Goal: Transaction & Acquisition: Purchase product/service

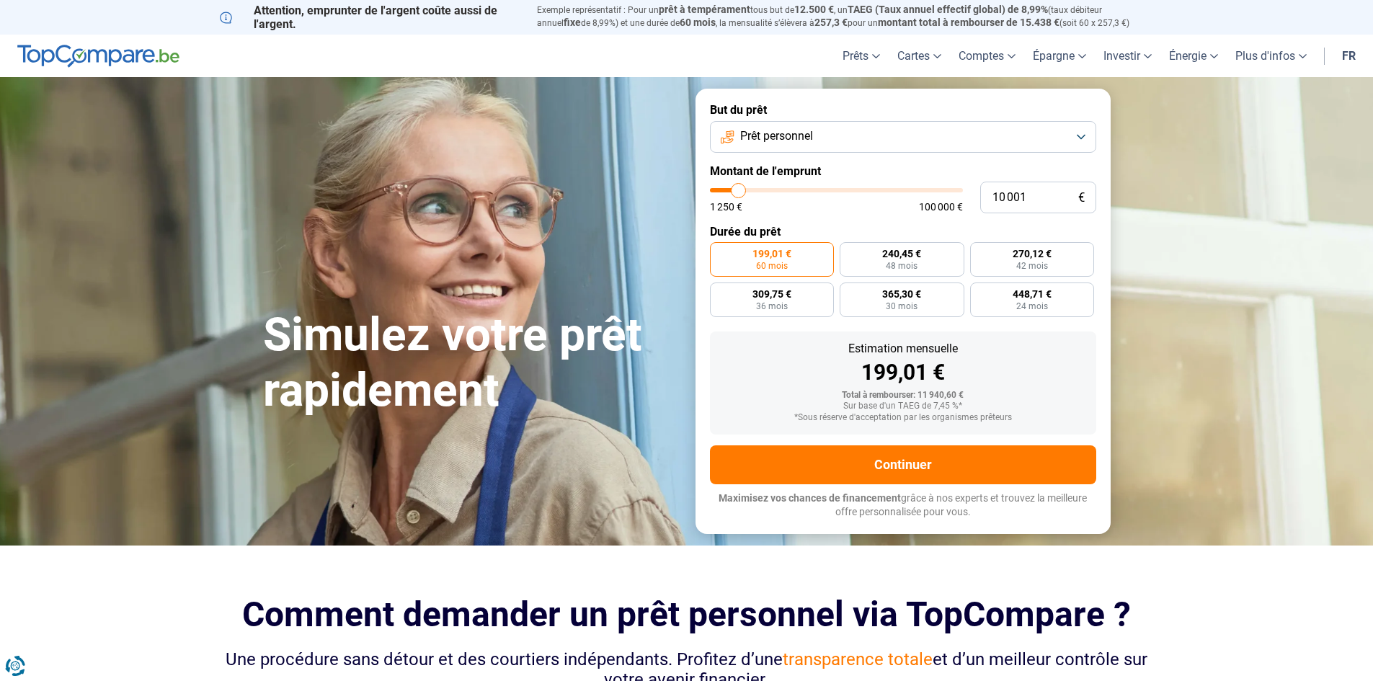
click at [1079, 137] on button "Prêt personnel" at bounding box center [903, 137] width 386 height 32
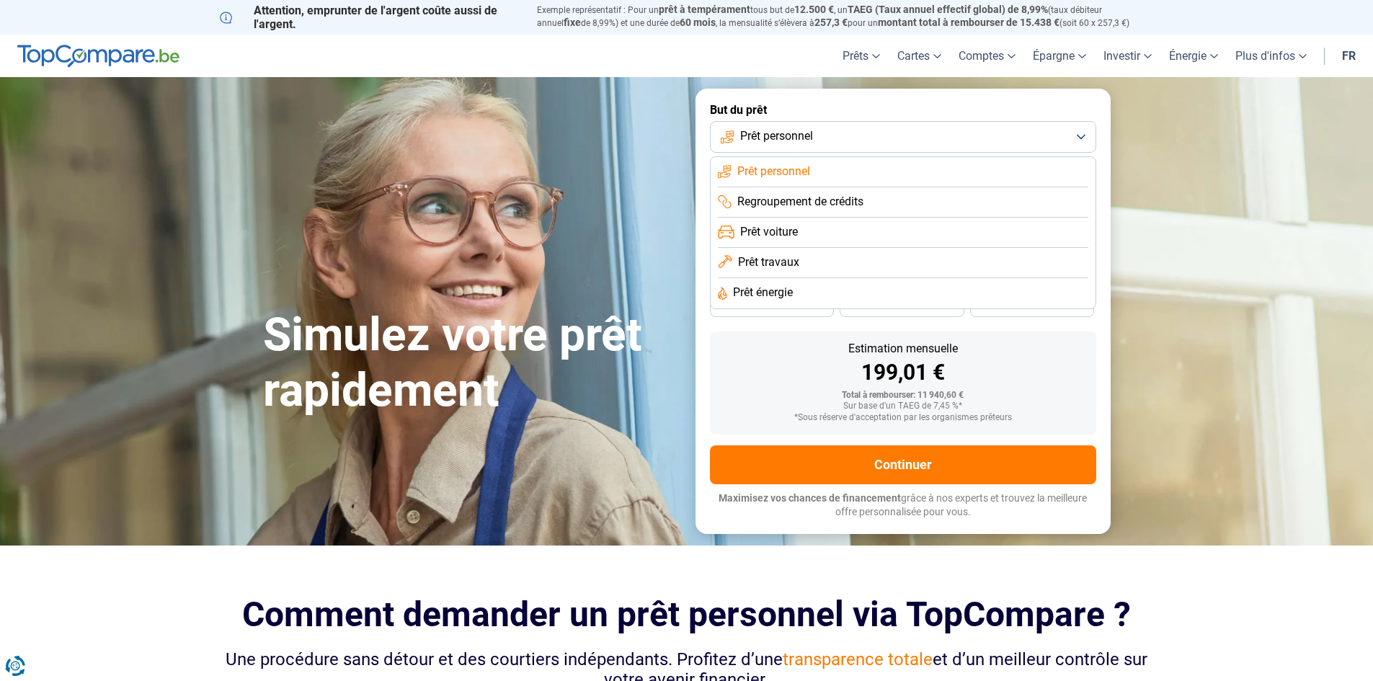
click at [738, 234] on li "Prêt voiture" at bounding box center [903, 233] width 370 height 30
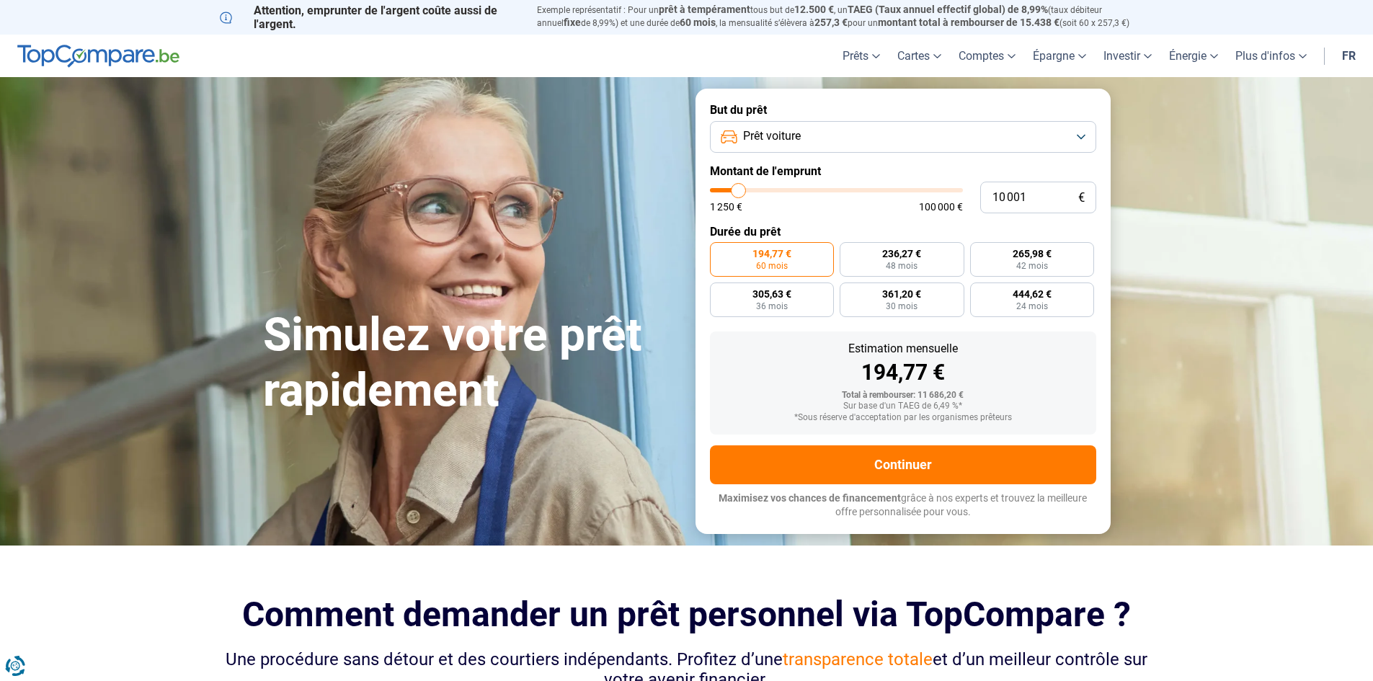
type input "100 000"
type input "100000"
click at [959, 191] on input "range" at bounding box center [836, 190] width 253 height 4
radio input "false"
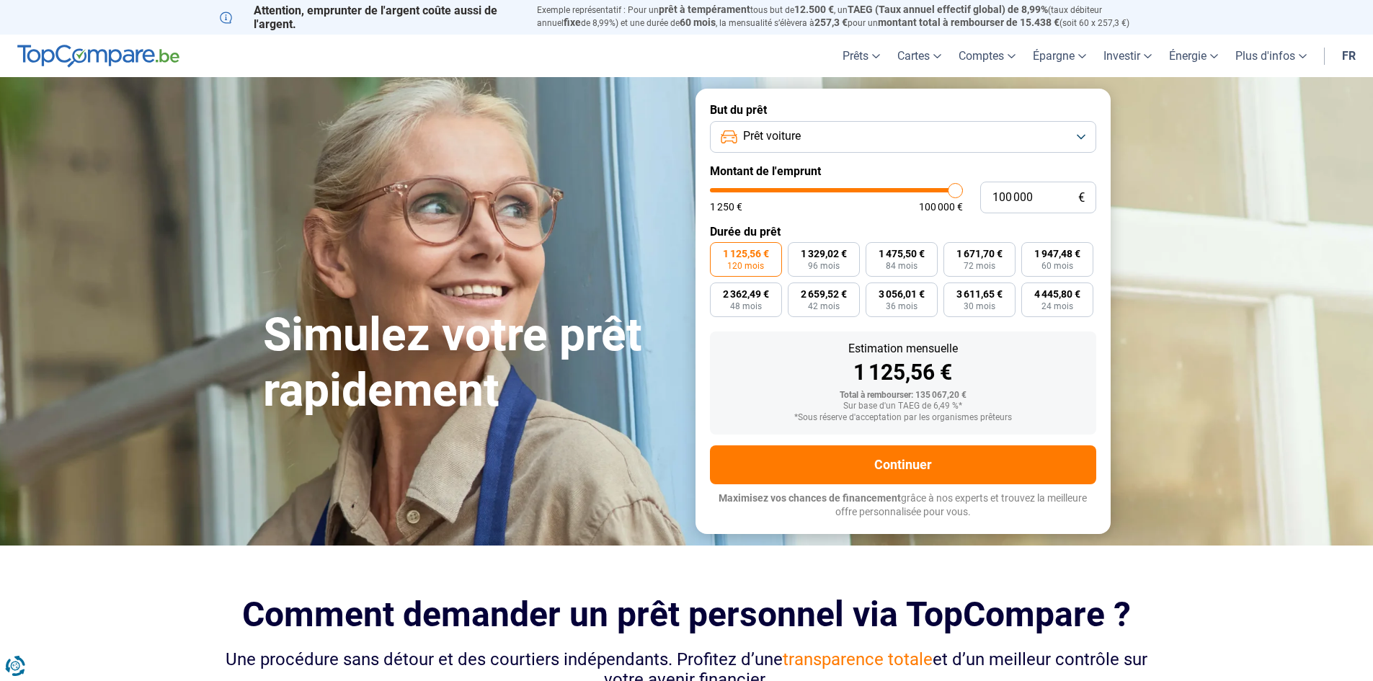
click at [957, 192] on input "range" at bounding box center [836, 190] width 253 height 4
click at [1032, 196] on input "100 000" at bounding box center [1038, 198] width 116 height 32
type input "10 000"
type input "10000"
type input "1 000"
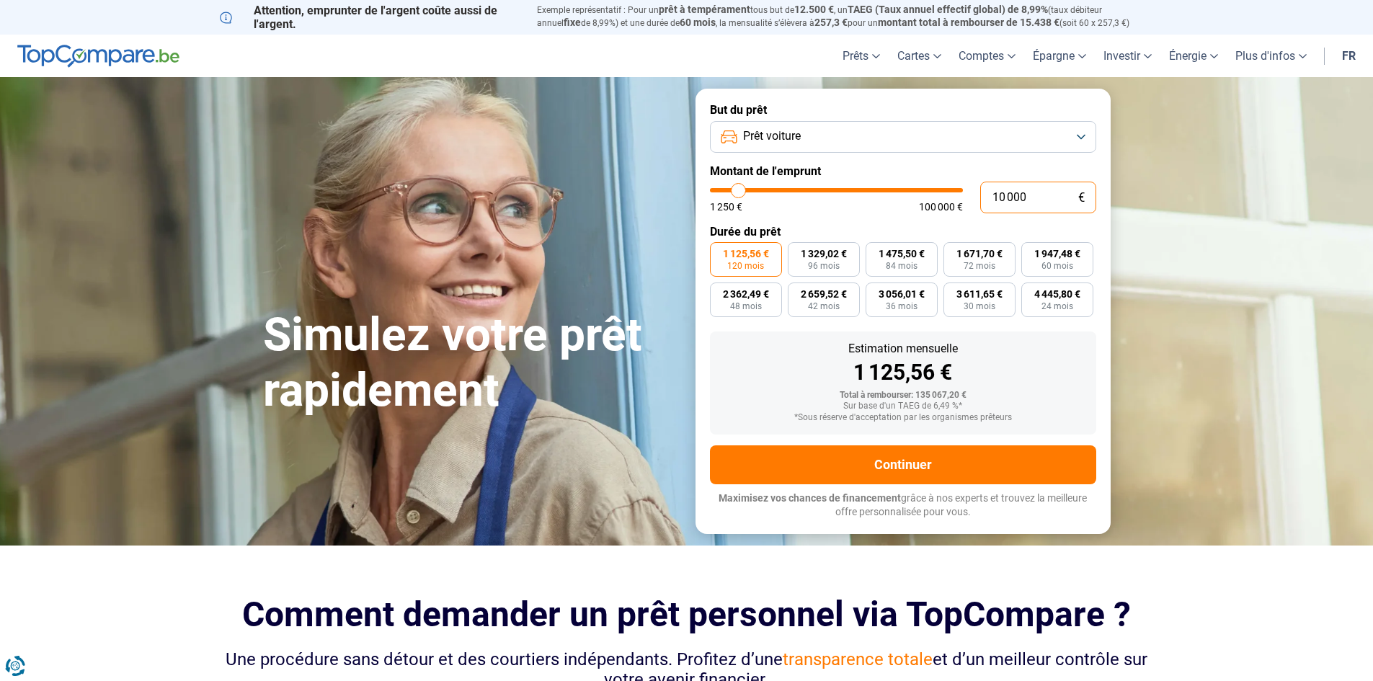
type input "1250"
type input "100"
type input "1250"
type input "10"
type input "1250"
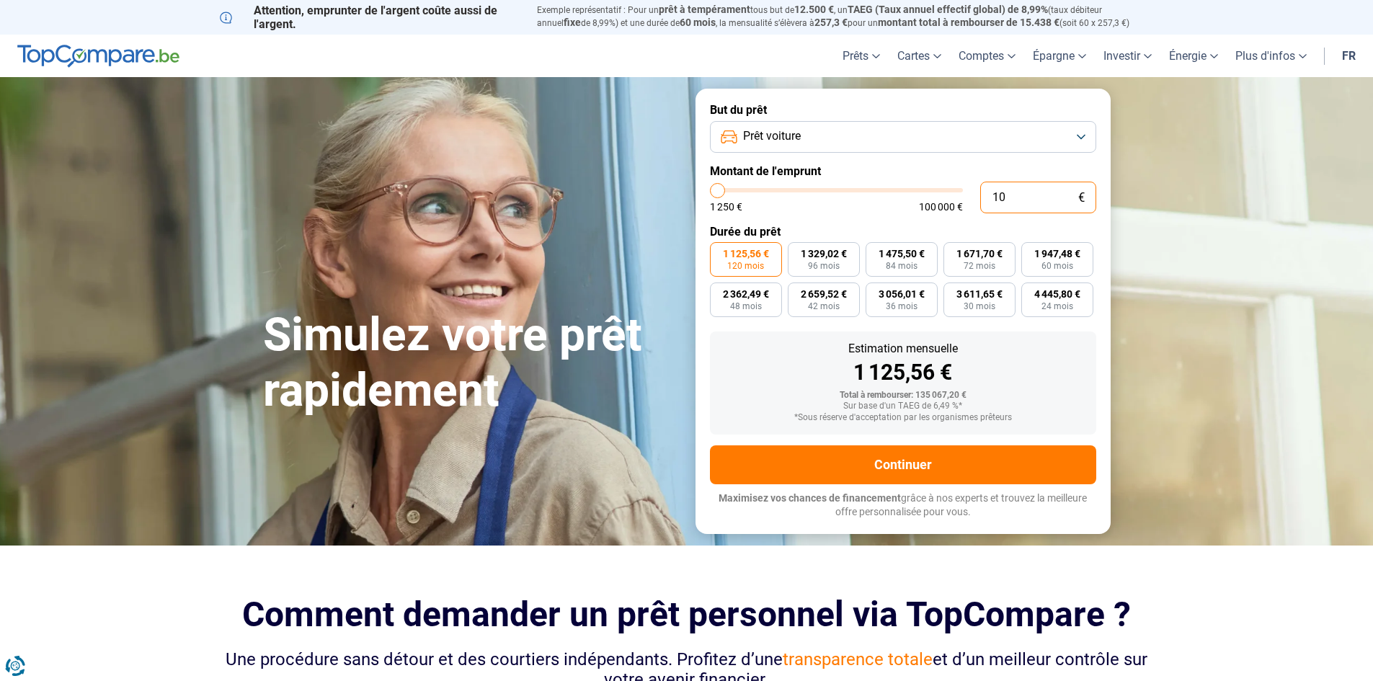
type input "1"
type input "1250"
type input "0"
type input "1250"
type input "3"
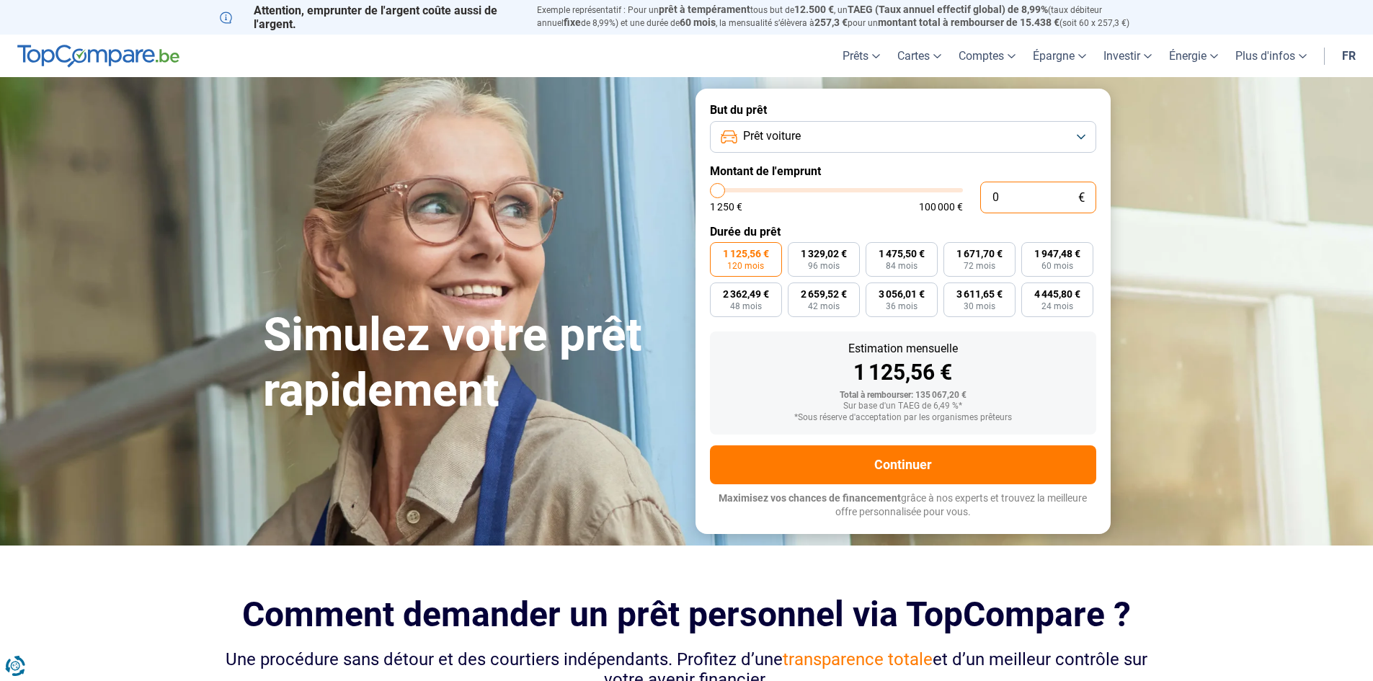
type input "1250"
type input "30"
type input "1250"
type input "300"
type input "1250"
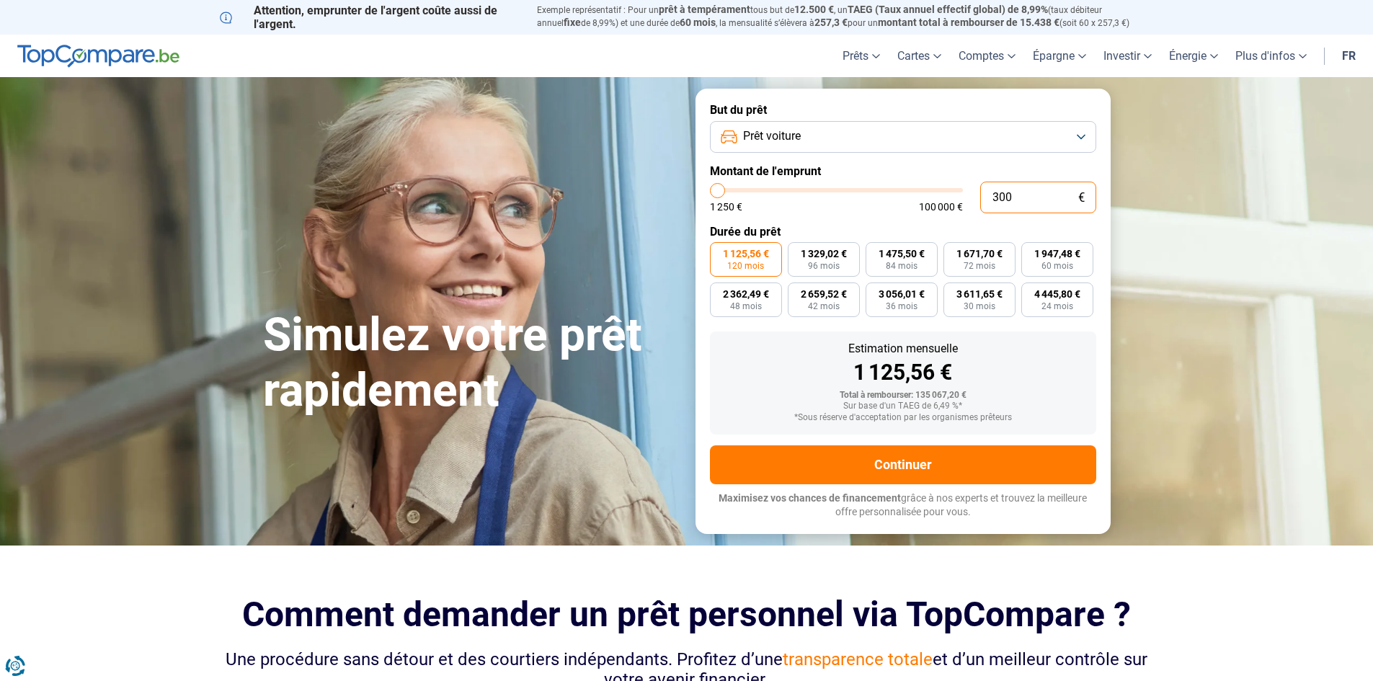
type input "3 000"
type input "3000"
type input "30 000"
type input "30000"
type input "30 000"
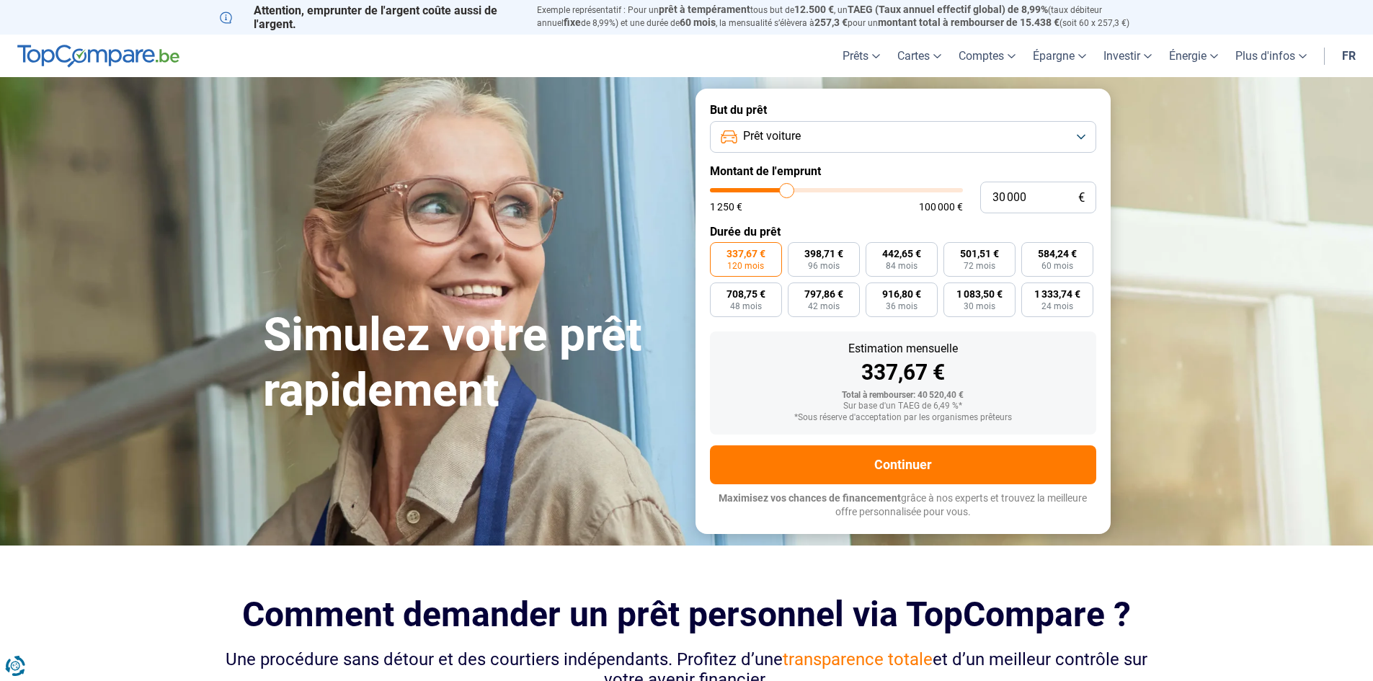
click at [748, 262] on span "120 mois" at bounding box center [745, 266] width 37 height 9
click at [719, 252] on input "337,67 € 120 mois" at bounding box center [714, 246] width 9 height 9
click at [738, 259] on label "337,67 € 120 mois" at bounding box center [746, 259] width 72 height 35
click at [719, 252] on input "337,67 € 120 mois" at bounding box center [714, 246] width 9 height 9
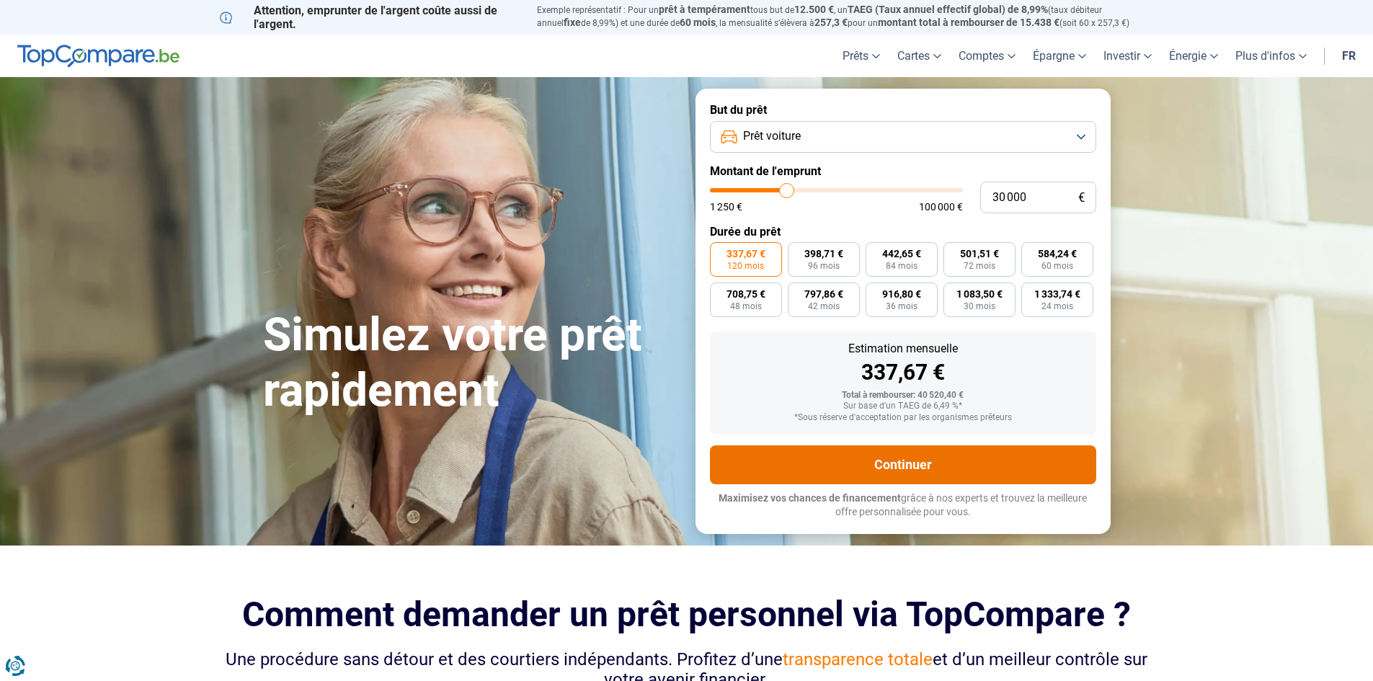
click at [902, 467] on button "Continuer" at bounding box center [903, 464] width 386 height 39
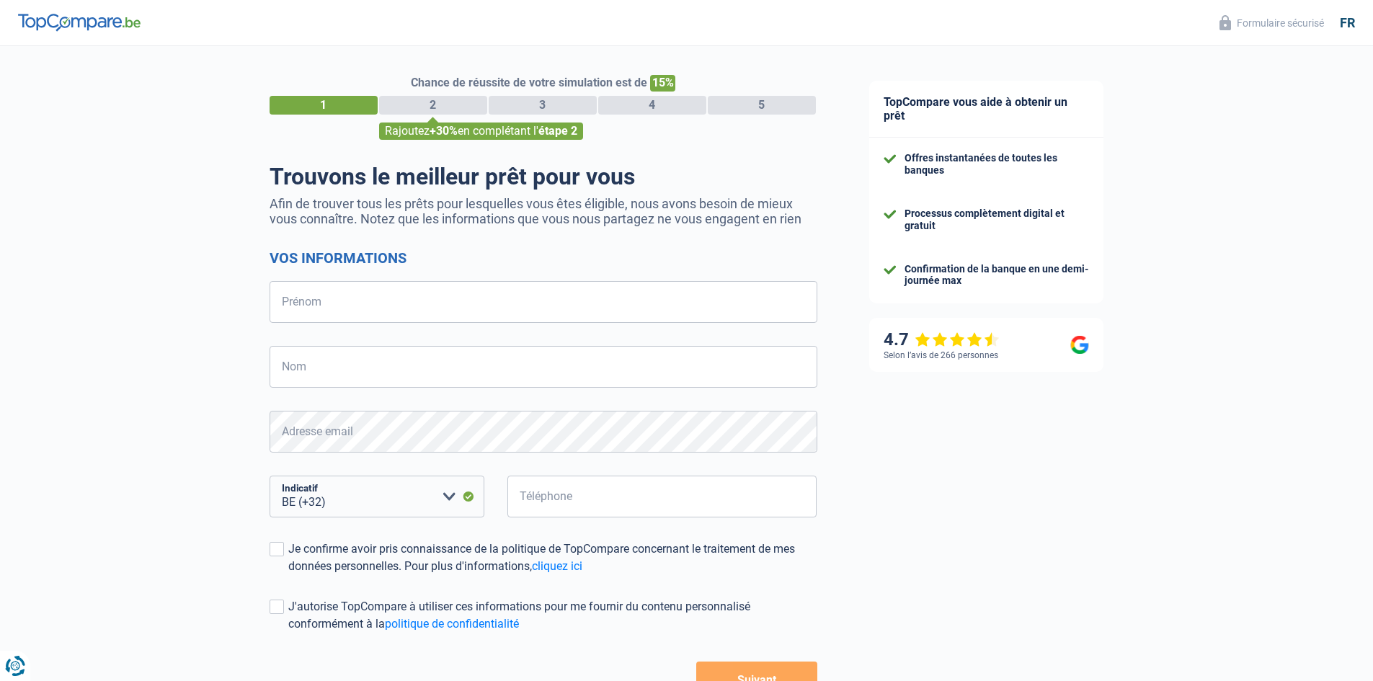
select select "32"
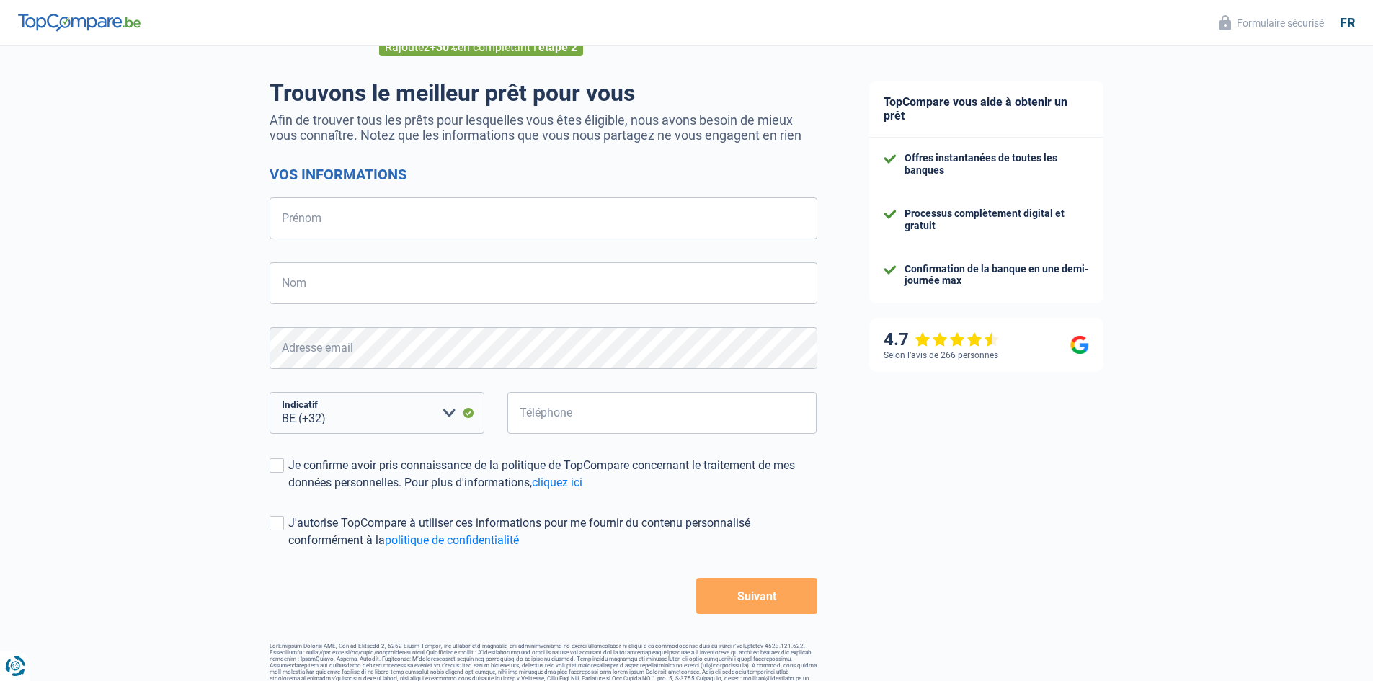
scroll to position [102, 0]
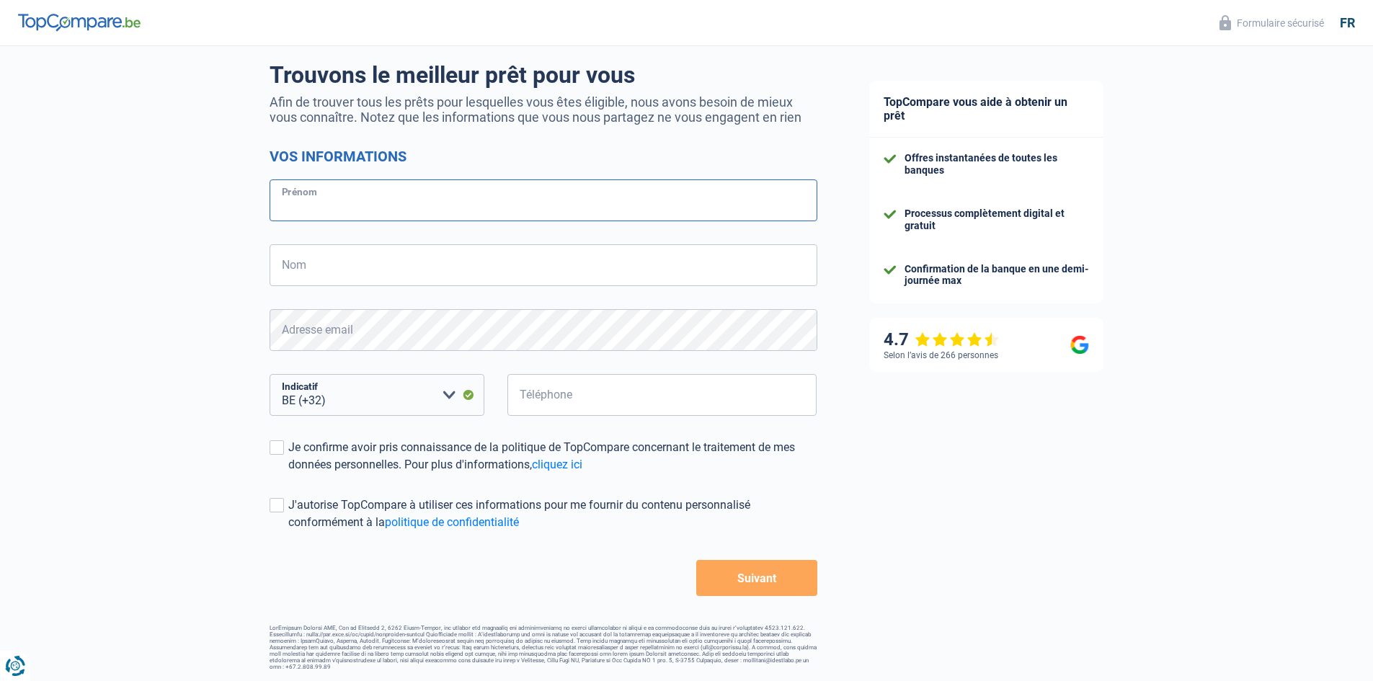
click at [299, 205] on input "Prénom" at bounding box center [544, 200] width 548 height 42
type input "[PERSON_NAME]"
type input "Herreman"
type input "471455386"
click at [281, 448] on span at bounding box center [277, 447] width 14 height 14
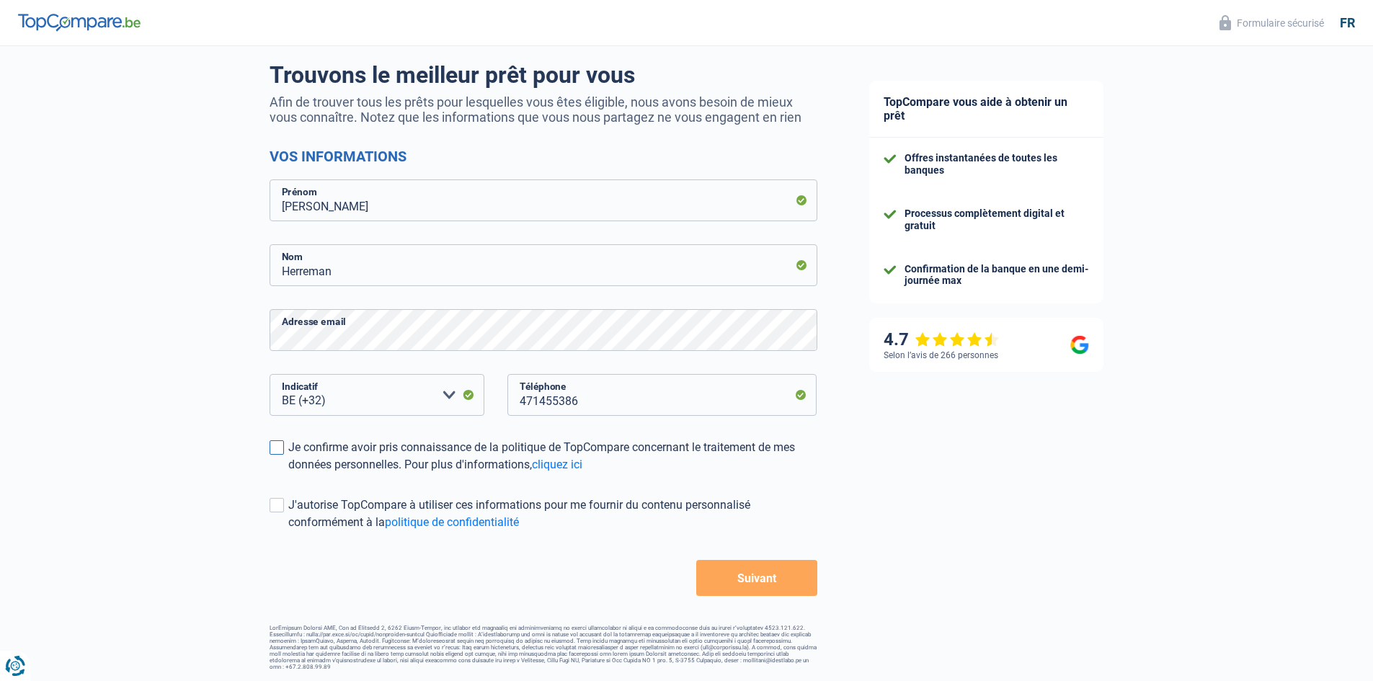
click at [288, 474] on input "Je confirme avoir pris connaissance de la politique de TopCompare concernant le…" at bounding box center [288, 474] width 0 height 0
click at [277, 502] on span at bounding box center [277, 505] width 14 height 14
click at [288, 531] on input "J'autorise TopCompare à utiliser ces informations pour me fournir du contenu pe…" at bounding box center [288, 531] width 0 height 0
click at [754, 582] on button "Suivant" at bounding box center [756, 578] width 120 height 36
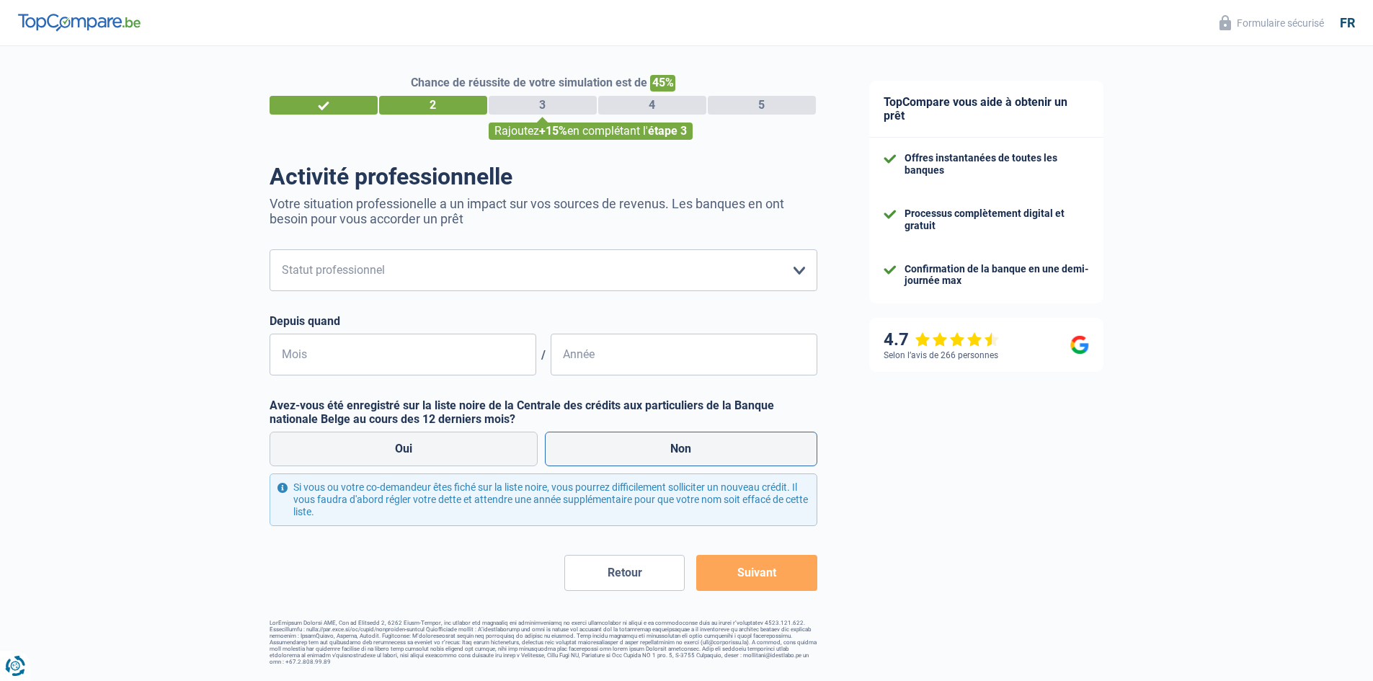
click at [701, 451] on label "Non" at bounding box center [681, 449] width 272 height 35
click at [701, 451] on input "Non" at bounding box center [681, 449] width 272 height 35
radio input "true"
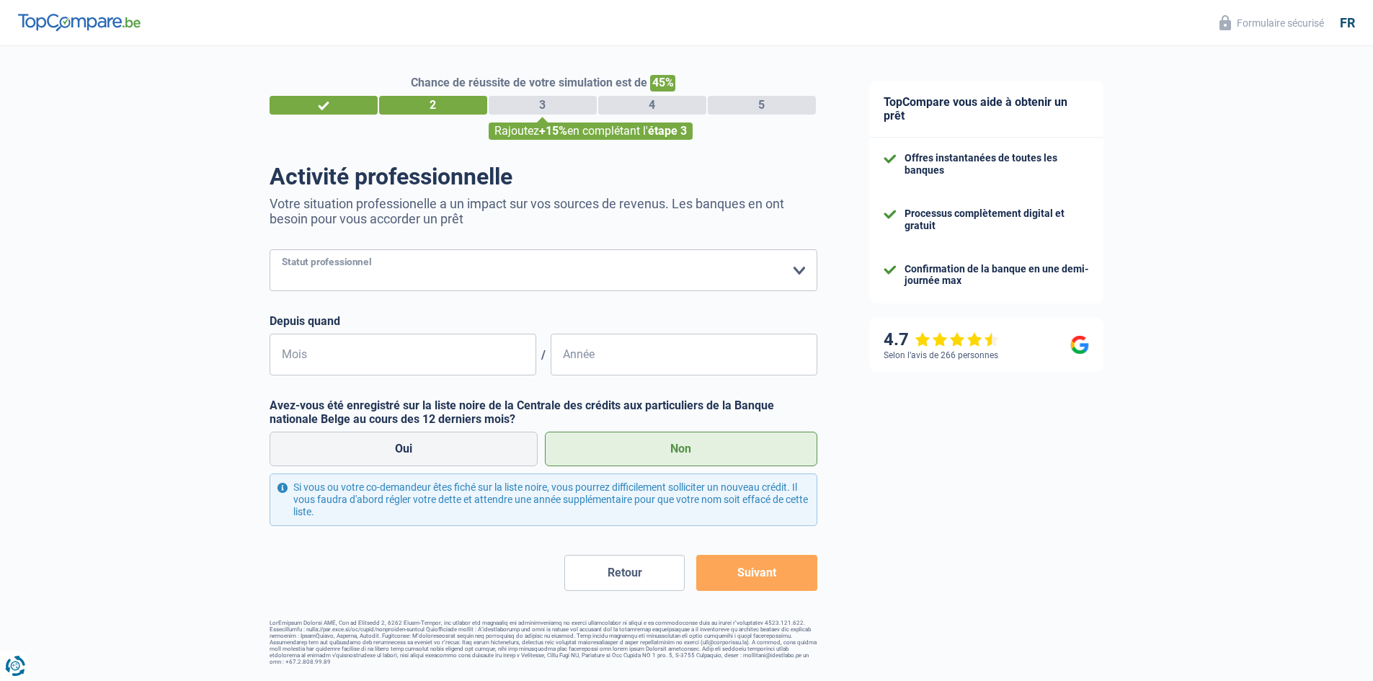
click at [799, 272] on select "Ouvrier Employé privé Employé public Invalide Indépendant Pensionné Chômeur Mut…" at bounding box center [544, 270] width 548 height 42
select select "mutuality"
click at [270, 251] on select "Ouvrier Employé privé Employé public Invalide Indépendant Pensionné Chômeur Mut…" at bounding box center [544, 270] width 548 height 42
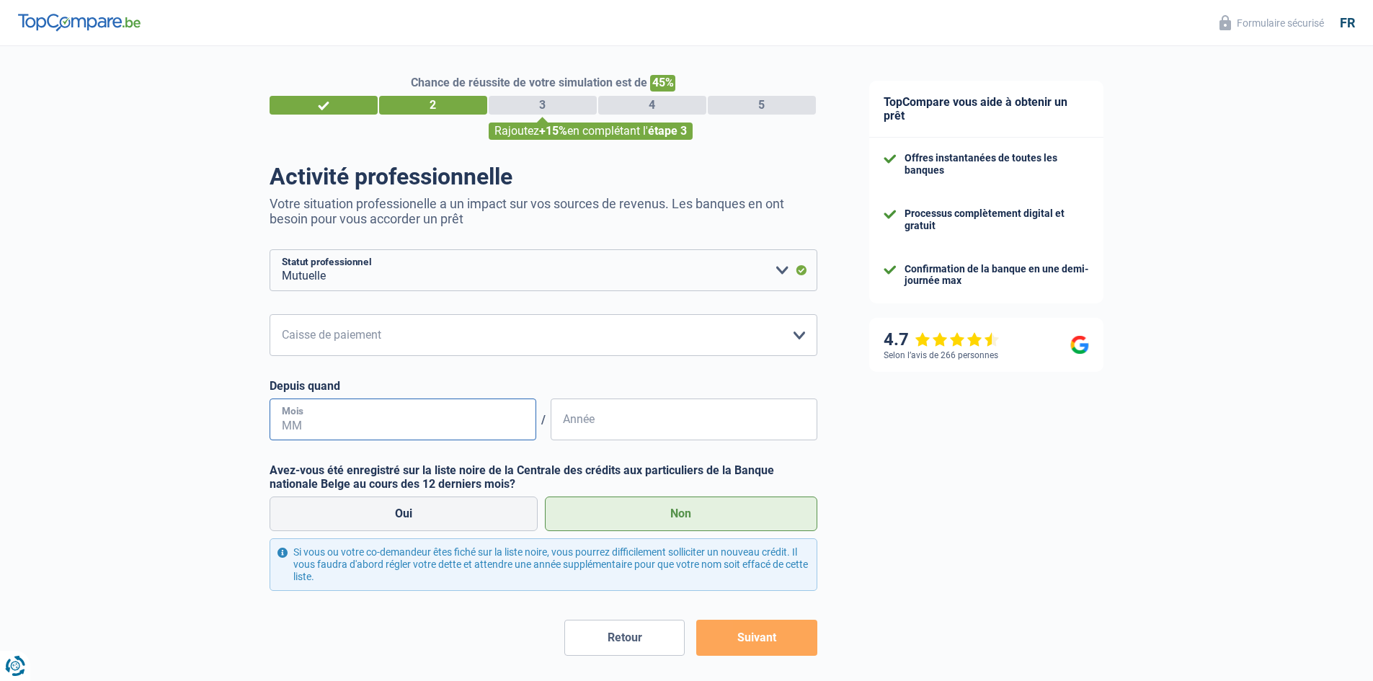
click at [301, 415] on input "Mois" at bounding box center [403, 420] width 267 height 42
click at [597, 418] on input "Année" at bounding box center [684, 420] width 267 height 42
type input "2021"
click at [328, 425] on input "Mois" at bounding box center [403, 420] width 267 height 42
type input "12"
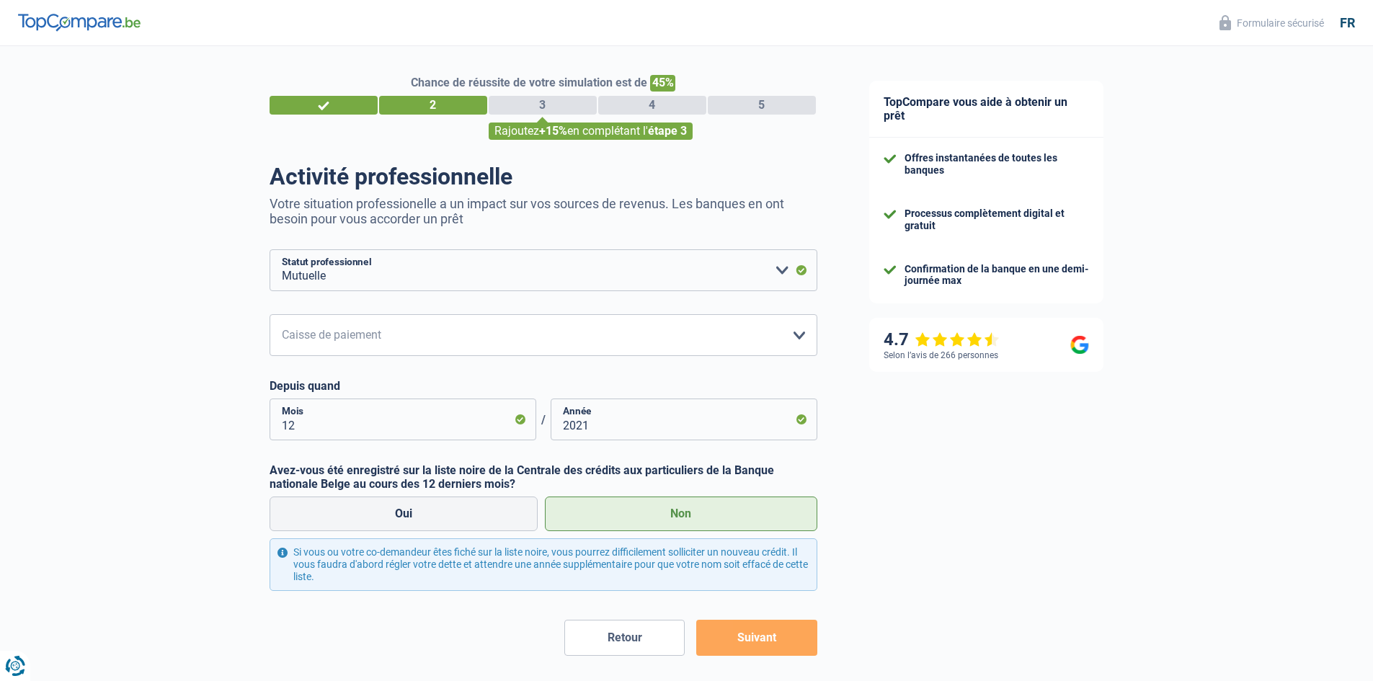
click at [758, 639] on button "Suivant" at bounding box center [756, 638] width 120 height 36
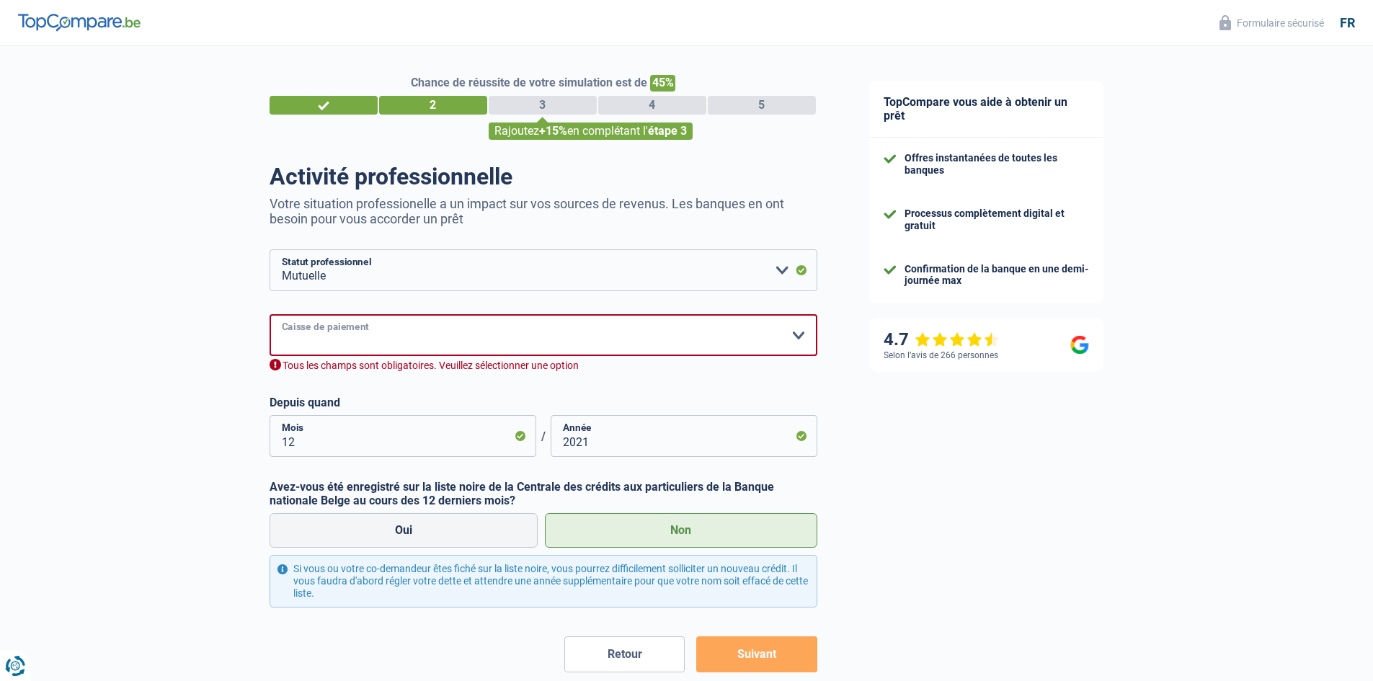
click at [799, 339] on select "Mutualité [DEMOGRAPHIC_DATA] Mutualité Socialiste (Solidaris) SPF Sécurité Soci…" at bounding box center [544, 335] width 548 height 42
select select "partenamut"
click at [270, 316] on select "Mutualité [DEMOGRAPHIC_DATA] Mutualité Socialiste (Solidaris) SPF Sécurité Soci…" at bounding box center [544, 335] width 548 height 42
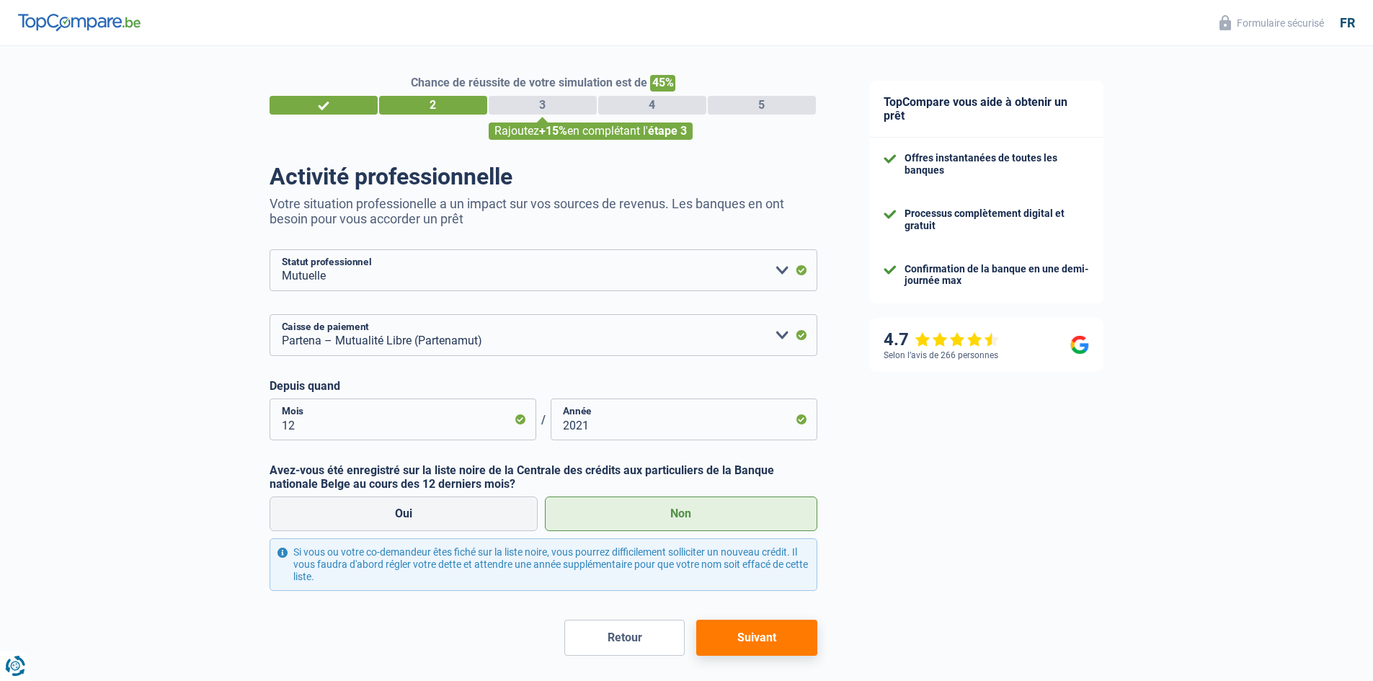
click at [745, 634] on button "Suivant" at bounding box center [756, 638] width 120 height 36
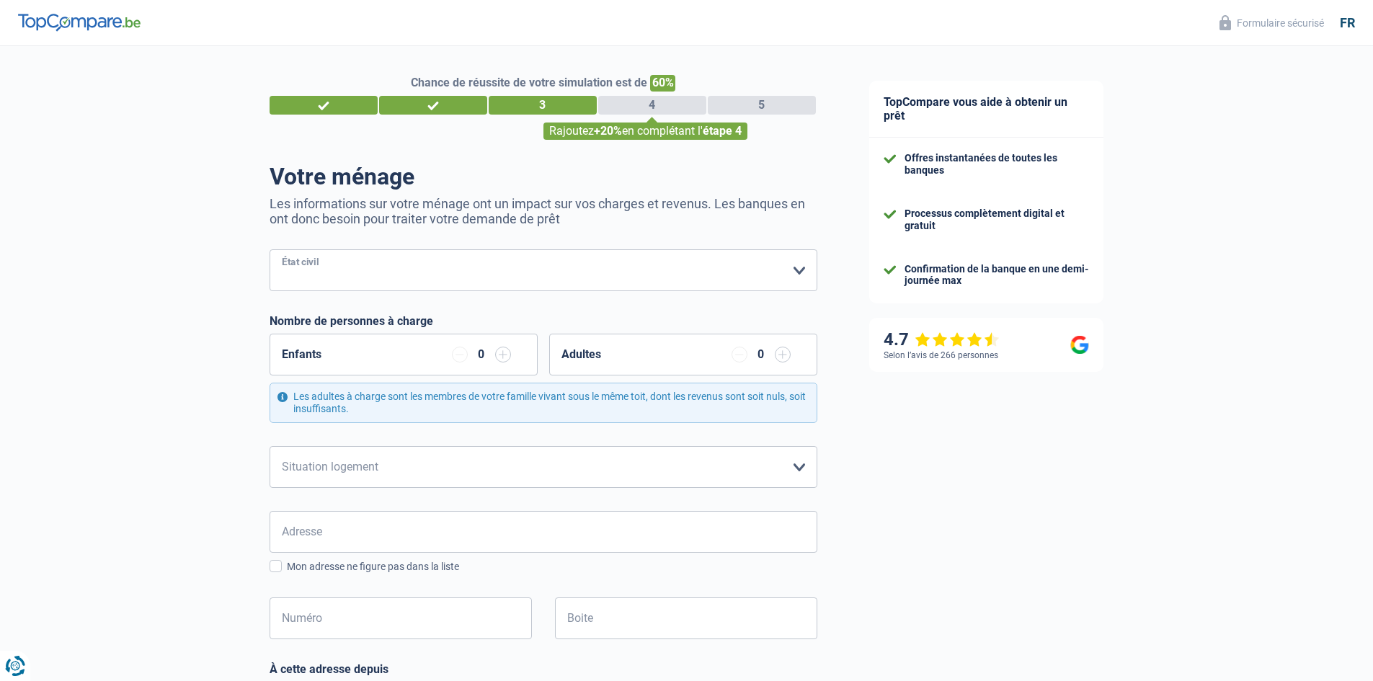
click at [795, 271] on select "[PERSON_NAME](e) Cohabitant(e) légal(e) Divorcé(e) Veuf(ve) Séparé (de fait) Ve…" at bounding box center [544, 270] width 548 height 42
select select "divorced"
click at [270, 251] on select "[PERSON_NAME](e) Cohabitant(e) légal(e) Divorcé(e) Veuf(ve) Séparé (de fait) Ve…" at bounding box center [544, 270] width 548 height 42
click at [797, 468] on select "Locataire Propriétaire avec prêt hypothécaire Propriétaire sans prêt hypothécai…" at bounding box center [544, 467] width 548 height 42
select select "ownerWithoutMortgage"
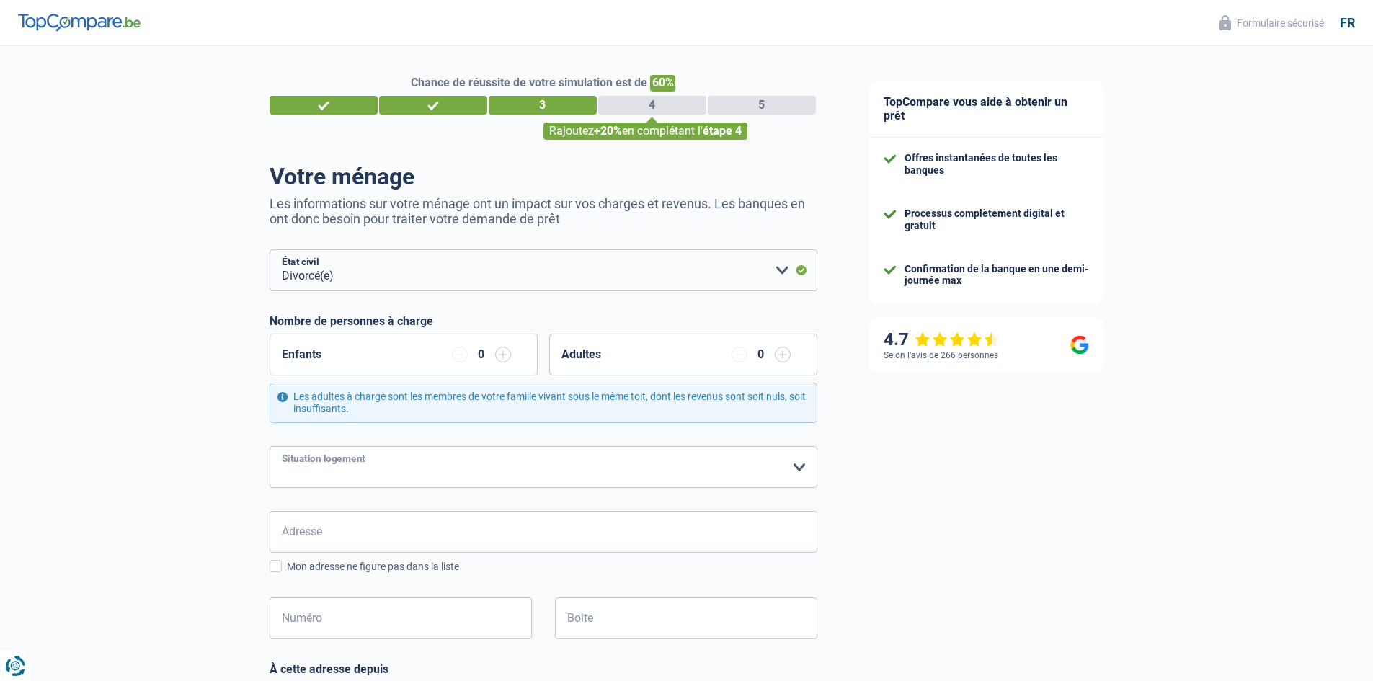
click at [270, 447] on select "Locataire Propriétaire avec prêt hypothécaire Propriétaire sans prêt hypothécai…" at bounding box center [544, 467] width 548 height 42
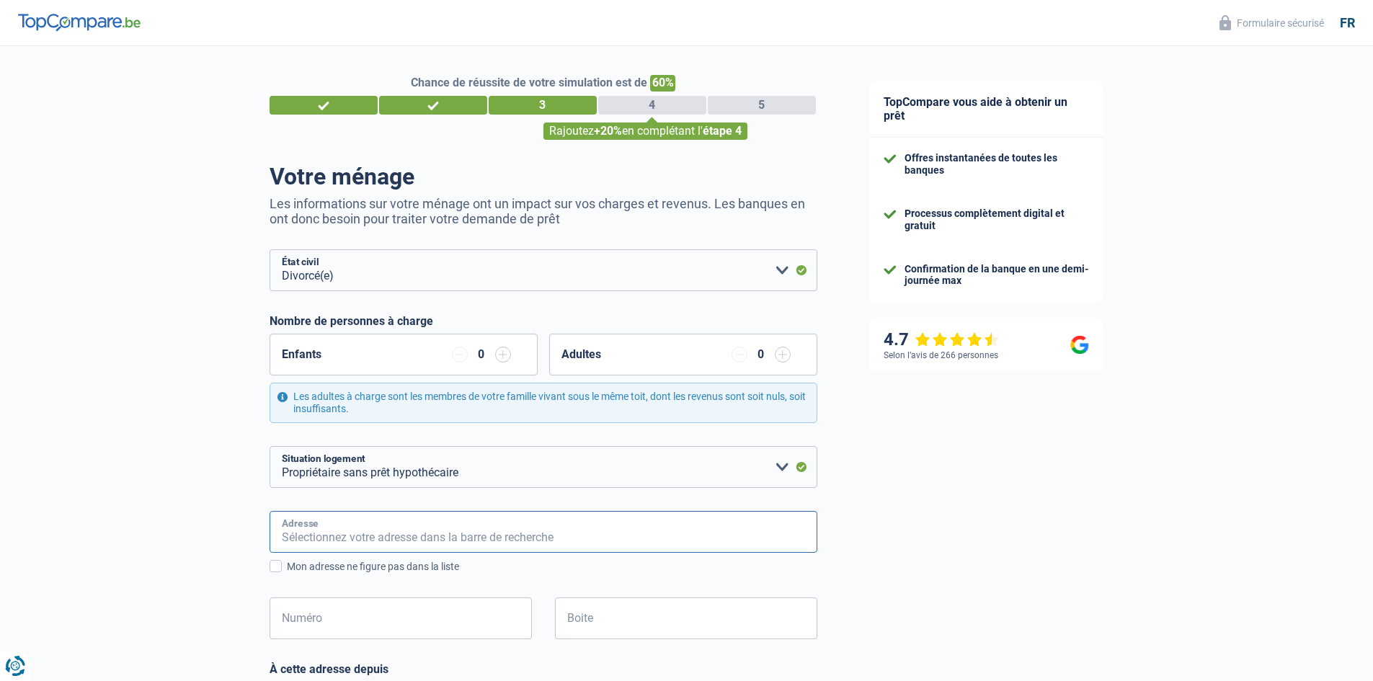
click at [319, 541] on input "Adresse" at bounding box center [544, 532] width 548 height 42
type input "BOULEVARD [PERSON_NAME]"
type input "[GEOGRAPHIC_DATA]"
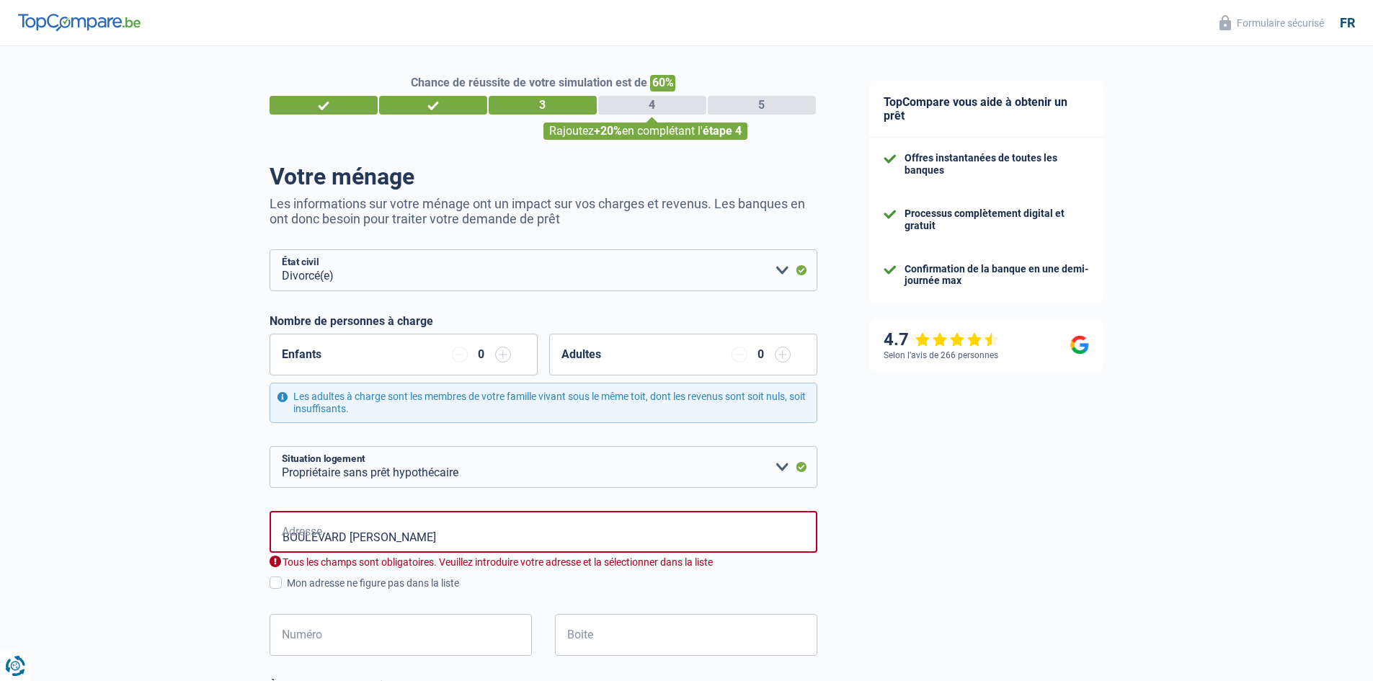
type input "[GEOGRAPHIC_DATA]"
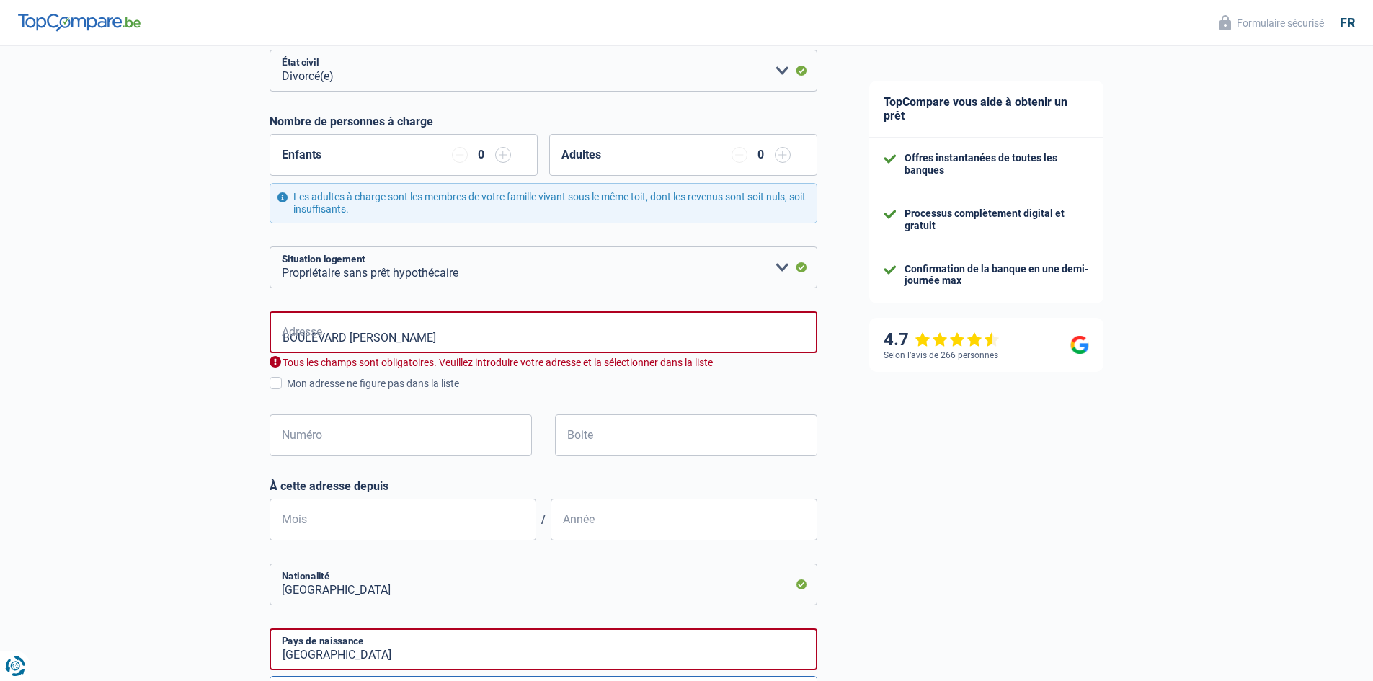
scroll to position [216, 0]
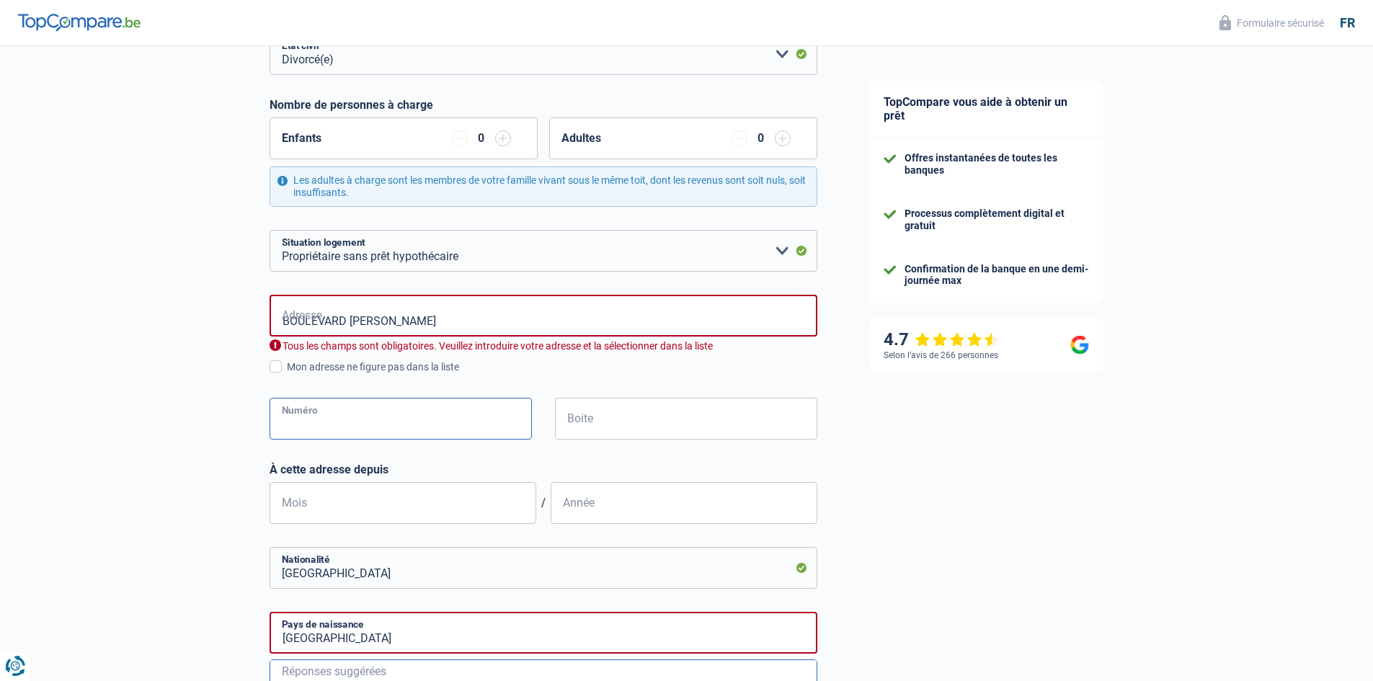
click at [302, 426] on input "Numéro" at bounding box center [401, 419] width 262 height 42
type input "184"
type input "Molenbeek"
click at [596, 424] on input "Boite" at bounding box center [686, 419] width 262 height 42
type input "B 004"
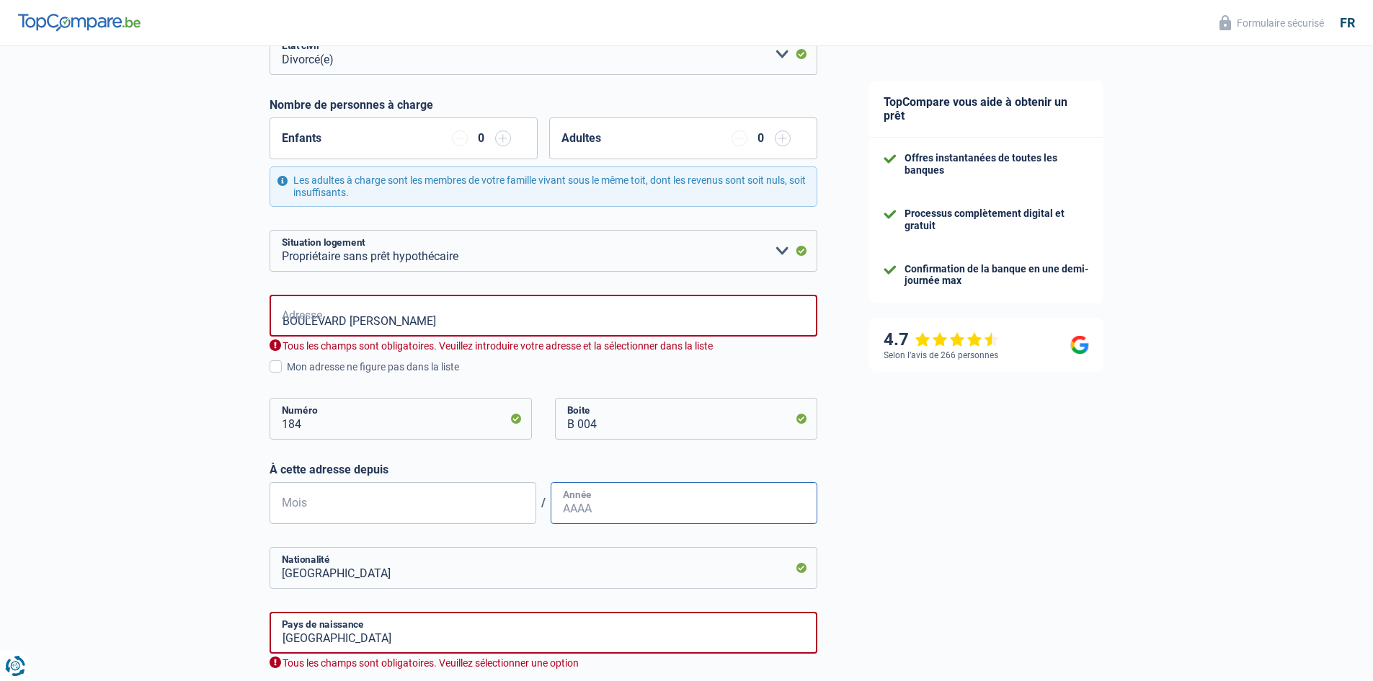
click at [613, 500] on input "Année" at bounding box center [684, 503] width 267 height 42
type input "2019"
click at [381, 512] on input "Mois" at bounding box center [403, 503] width 267 height 42
type input "06"
click at [356, 578] on input "[GEOGRAPHIC_DATA]" at bounding box center [544, 568] width 548 height 42
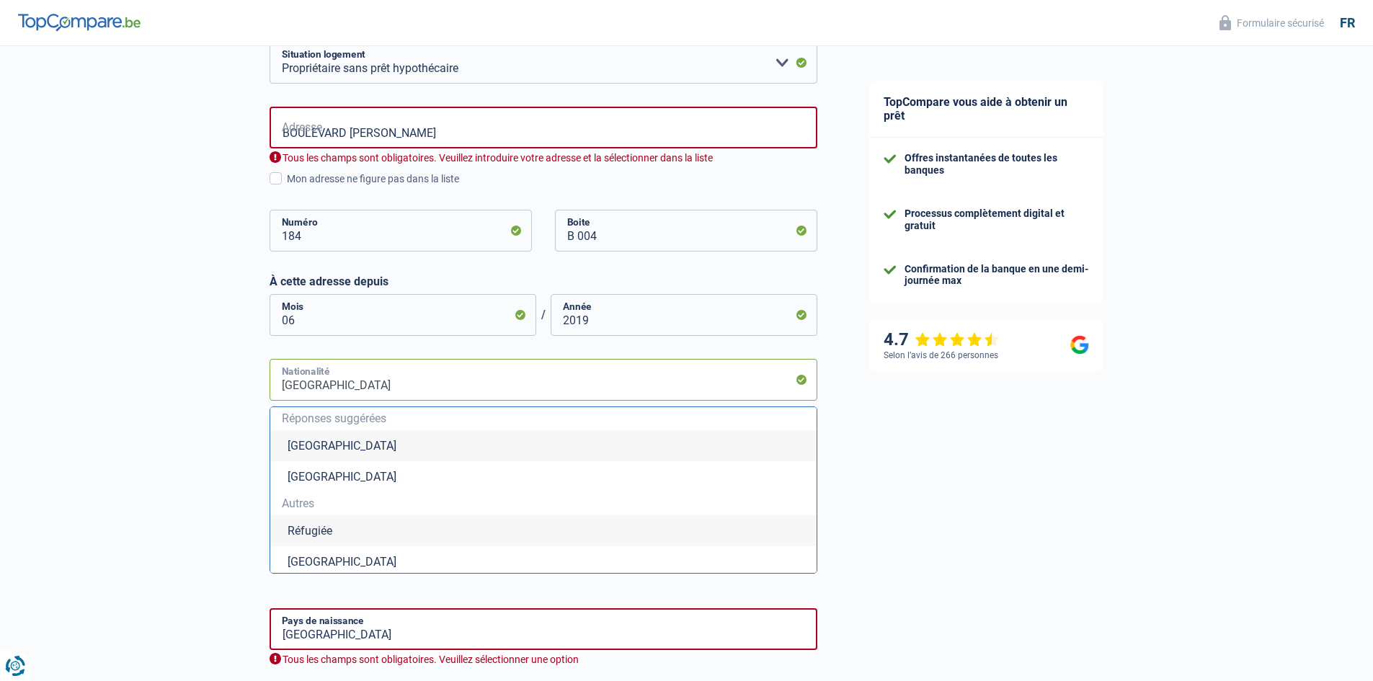
scroll to position [432, 0]
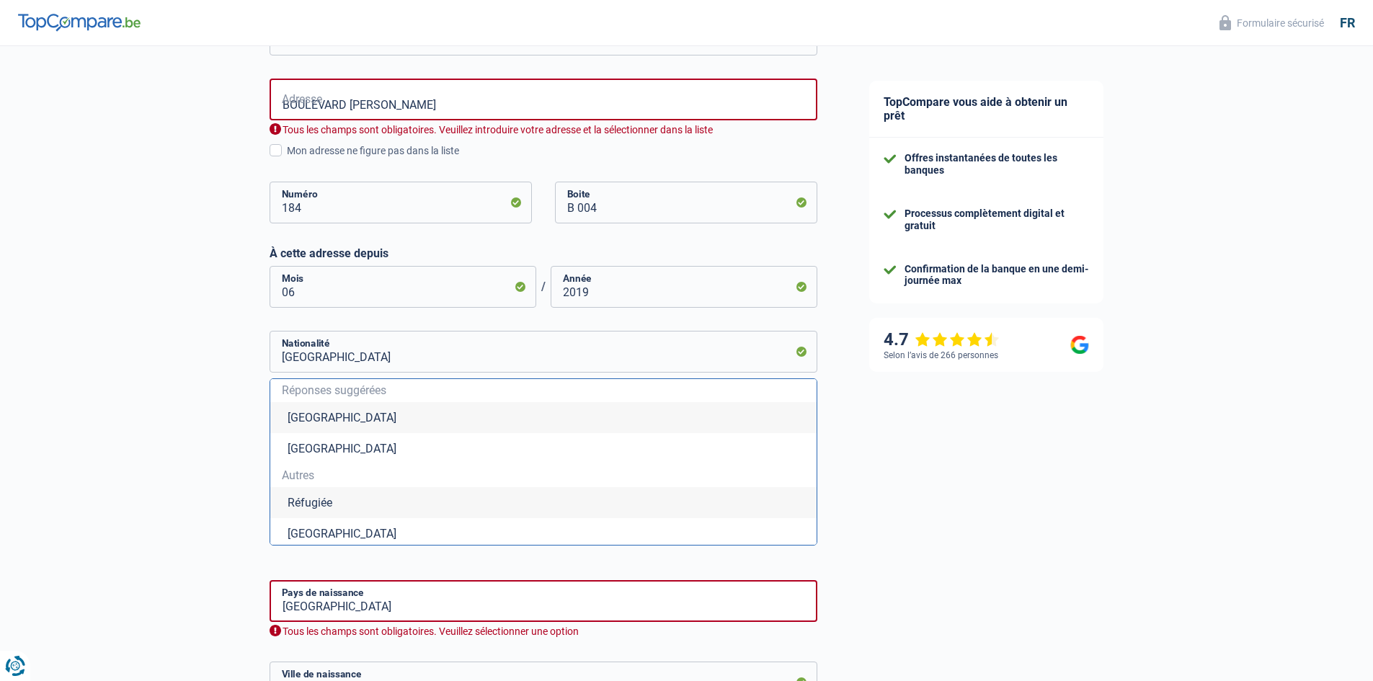
click at [330, 419] on li "[GEOGRAPHIC_DATA]" at bounding box center [543, 417] width 546 height 31
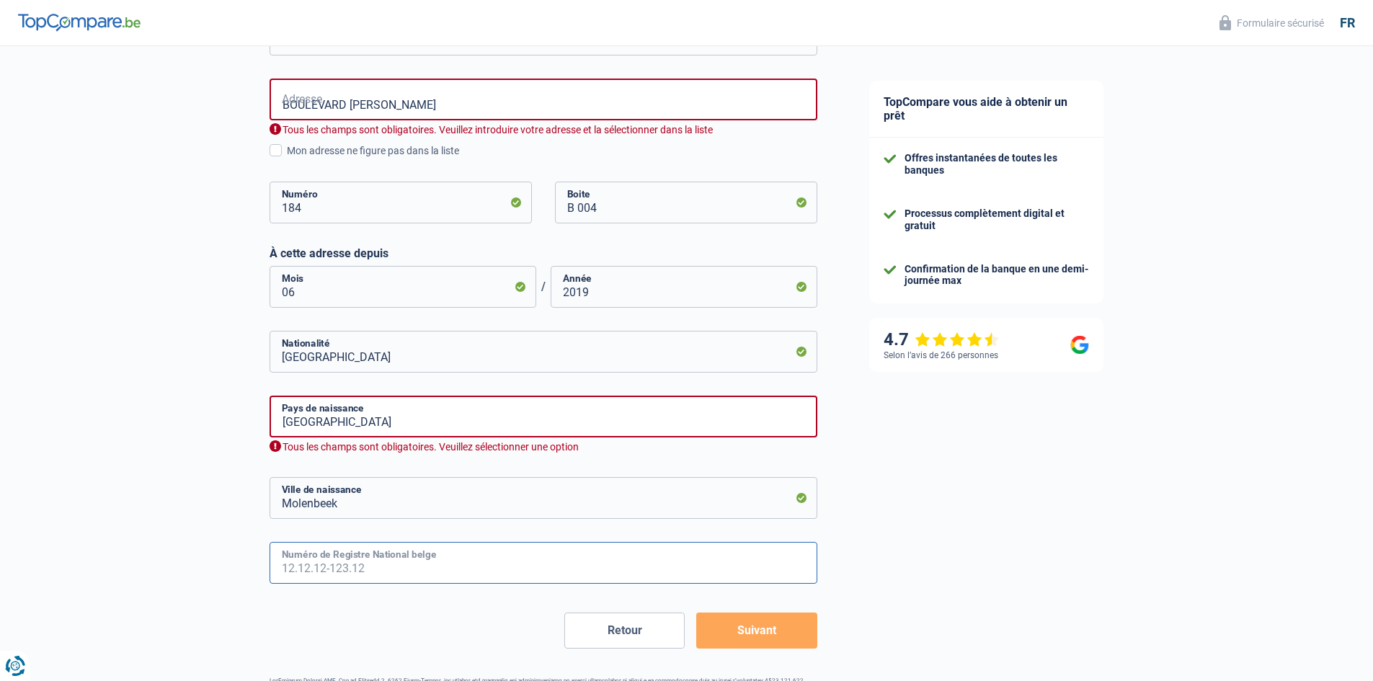
click at [344, 559] on input "Numéro de Registre National belge" at bounding box center [544, 563] width 548 height 42
type input "64.10.18-049.49"
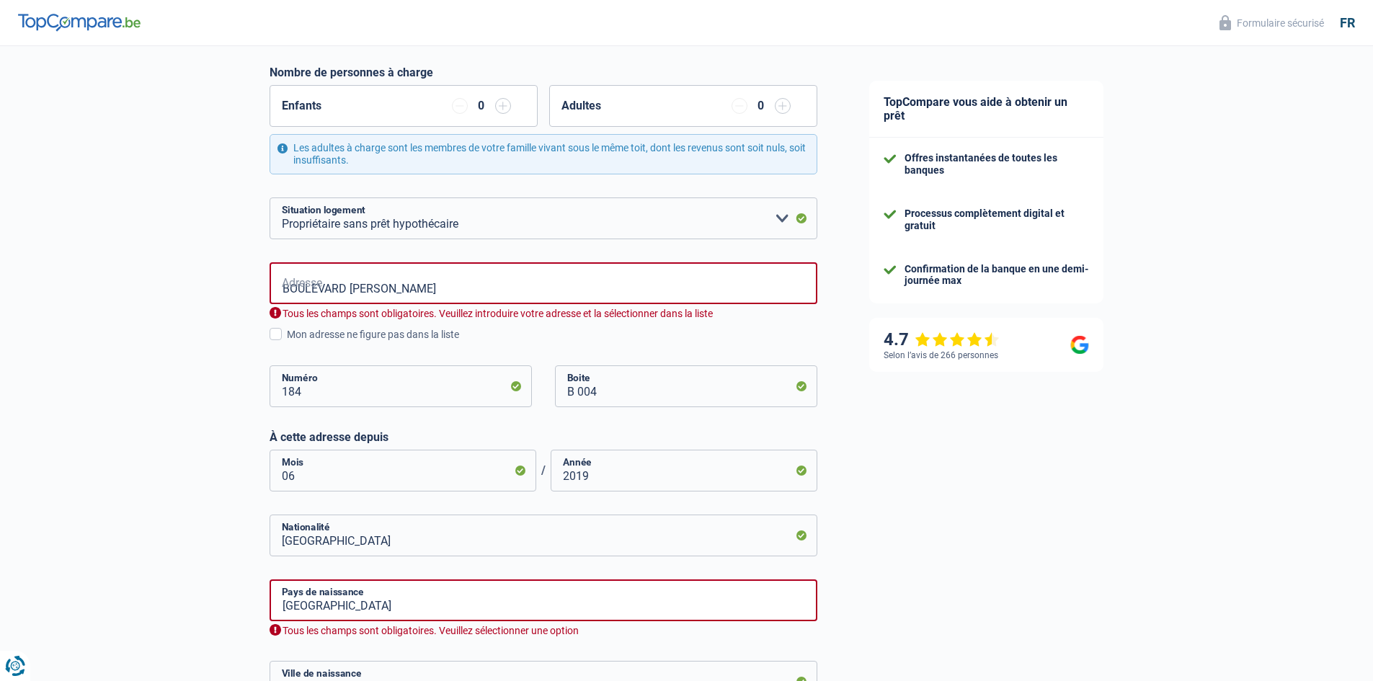
scroll to position [216, 0]
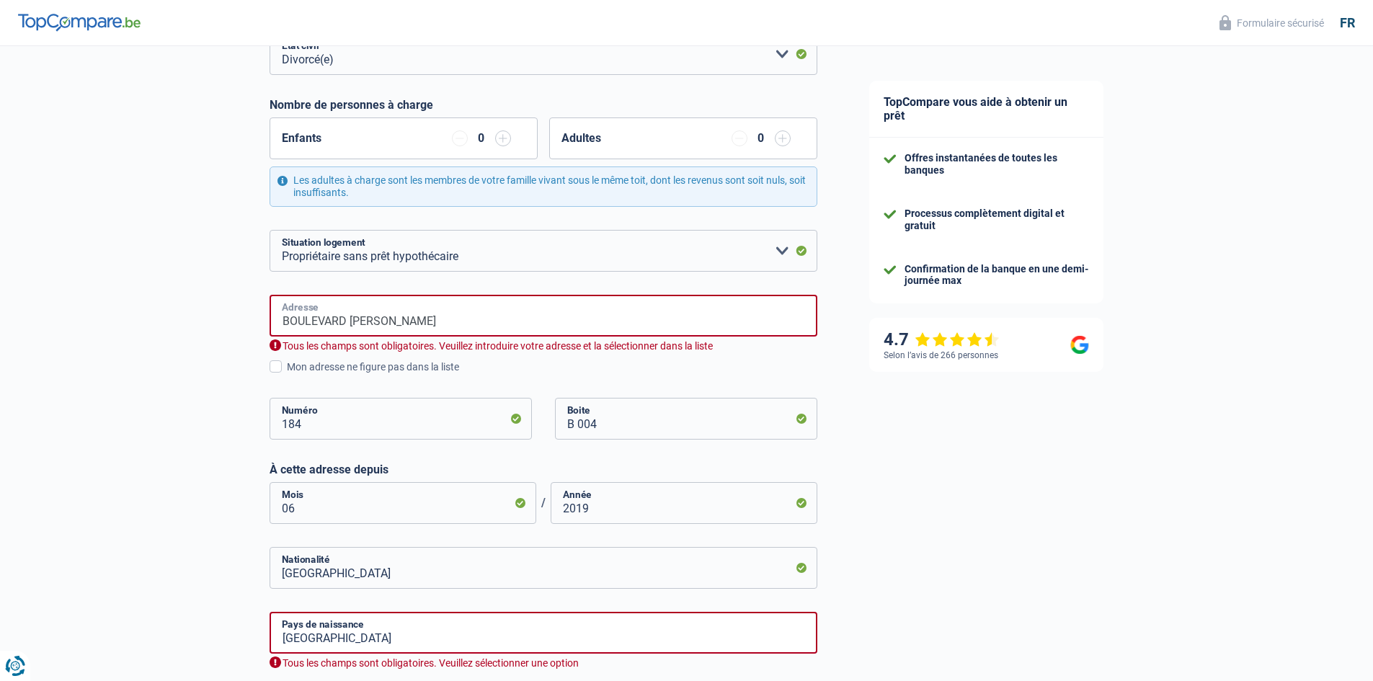
click at [468, 324] on input "BOULEVARD [PERSON_NAME]" at bounding box center [544, 316] width 548 height 42
click at [201, 394] on div "Chance de réussite de votre simulation est de 60% 1 2 3 4 5 Rajoutez +20% en co…" at bounding box center [421, 384] width 843 height 1121
click at [536, 324] on input "[STREET_ADDRESS][PERSON_NAME]" at bounding box center [544, 316] width 548 height 42
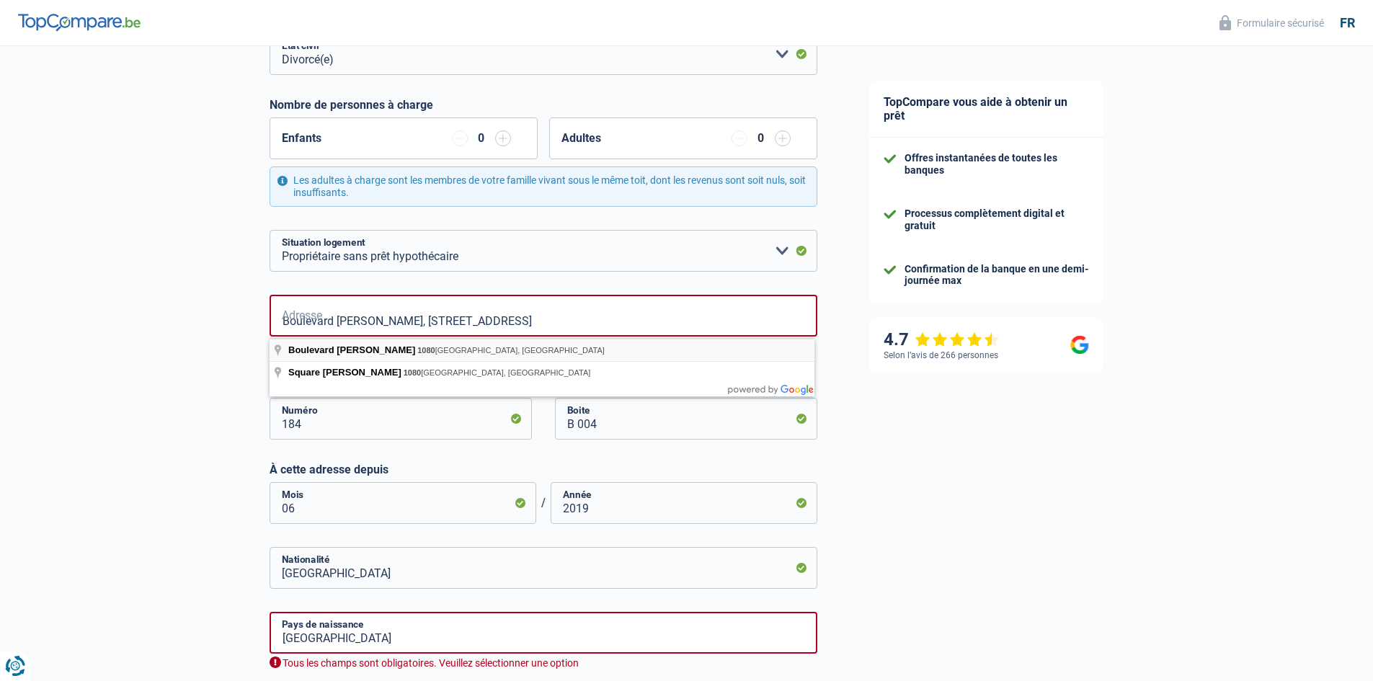
type input "Boulevard [PERSON_NAME], [STREET_ADDRESS]"
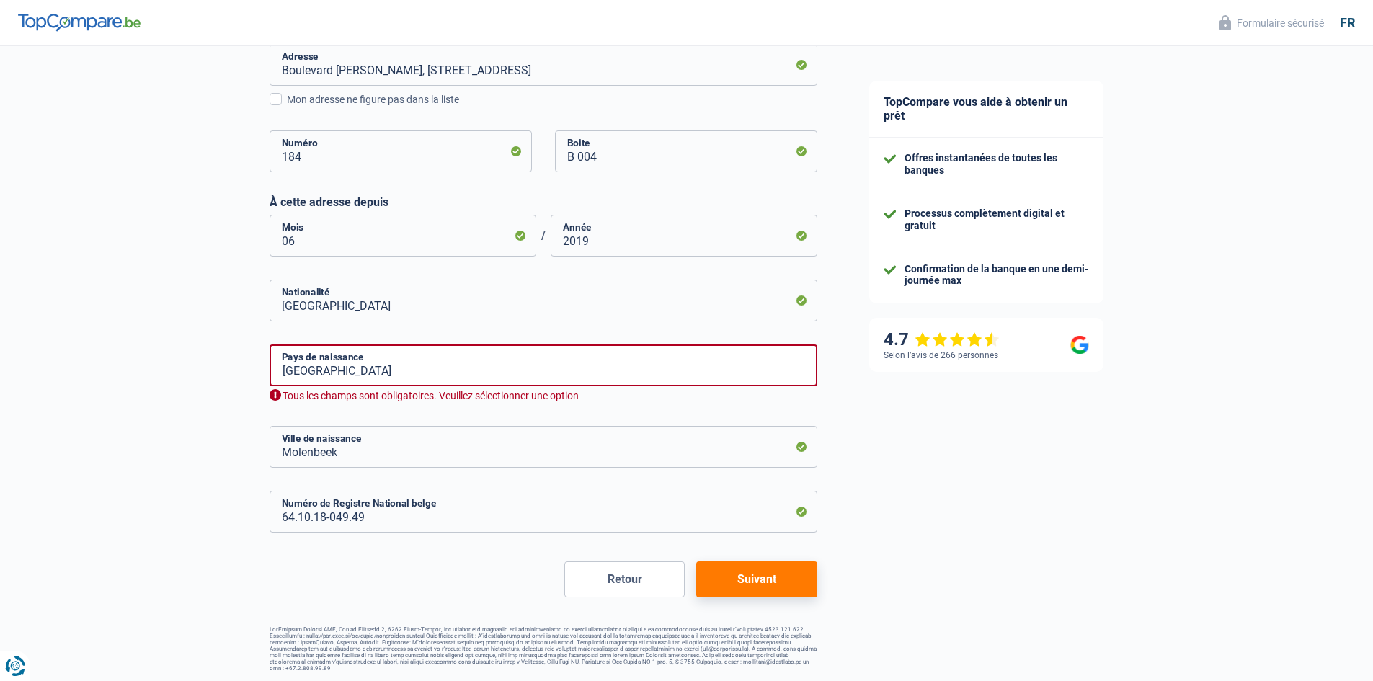
scroll to position [468, 0]
click at [331, 374] on input "[GEOGRAPHIC_DATA]" at bounding box center [544, 364] width 548 height 42
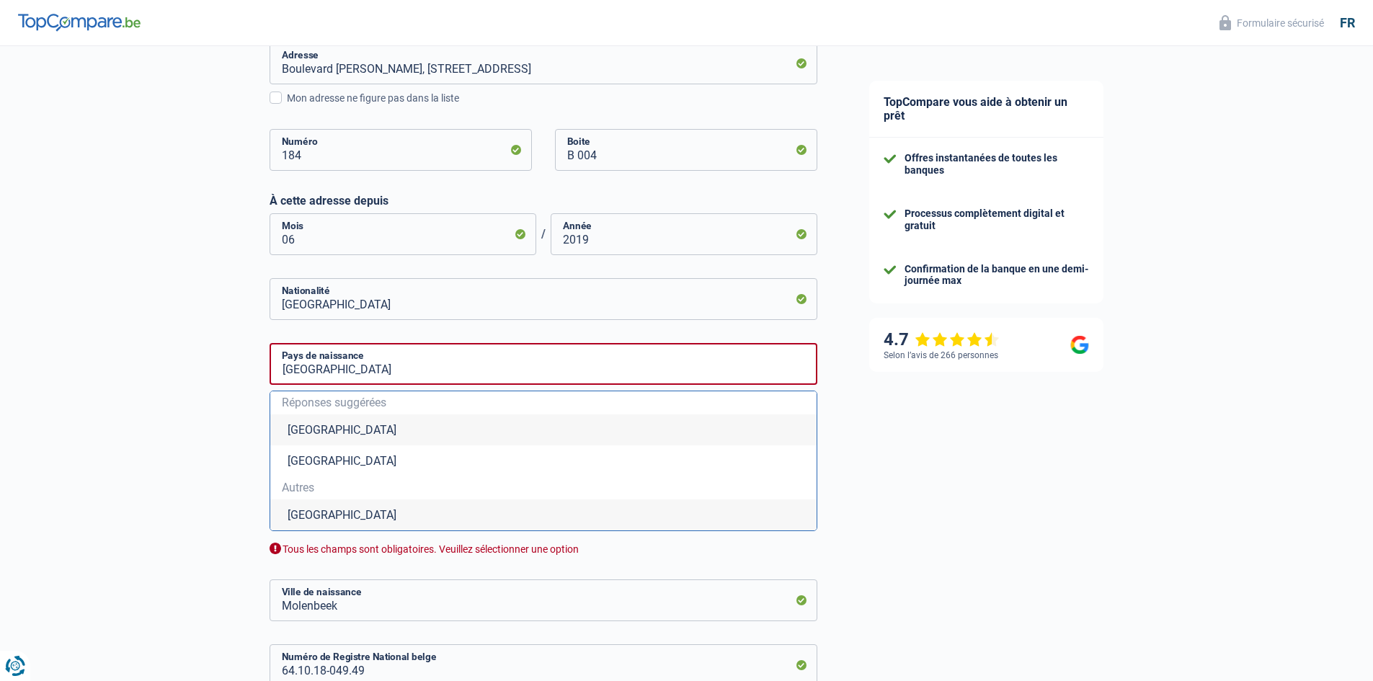
click at [354, 439] on li "[GEOGRAPHIC_DATA]" at bounding box center [543, 429] width 546 height 31
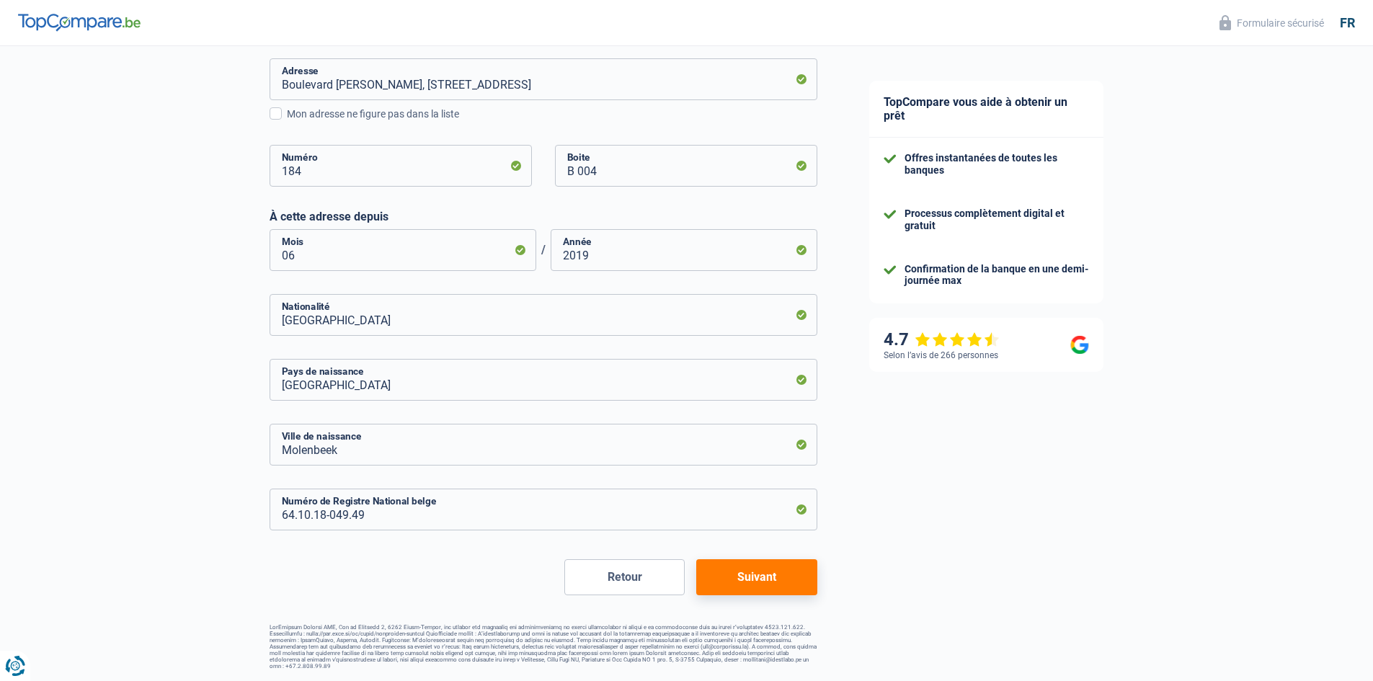
scroll to position [452, 0]
click at [746, 580] on button "Suivant" at bounding box center [756, 578] width 120 height 36
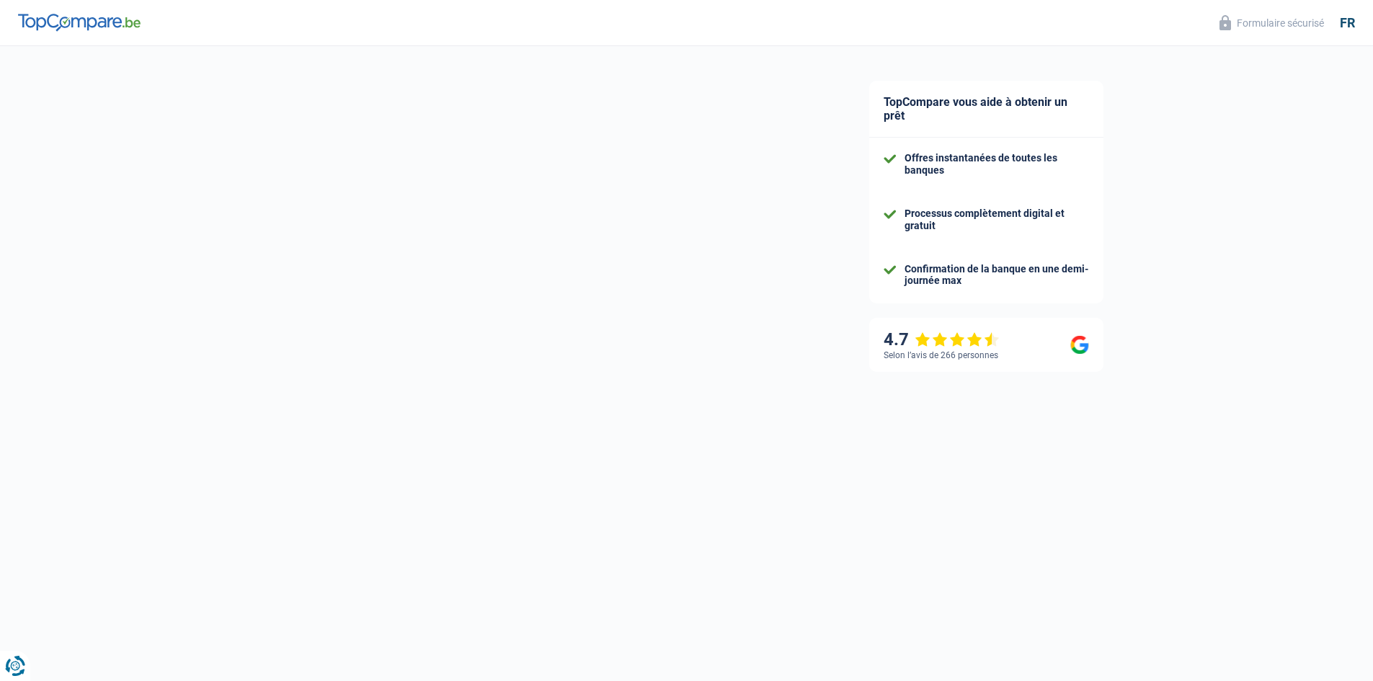
select select "mutualityIndemnity"
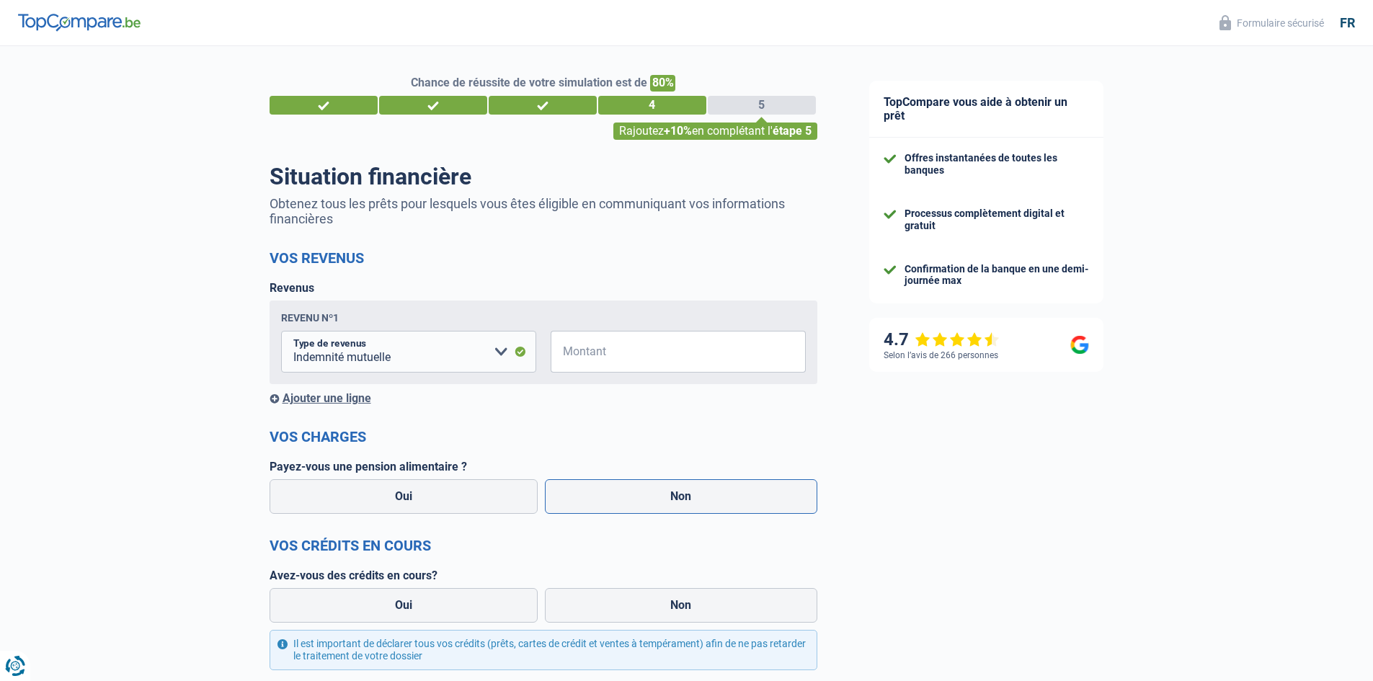
click at [687, 492] on label "Non" at bounding box center [681, 496] width 272 height 35
click at [687, 492] on input "Non" at bounding box center [681, 496] width 272 height 35
radio input "true"
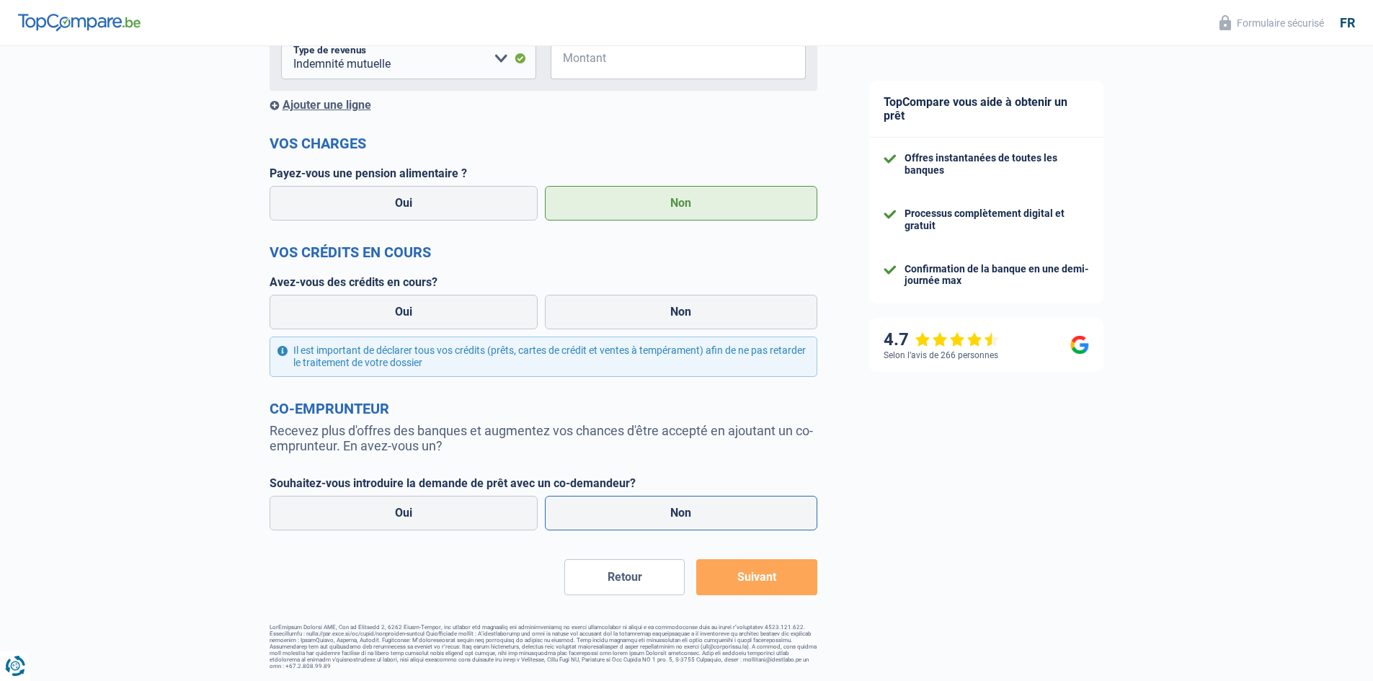
scroll to position [295, 0]
click at [670, 515] on label "Non" at bounding box center [681, 513] width 272 height 35
click at [670, 515] on input "Non" at bounding box center [681, 513] width 272 height 35
radio input "true"
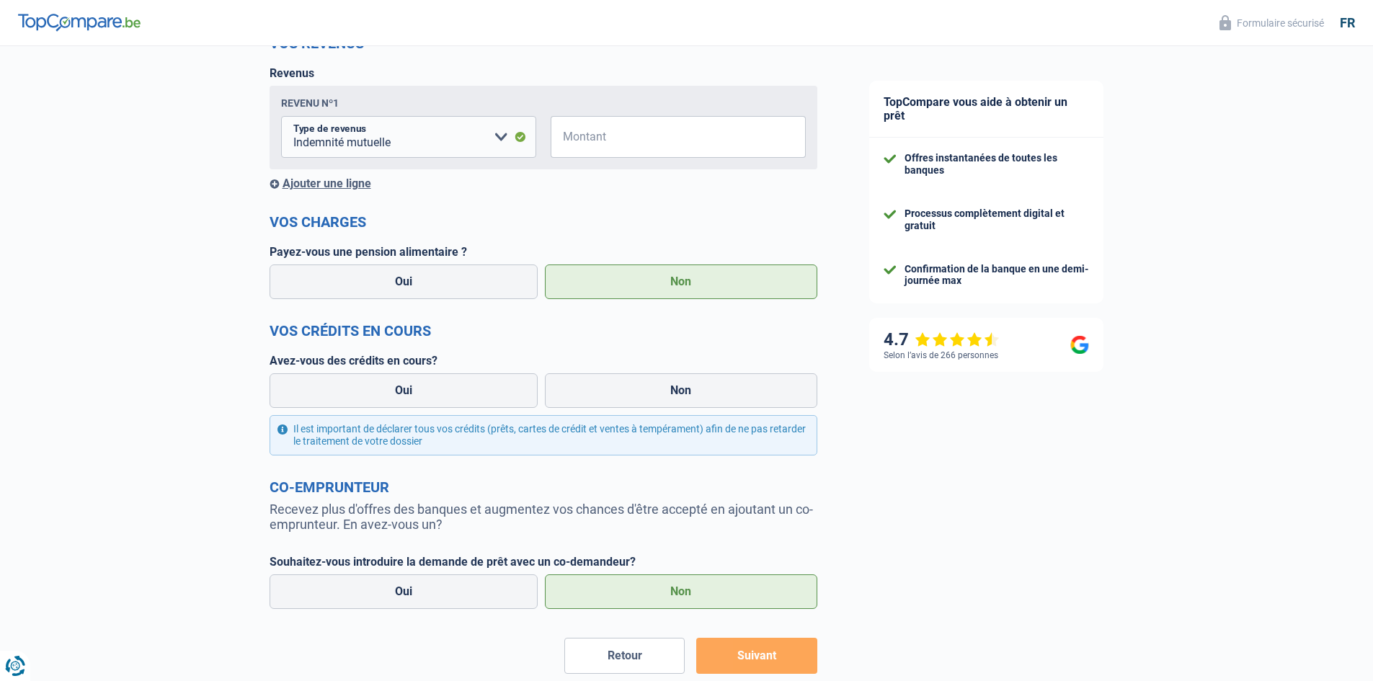
scroll to position [151, 0]
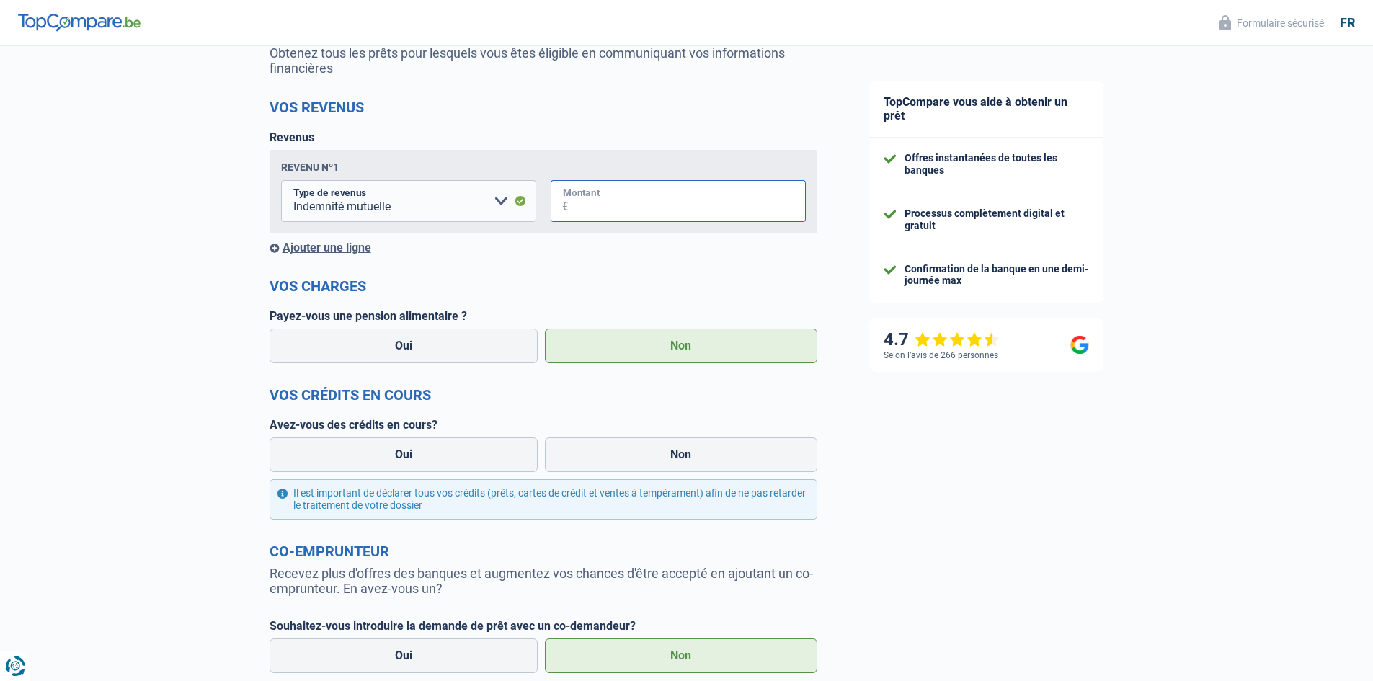
click at [585, 200] on input "Montant" at bounding box center [687, 201] width 237 height 42
type input "1.638"
click at [426, 461] on label "Oui" at bounding box center [404, 454] width 269 height 35
click at [426, 461] on input "Oui" at bounding box center [404, 454] width 269 height 35
radio input "true"
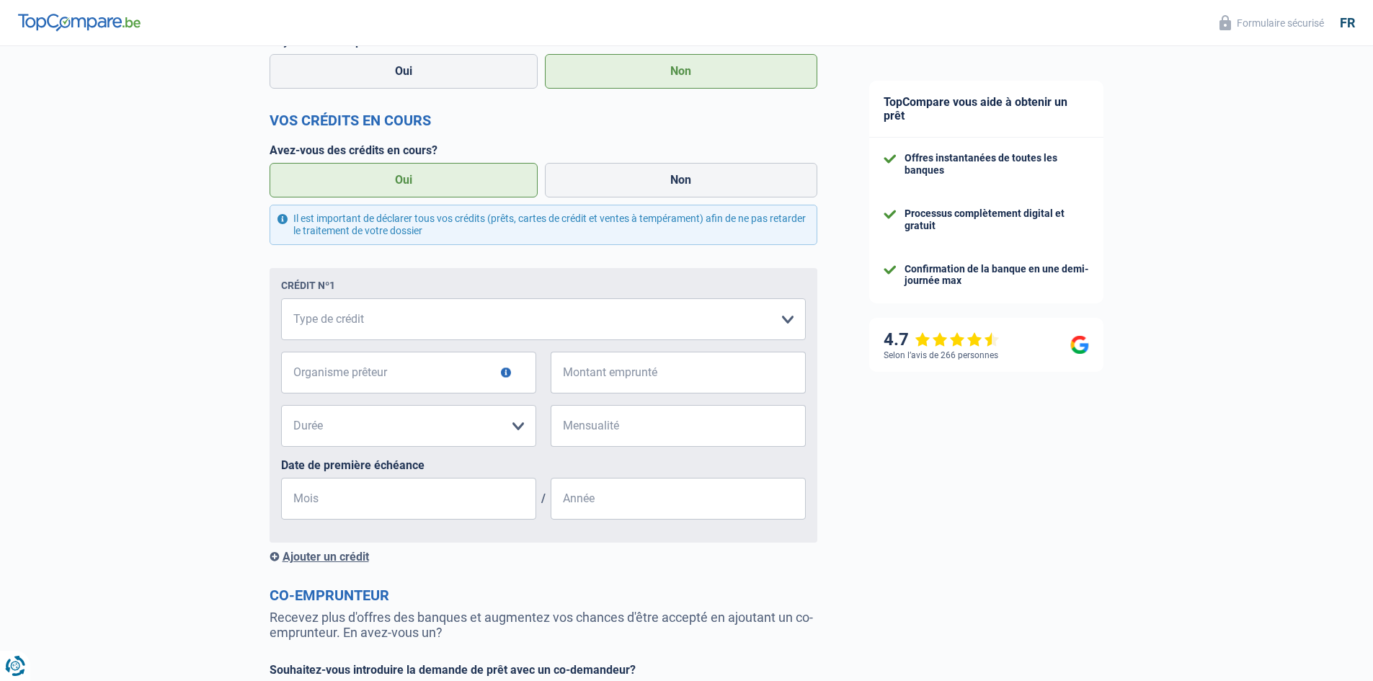
scroll to position [295, 0]
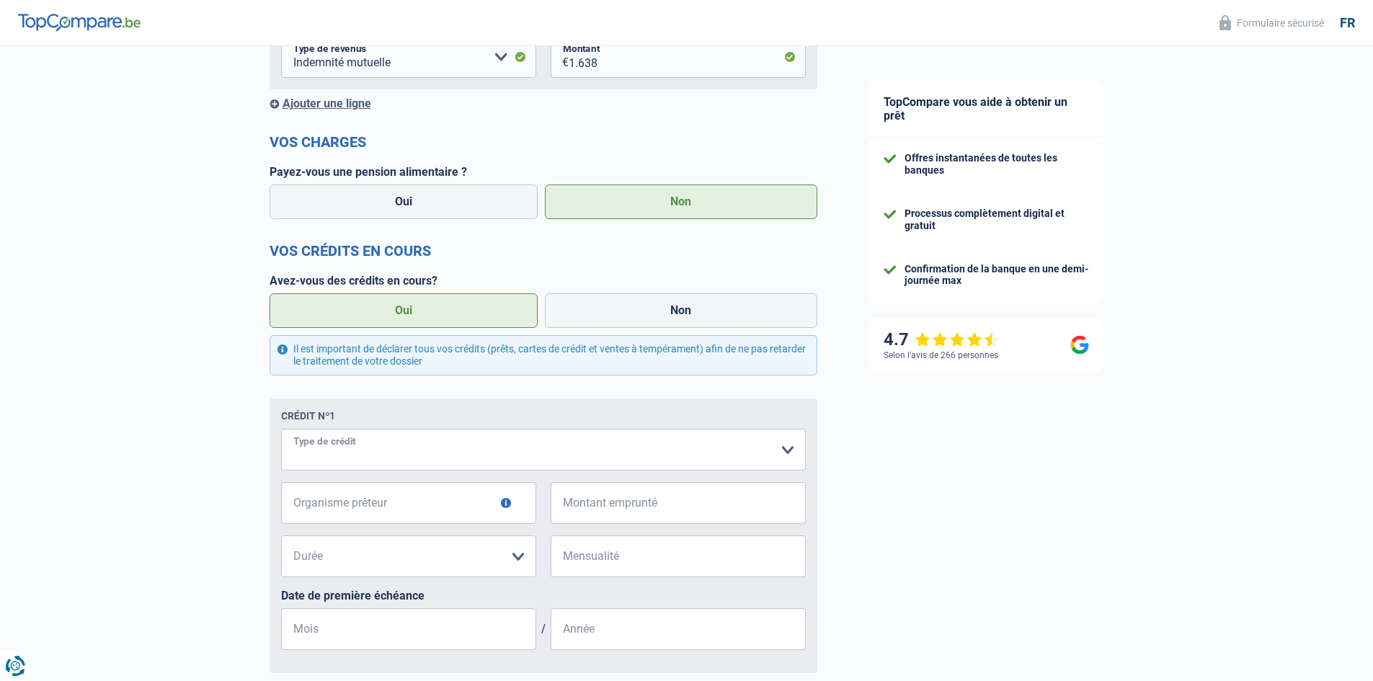
click at [789, 457] on select "Carte ou ouverture de crédit Prêt hypothécaire Vente à tempérament Prêt à tempé…" at bounding box center [543, 450] width 525 height 42
select select "mortgage"
click at [281, 431] on select "Carte ou ouverture de crédit Prêt hypothécaire Vente à tempérament Prêt à tempé…" at bounding box center [543, 450] width 525 height 42
click at [350, 501] on input "Organisme prêteur" at bounding box center [408, 503] width 255 height 42
type input "KBC"
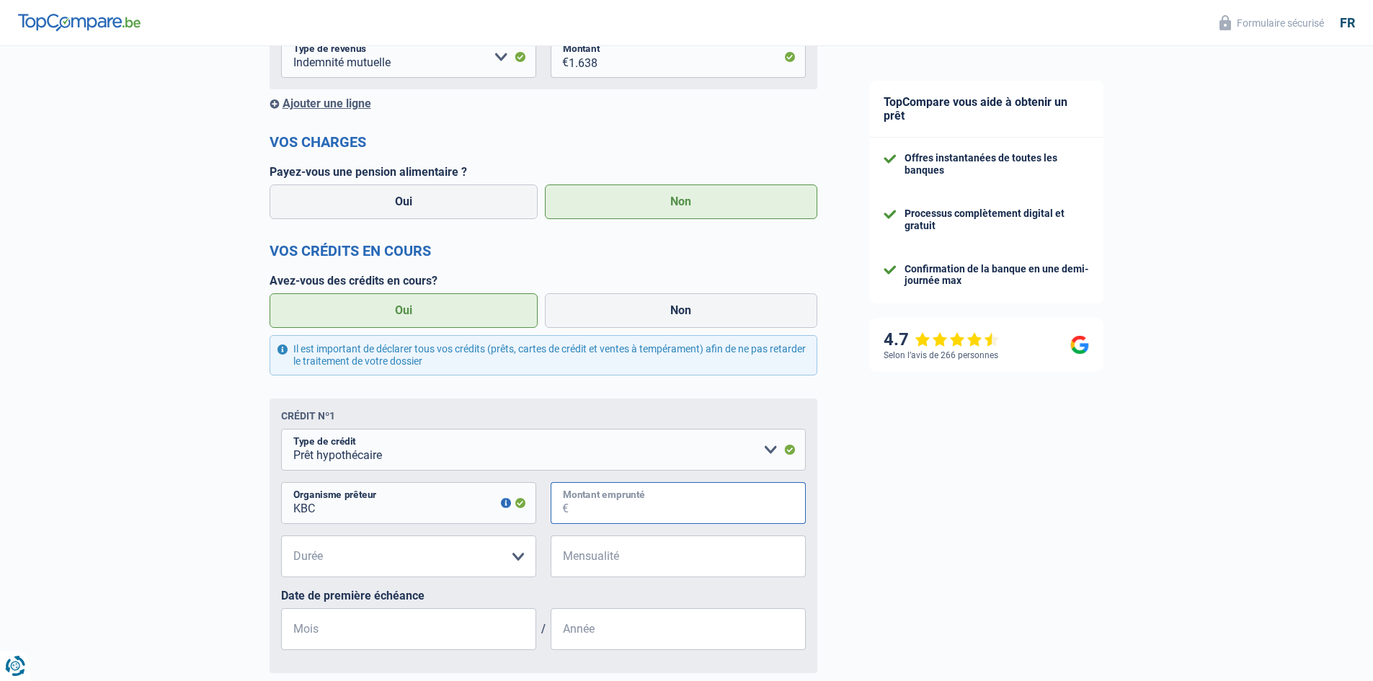
click at [593, 506] on input "Montant emprunté" at bounding box center [687, 503] width 237 height 42
type input "35.000"
click at [587, 559] on input "Mensualité" at bounding box center [687, 556] width 237 height 42
type input "290"
click at [520, 561] on select "120 mois 180 mois 240 mois 300 mois 360 mois 420 mois Veuillez sélectionner une…" at bounding box center [408, 556] width 255 height 42
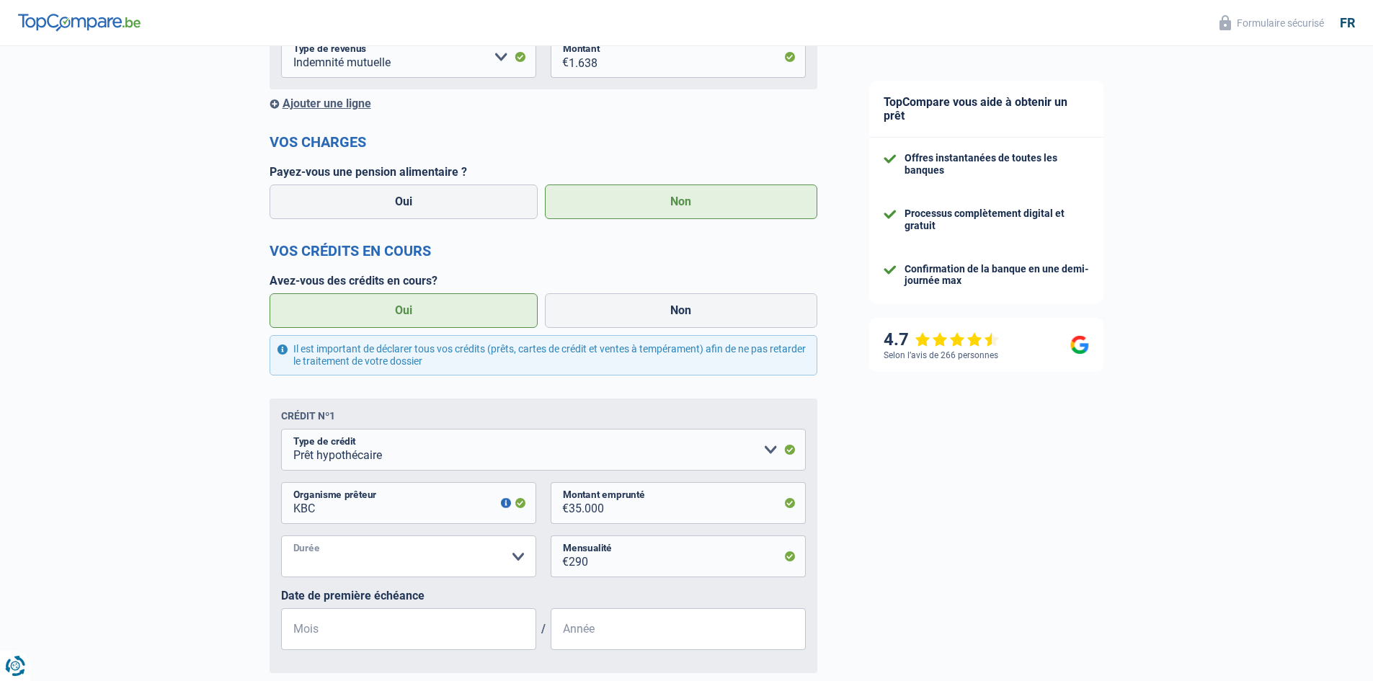
select select "120"
click at [281, 538] on select "120 mois 180 mois 240 mois 300 mois 360 mois 420 mois Veuillez sélectionner une…" at bounding box center [408, 556] width 255 height 42
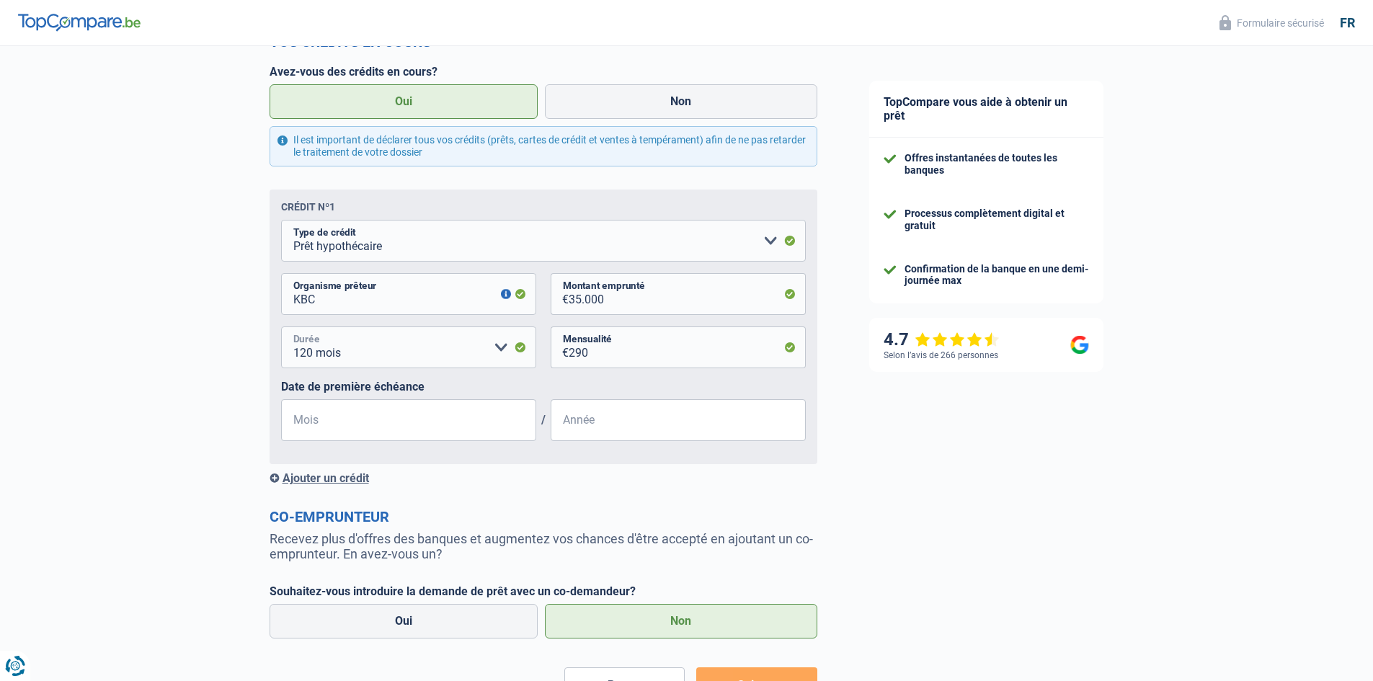
scroll to position [505, 0]
click at [306, 480] on div "Ajouter un crédit" at bounding box center [544, 478] width 548 height 14
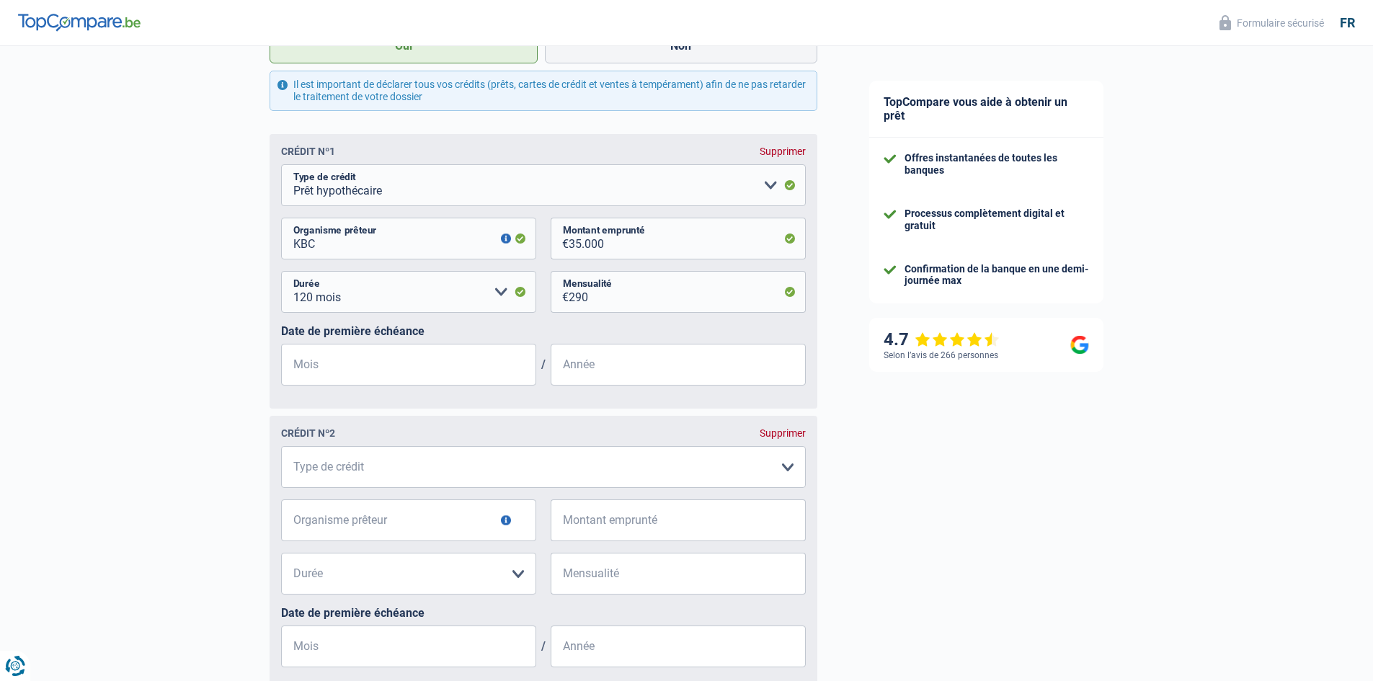
scroll to position [649, 0]
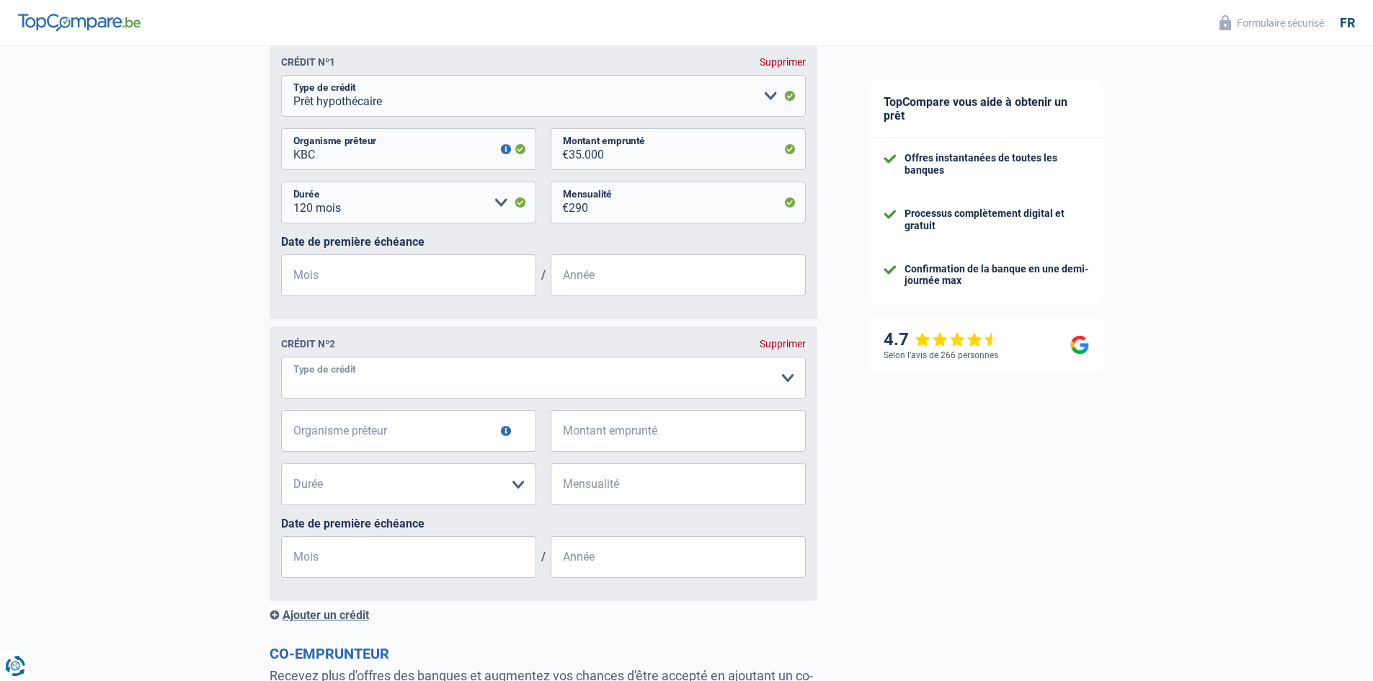
click at [311, 375] on select "Carte ou ouverture de crédit Prêt hypothécaire Vente à tempérament Prêt à tempé…" at bounding box center [543, 378] width 525 height 42
select select "renovationLoan"
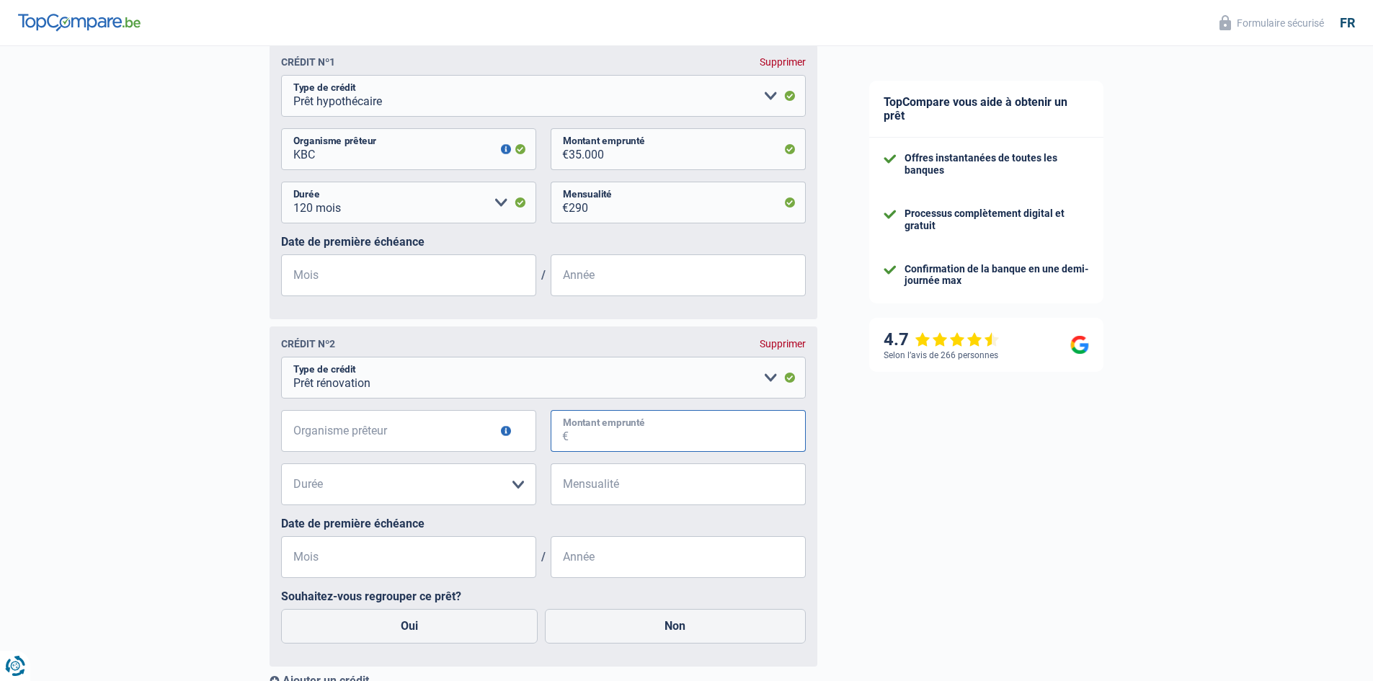
drag, startPoint x: 569, startPoint y: 437, endPoint x: 582, endPoint y: 437, distance: 13.0
click at [571, 437] on input "Montant emprunté" at bounding box center [687, 431] width 237 height 42
type input "13.200"
click at [308, 439] on input "Organisme prêteur" at bounding box center [408, 431] width 255 height 42
type input "ALPHA CREDIT"
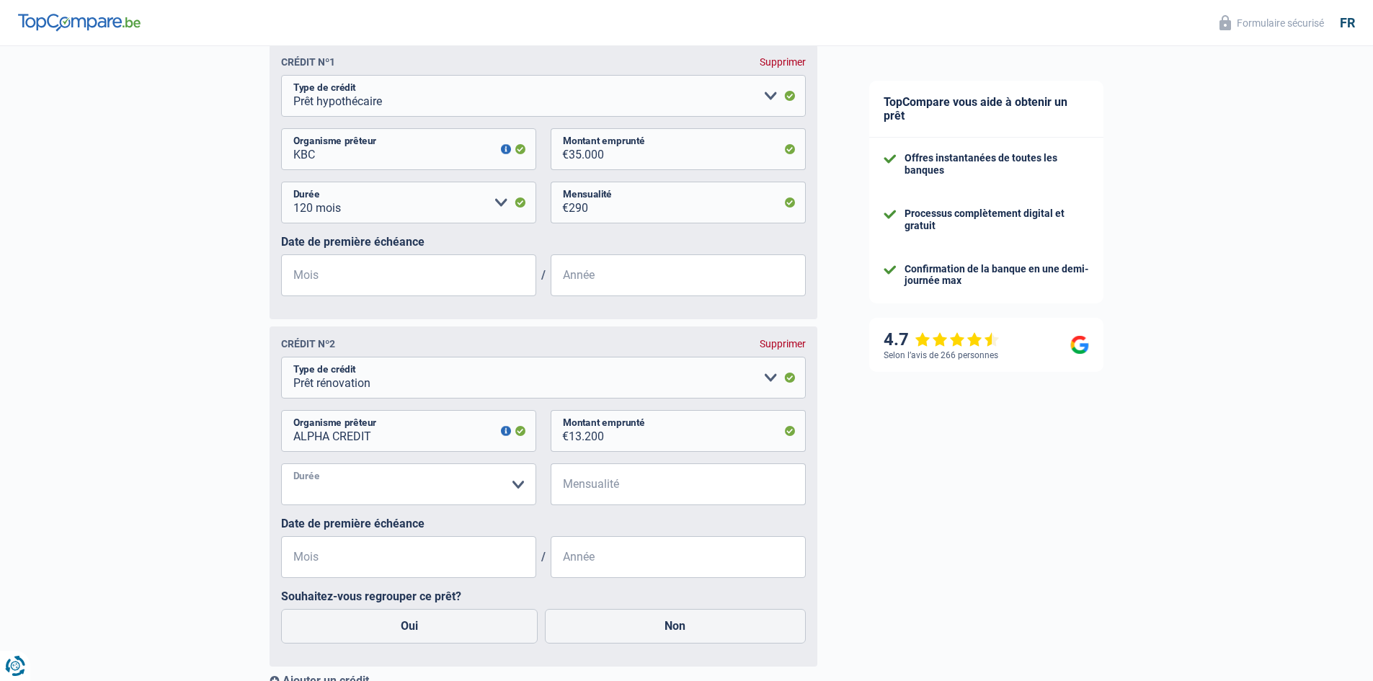
click at [520, 486] on select "12 mois 18 mois 24 mois 30 mois 36 mois 42 mois 48 mois 60 mois Veuillez sélect…" at bounding box center [408, 484] width 255 height 42
select select "60"
click at [281, 466] on select "12 mois 18 mois 24 mois 30 mois 36 mois 42 mois 48 mois 60 mois Veuillez sélect…" at bounding box center [408, 484] width 255 height 42
click at [311, 281] on input "Mois" at bounding box center [408, 275] width 255 height 42
type input "10"
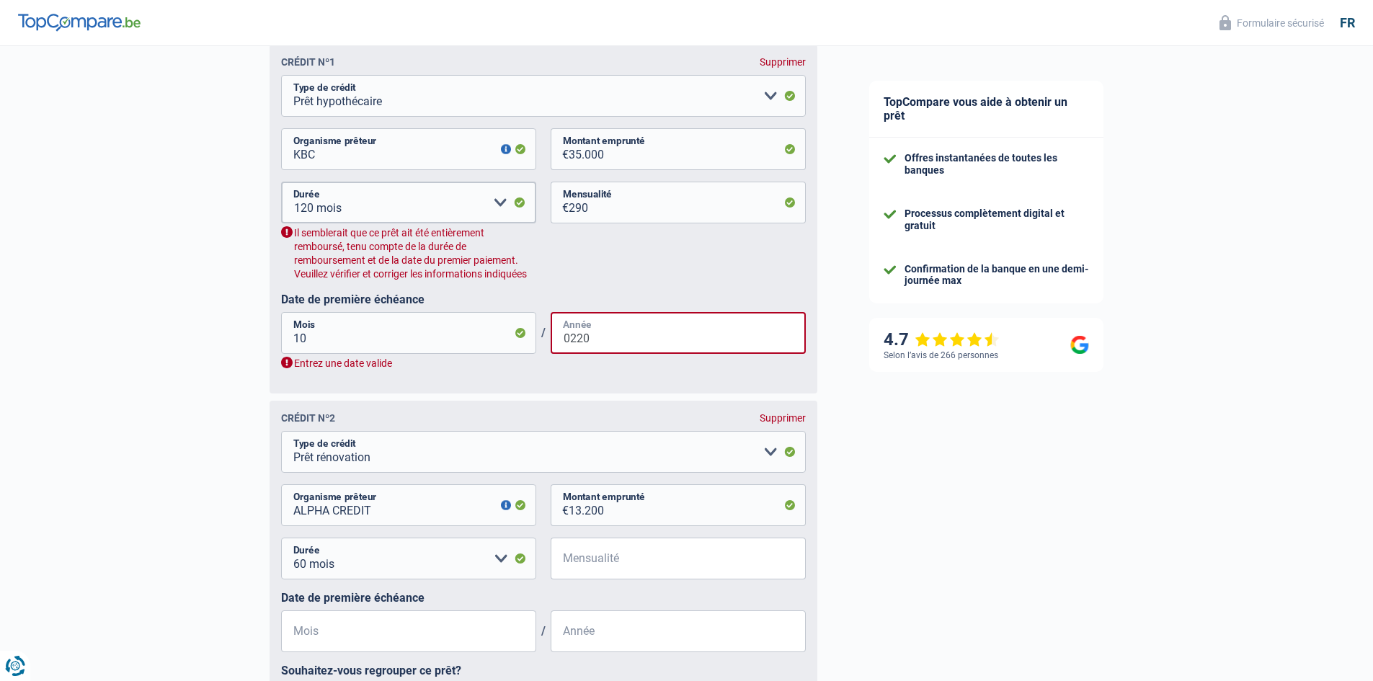
type input "0220"
click at [323, 335] on input "10" at bounding box center [408, 333] width 255 height 42
type input "10"
type input "0220"
click at [307, 341] on input "10" at bounding box center [408, 333] width 255 height 42
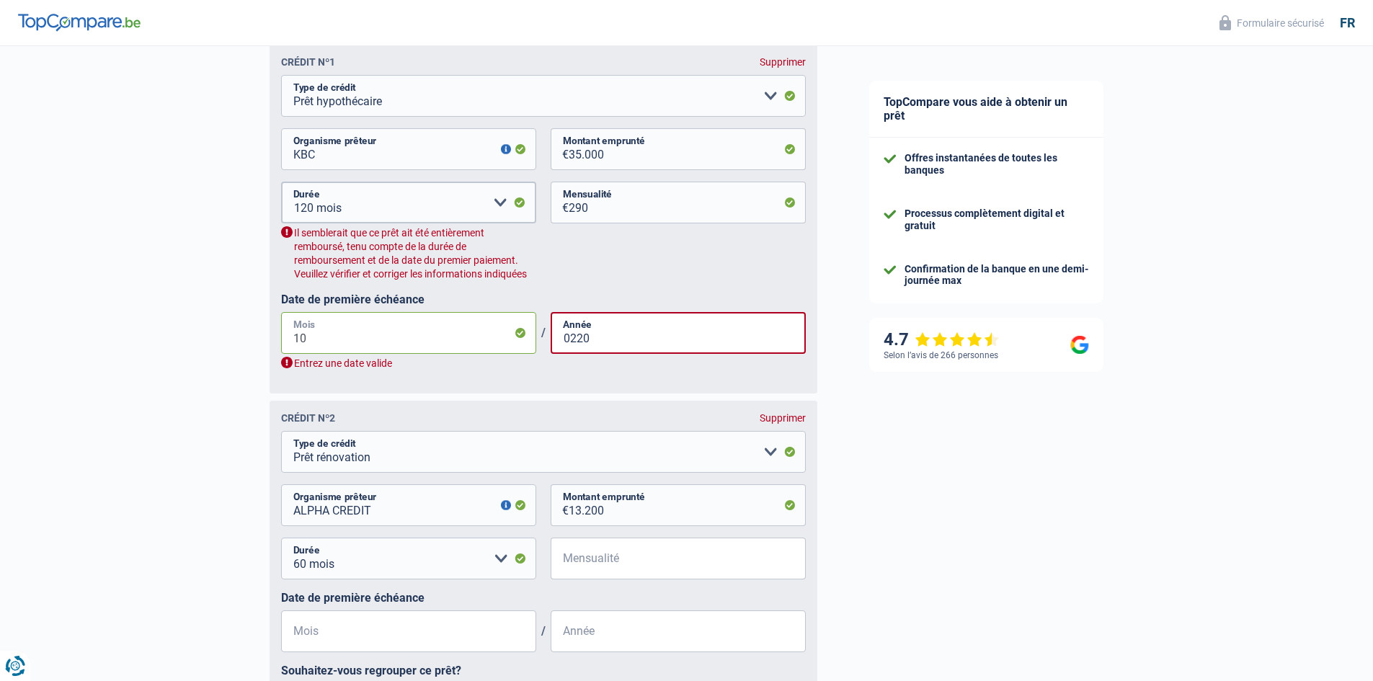
type input "1"
type input "02"
click at [595, 334] on input "0220" at bounding box center [678, 333] width 255 height 42
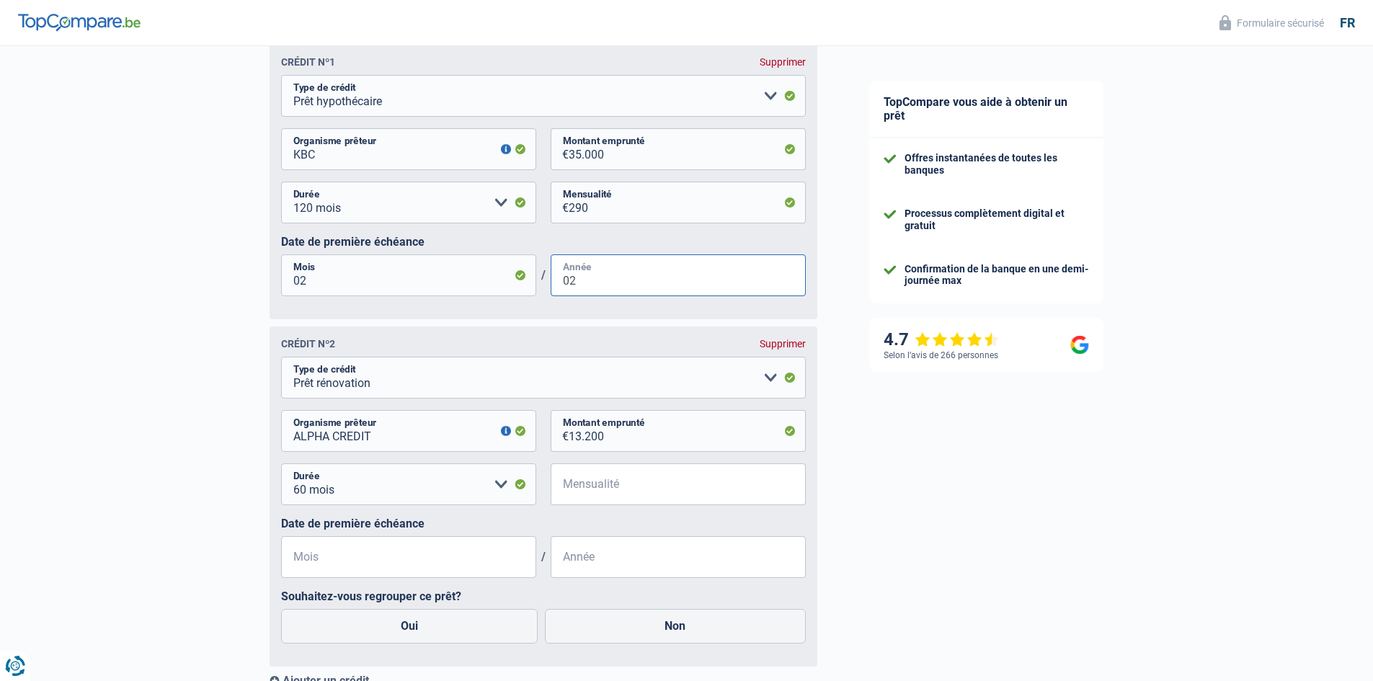
type input "0"
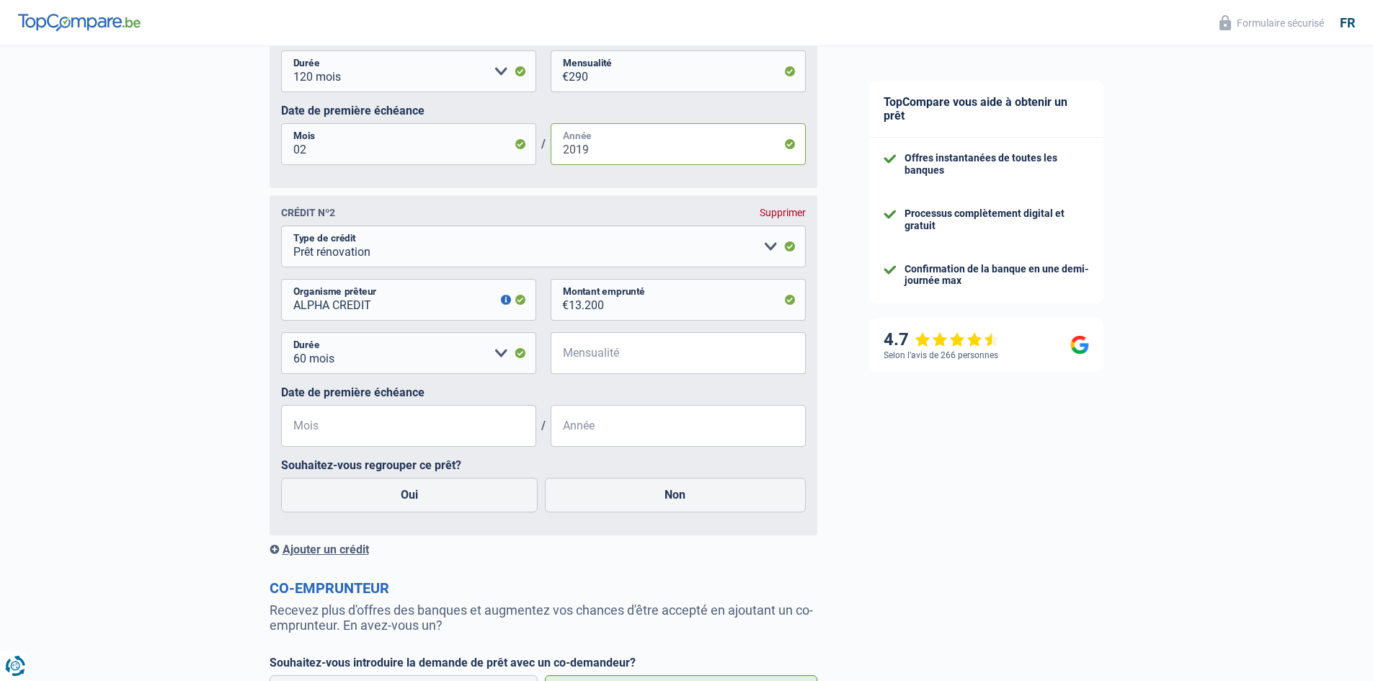
scroll to position [793, 0]
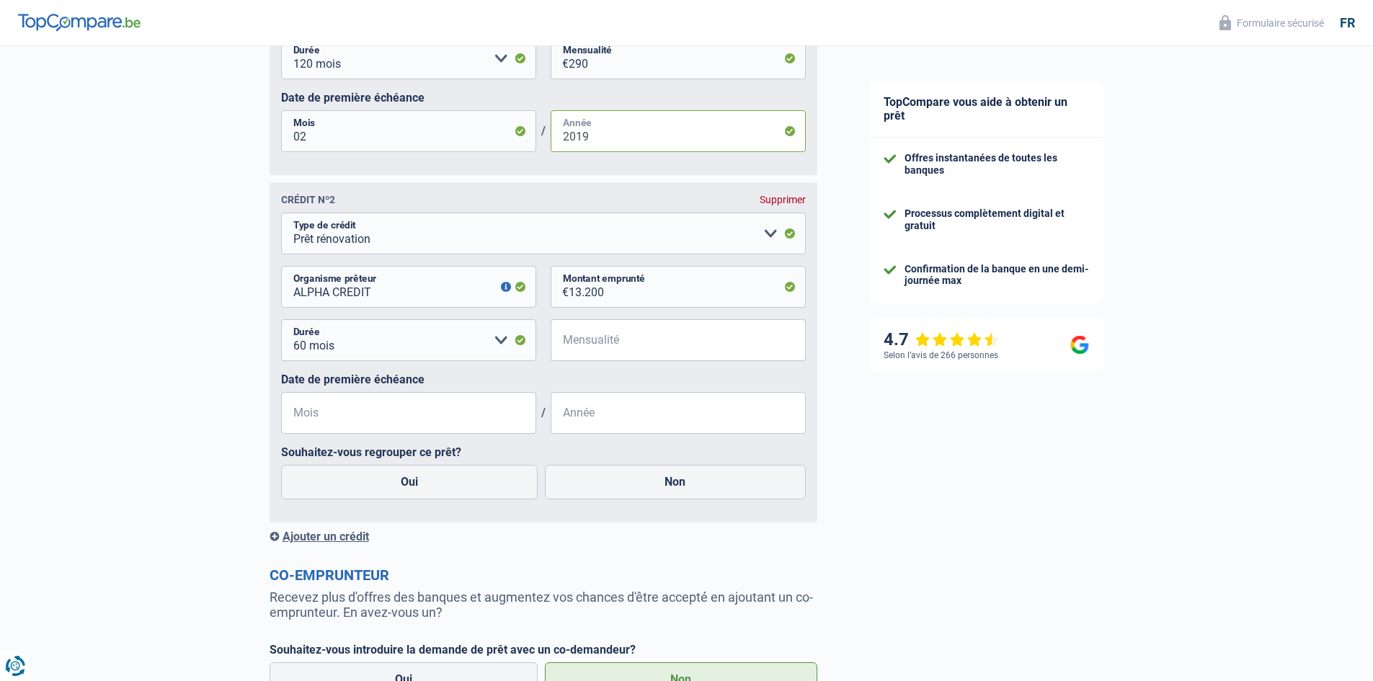
type input "2019"
click at [585, 342] on input "Mensualité" at bounding box center [687, 340] width 237 height 42
type input "2"
type input "235"
click at [411, 421] on input "Mois" at bounding box center [408, 413] width 255 height 42
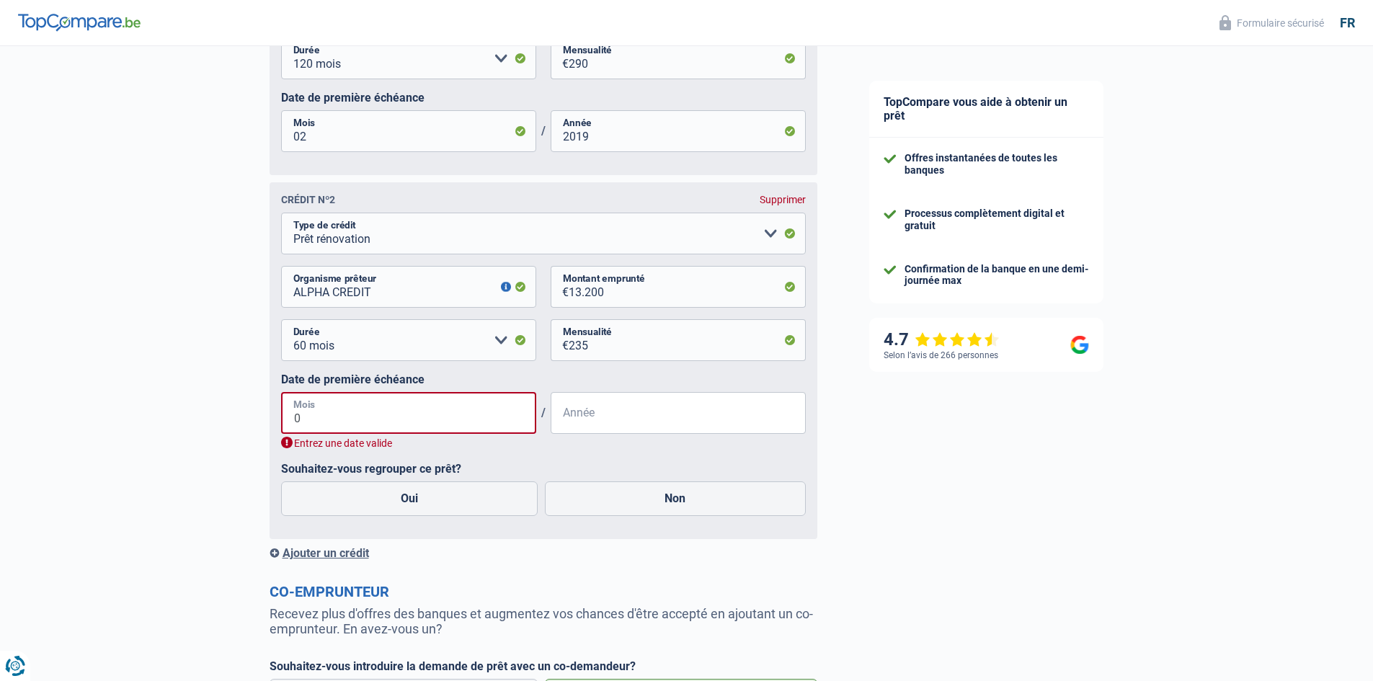
type input "05"
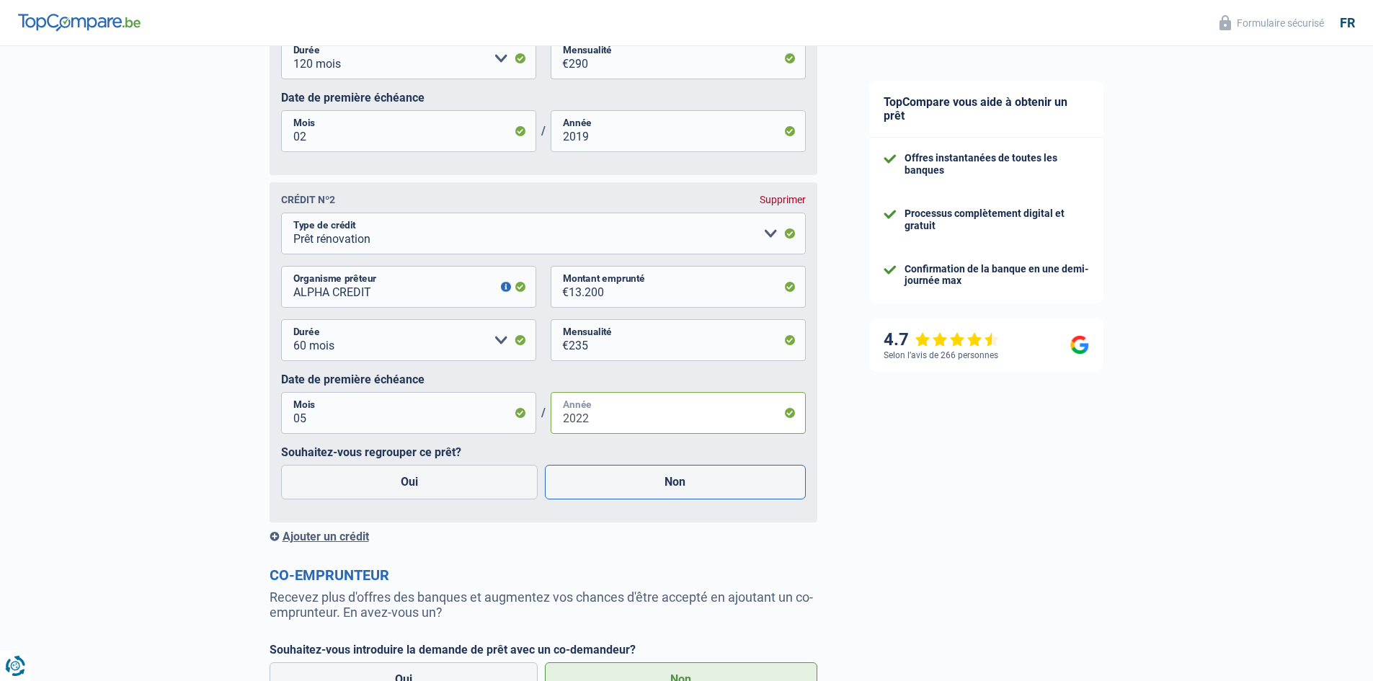
type input "2022"
click at [670, 482] on label "Non" at bounding box center [675, 482] width 261 height 35
click at [670, 482] on input "Non" at bounding box center [675, 482] width 261 height 35
radio input "true"
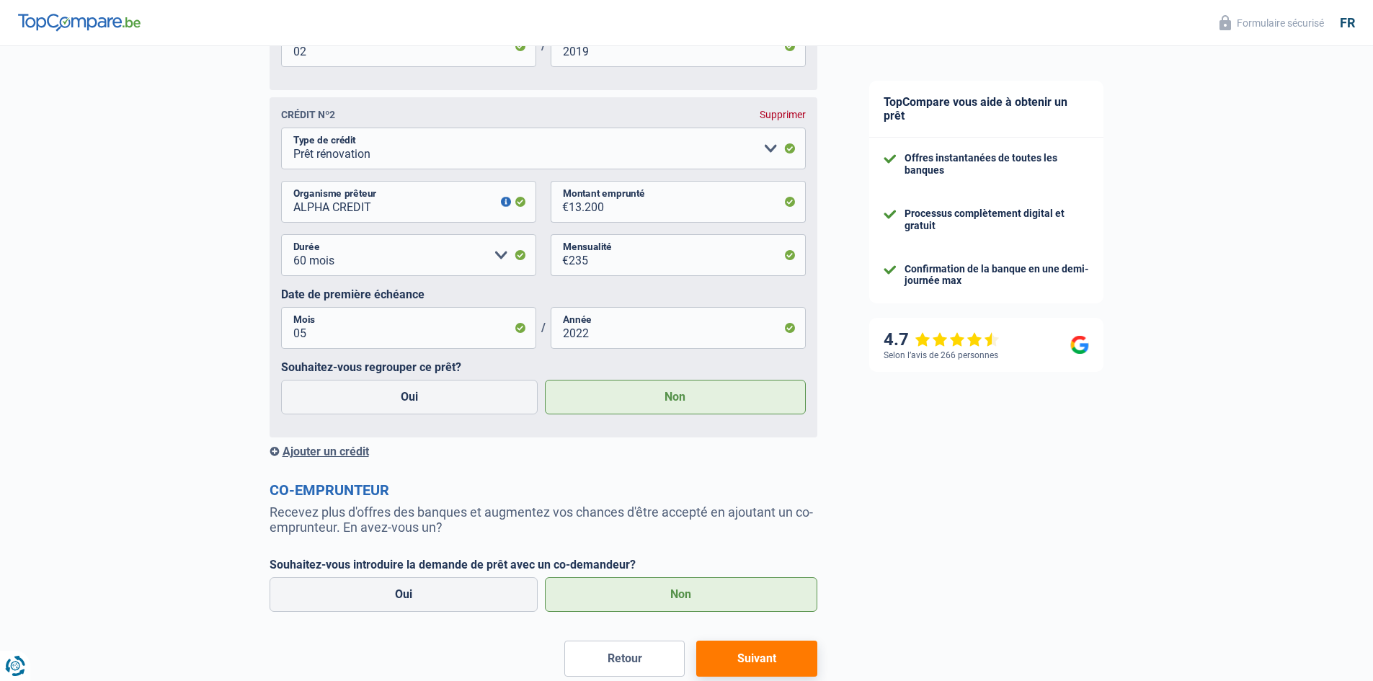
scroll to position [962, 0]
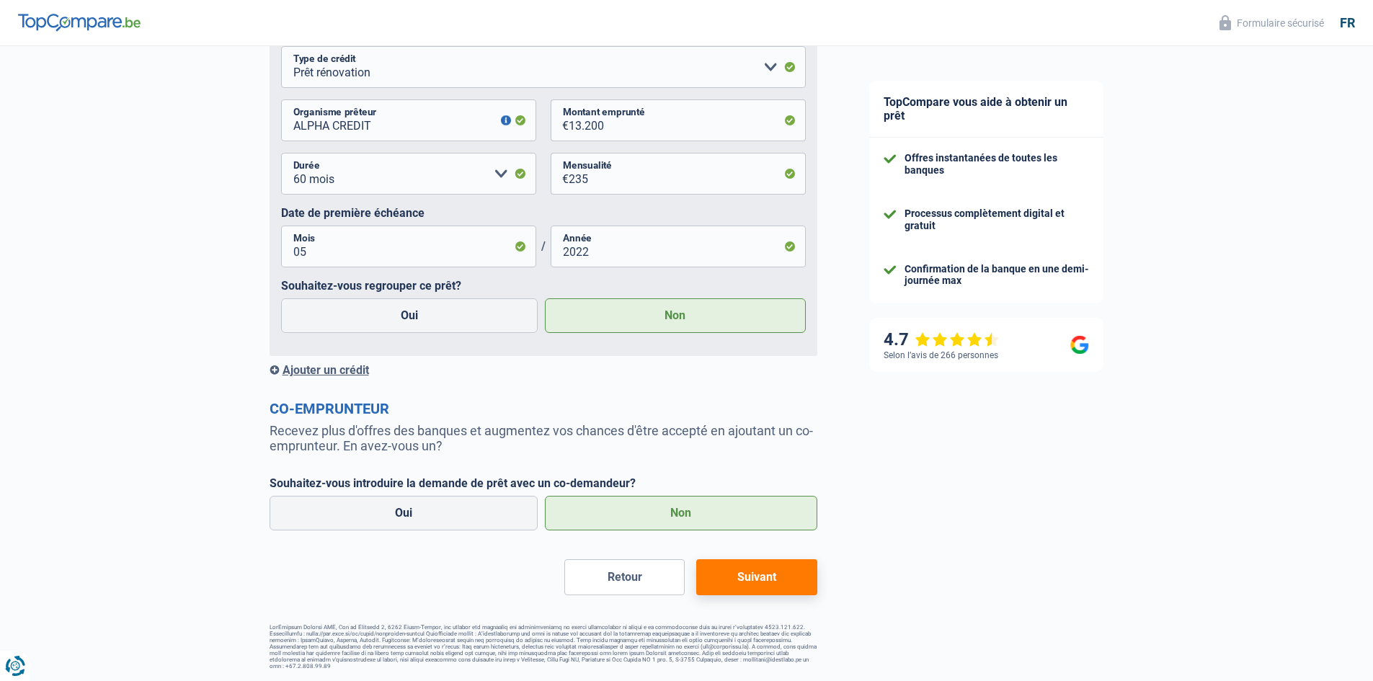
click at [767, 581] on button "Suivant" at bounding box center [756, 577] width 120 height 36
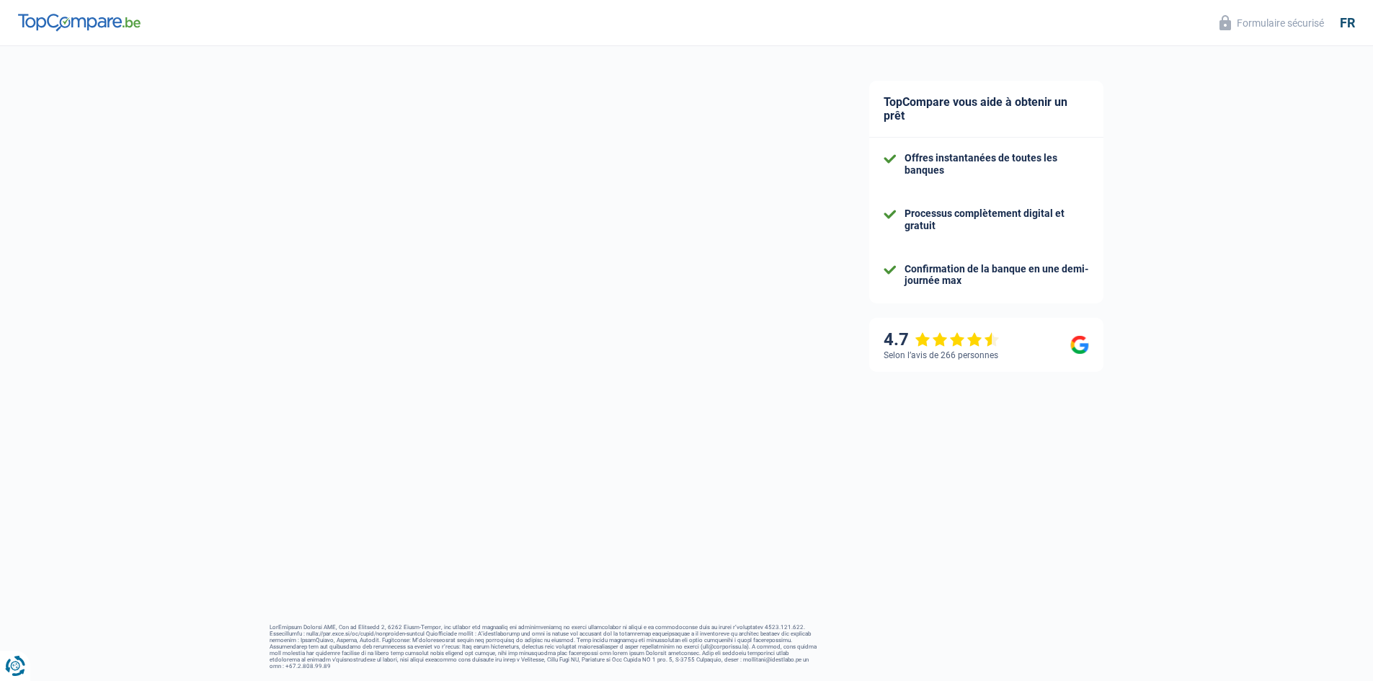
scroll to position [6, 0]
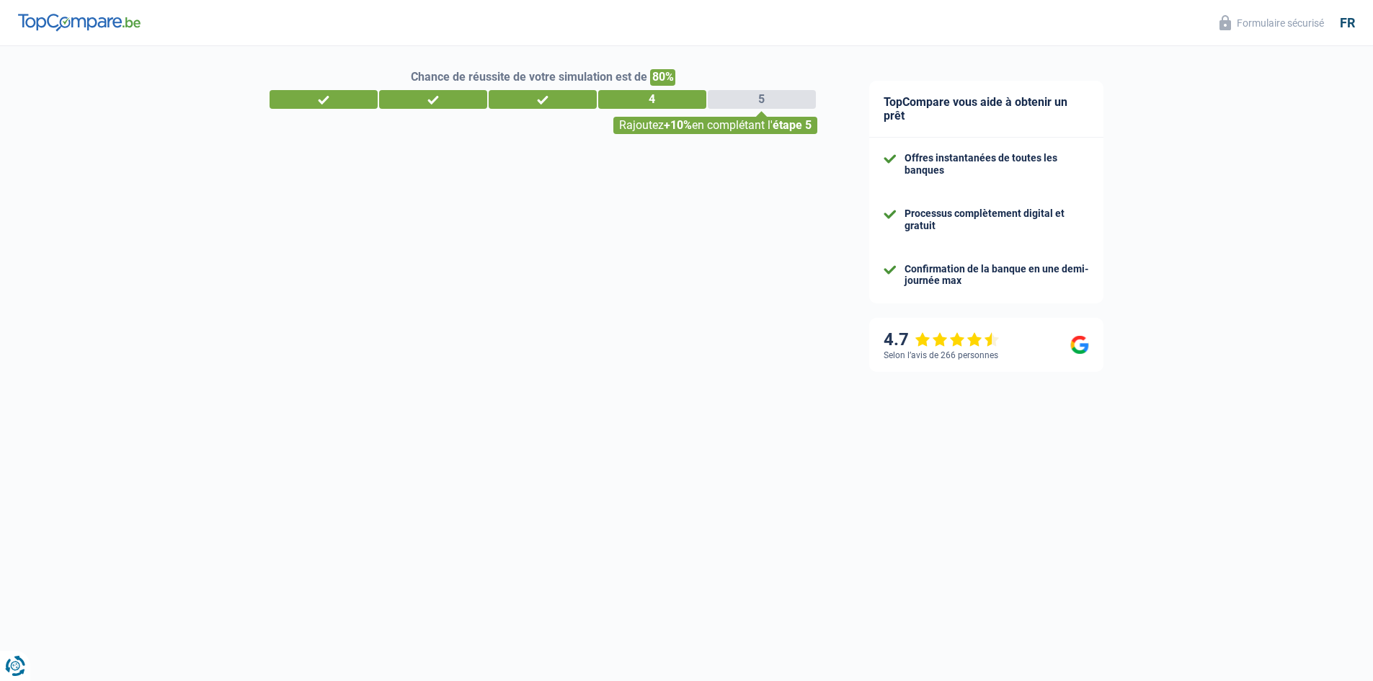
select select "car"
select select "120"
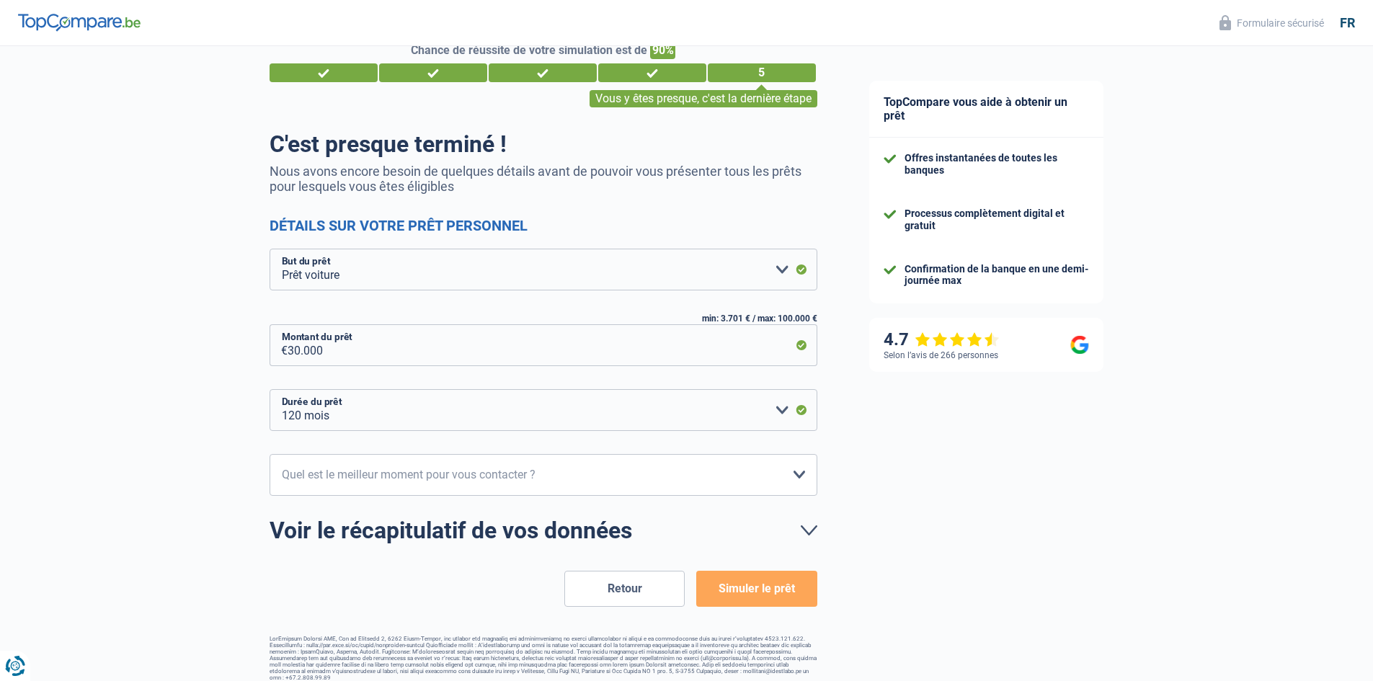
scroll to position [0, 0]
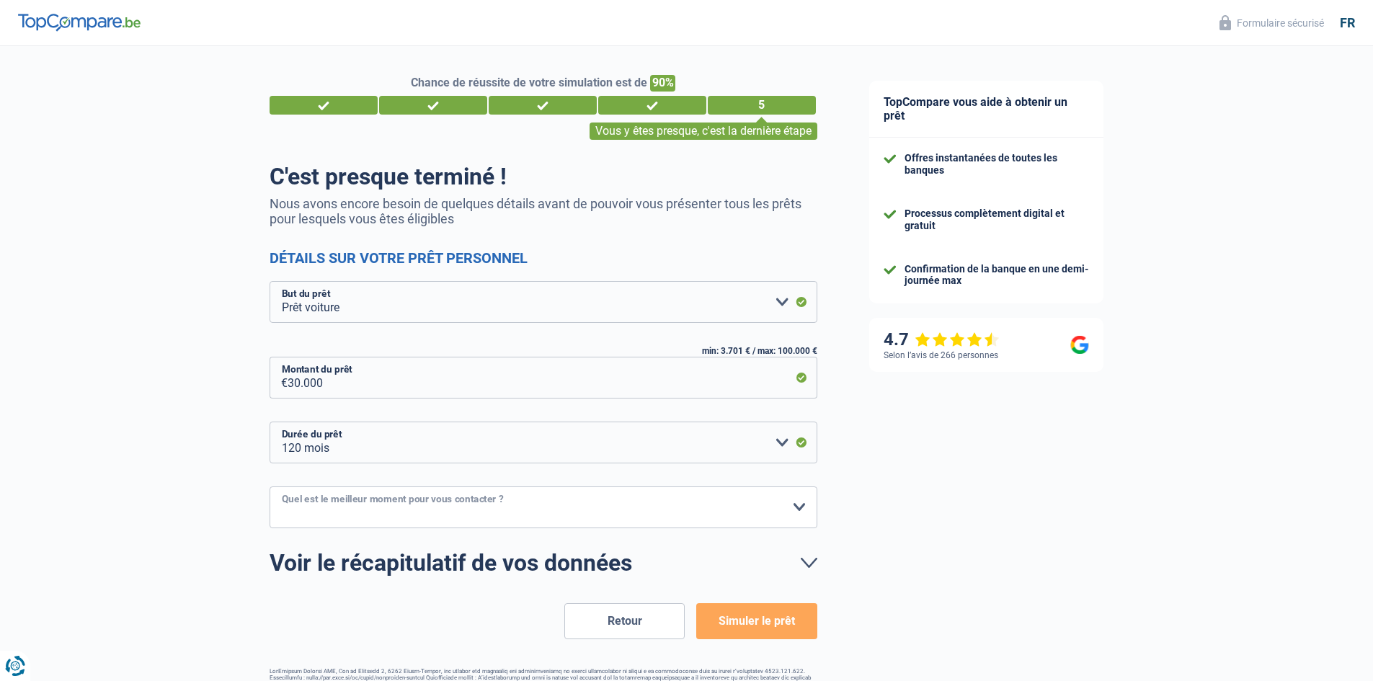
drag, startPoint x: 538, startPoint y: 510, endPoint x: 546, endPoint y: 510, distance: 7.9
click at [540, 510] on select "10h-12h 12h-14h 14h-16h 16h-18h Veuillez sélectionner une option" at bounding box center [544, 507] width 548 height 42
select select "14-16"
click at [270, 487] on select "10h-12h 12h-14h 14h-16h 16h-18h Veuillez sélectionner une option" at bounding box center [544, 507] width 548 height 42
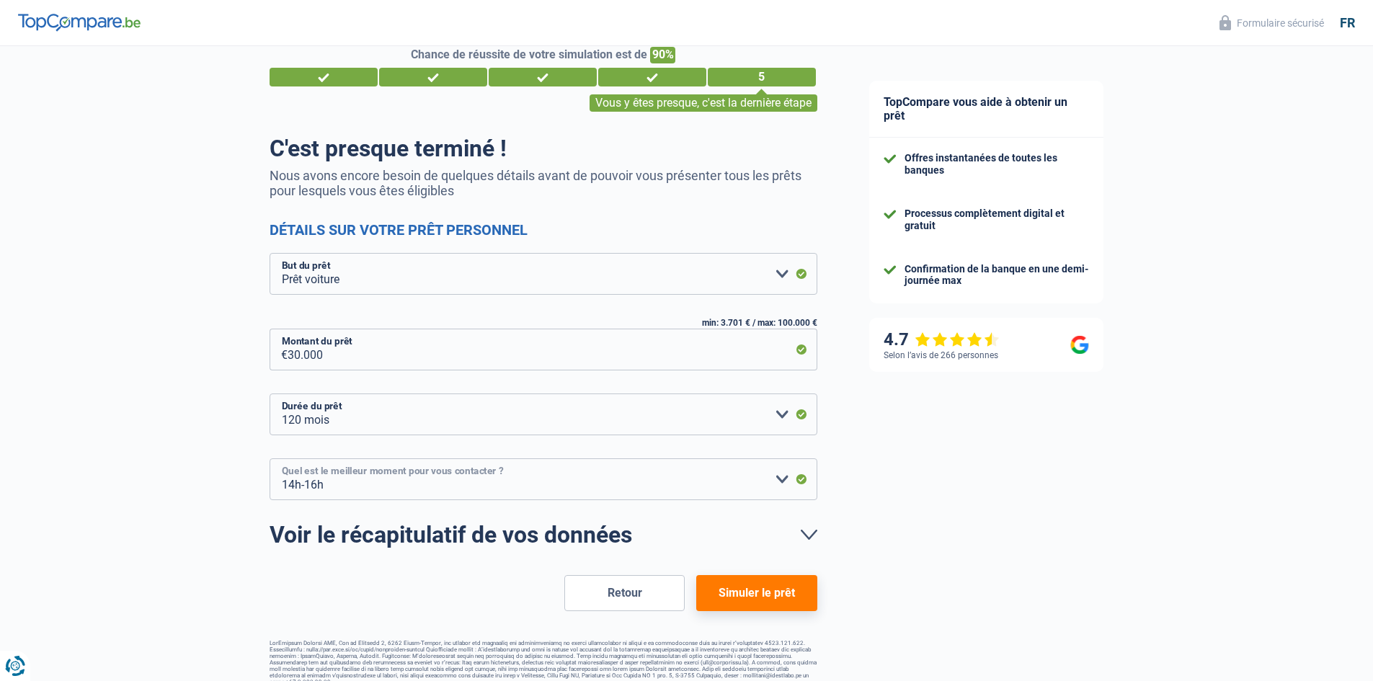
scroll to position [43, 0]
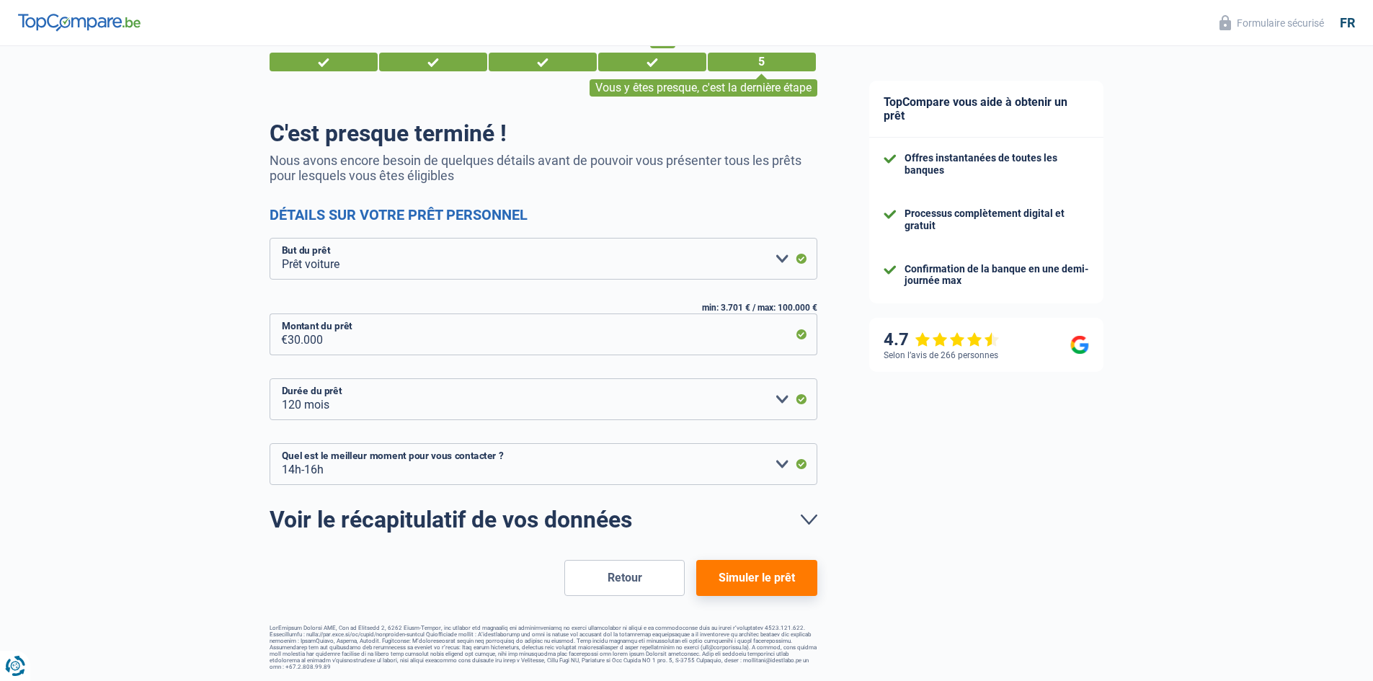
click at [757, 577] on button "Simuler le prêt" at bounding box center [756, 578] width 120 height 36
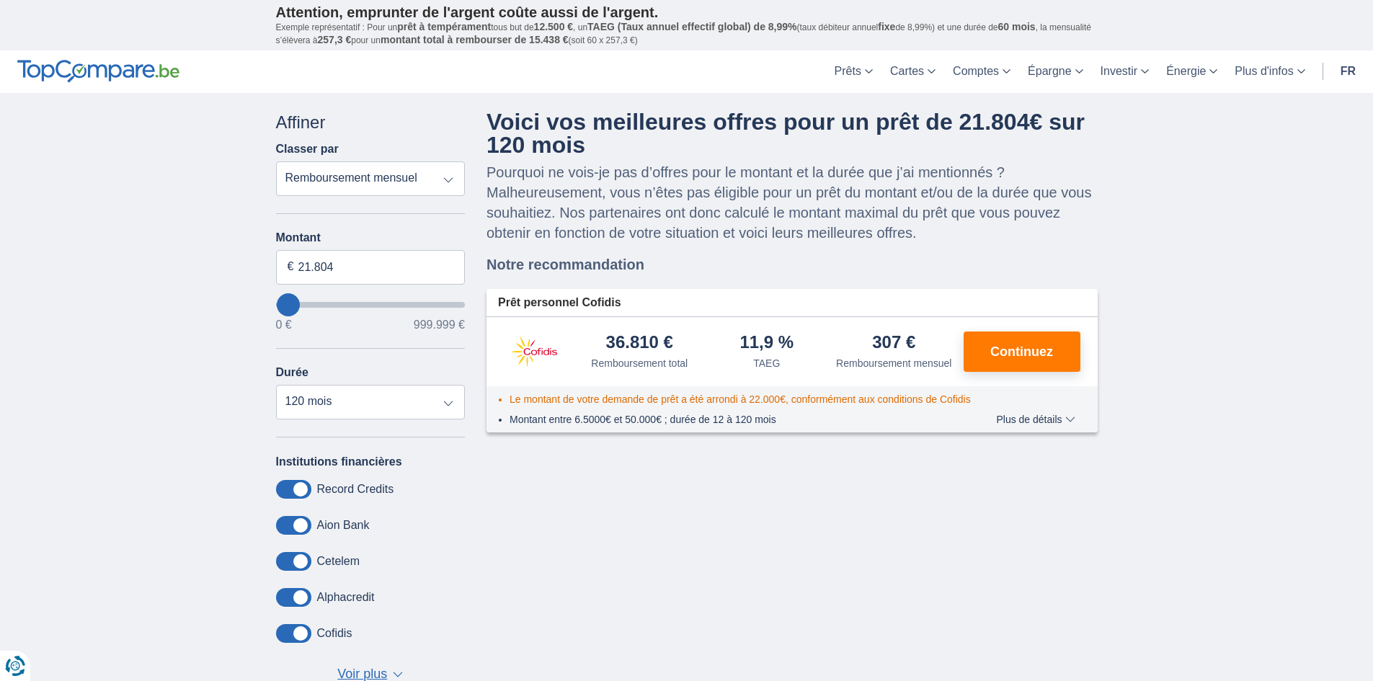
click at [303, 489] on span at bounding box center [293, 489] width 35 height 19
click at [0, 0] on input "checkbox" at bounding box center [0, 0] width 0 height 0
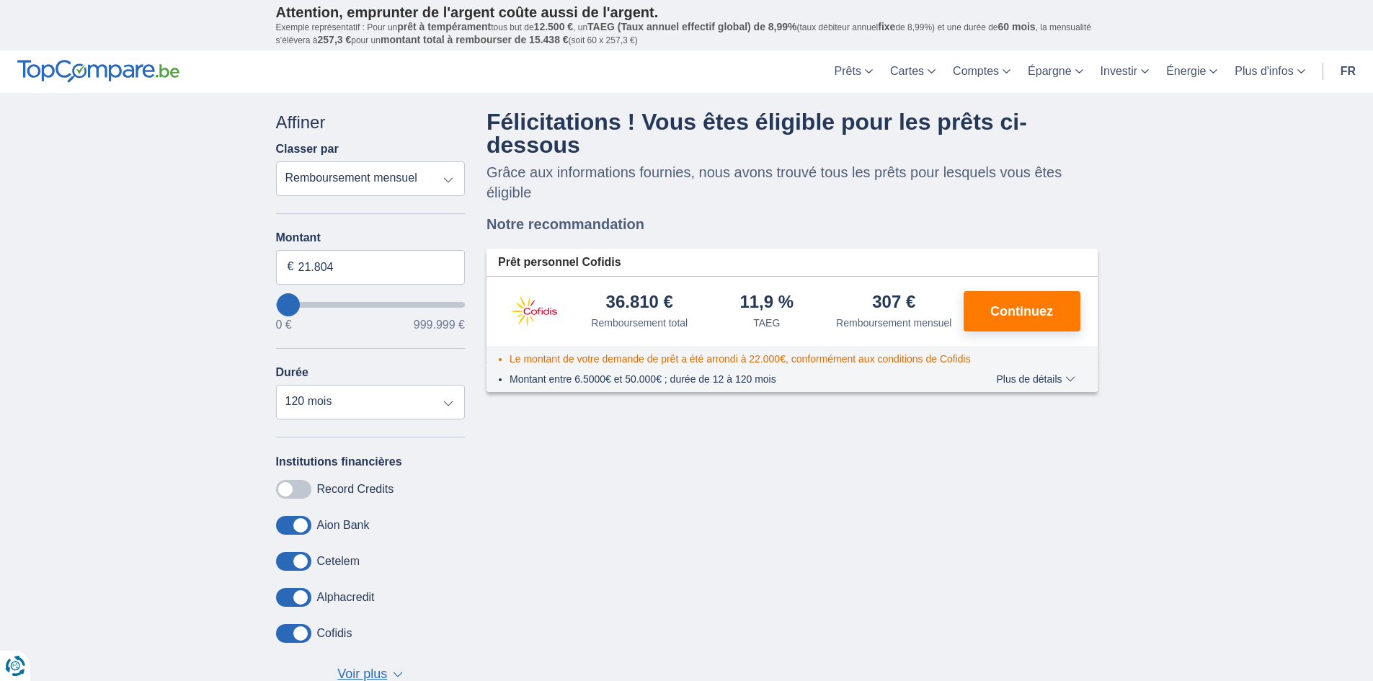
click at [293, 486] on span at bounding box center [293, 489] width 35 height 19
click at [0, 0] on input "checkbox" at bounding box center [0, 0] width 0 height 0
click at [299, 597] on span at bounding box center [293, 597] width 35 height 19
click at [0, 0] on input "checkbox" at bounding box center [0, 0] width 0 height 0
click at [299, 597] on span at bounding box center [293, 597] width 35 height 19
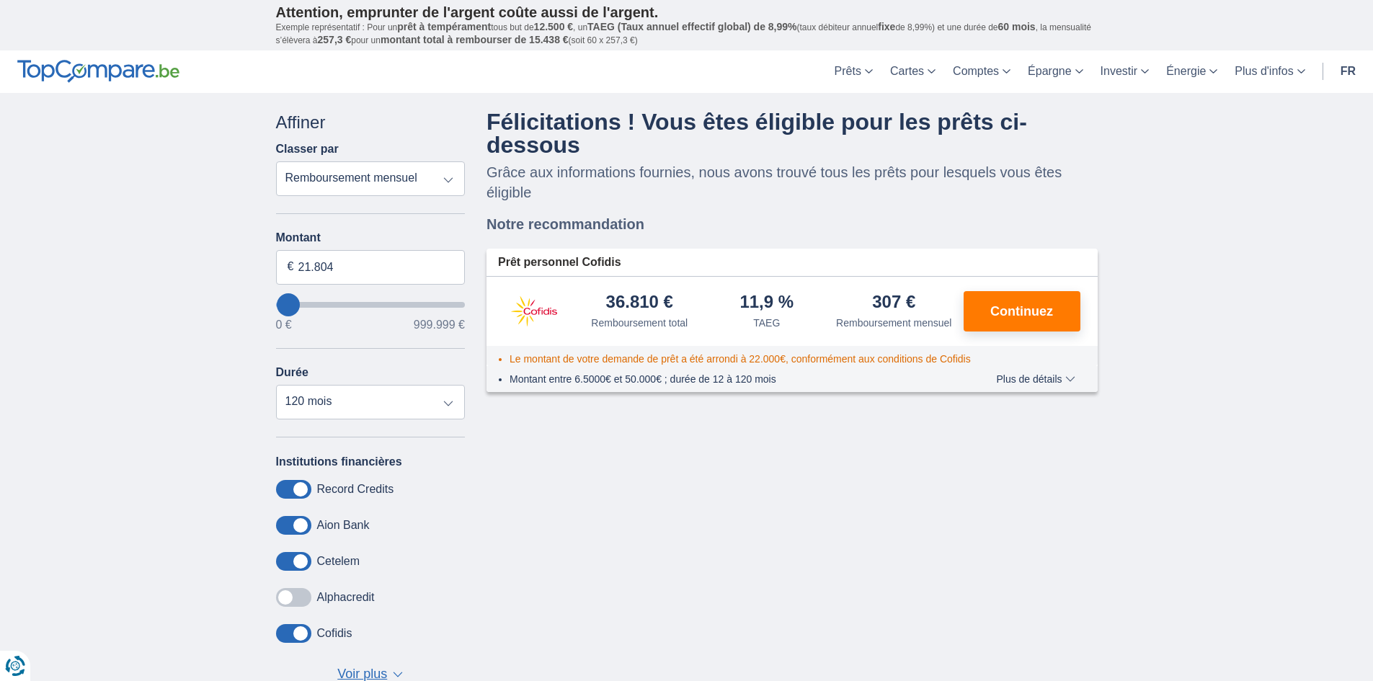
click at [0, 0] on input "checkbox" at bounding box center [0, 0] width 0 height 0
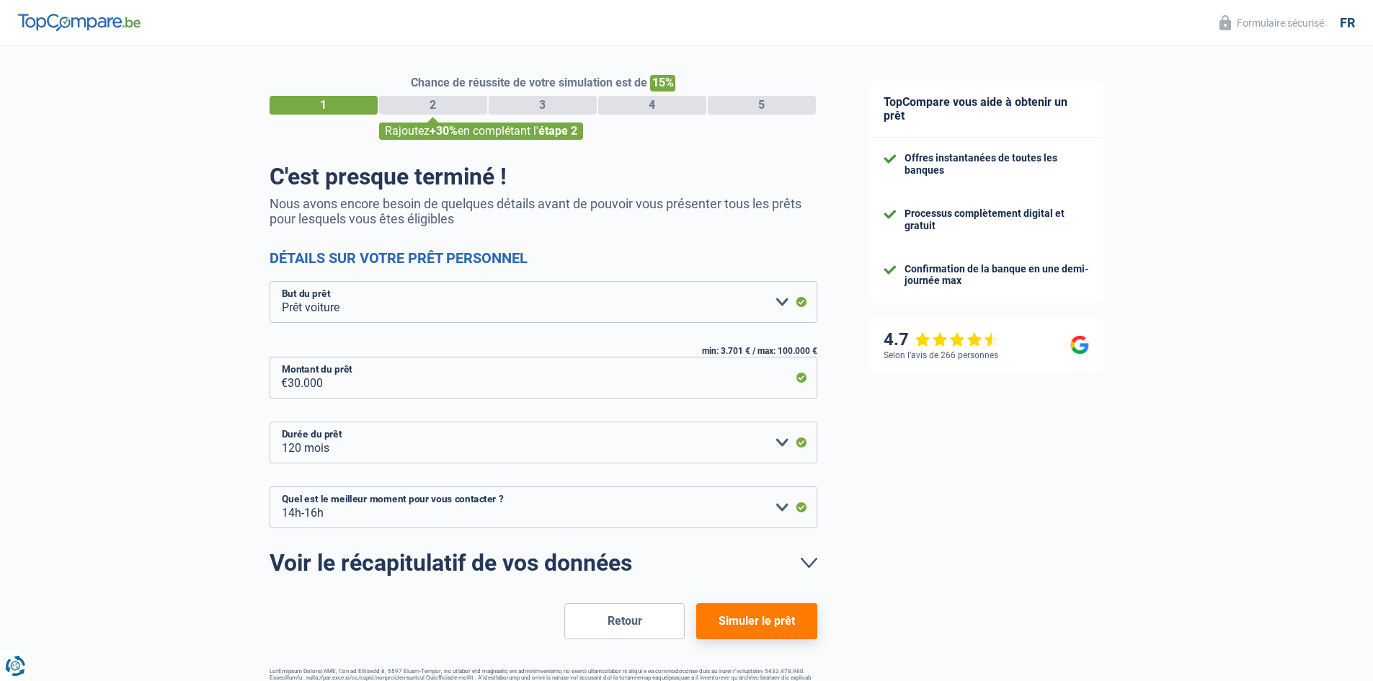
select select "car"
select select "120"
select select "14-16"
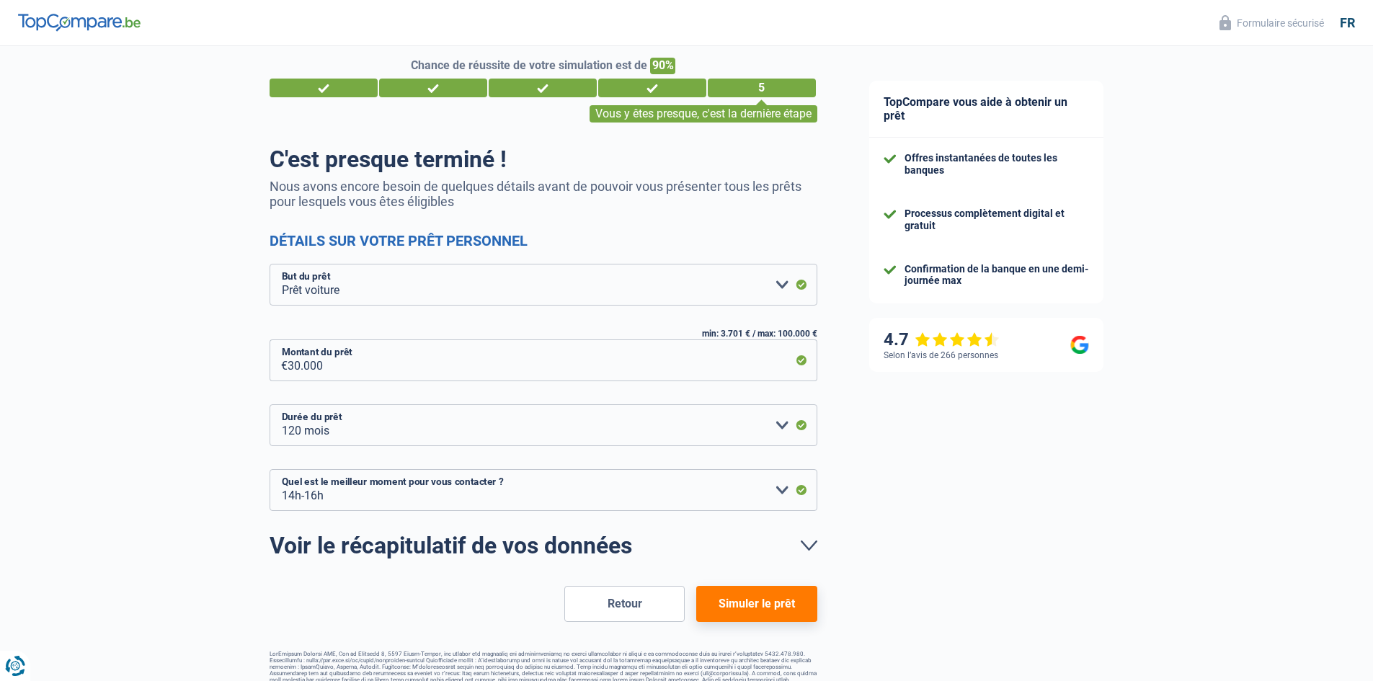
scroll to position [43, 0]
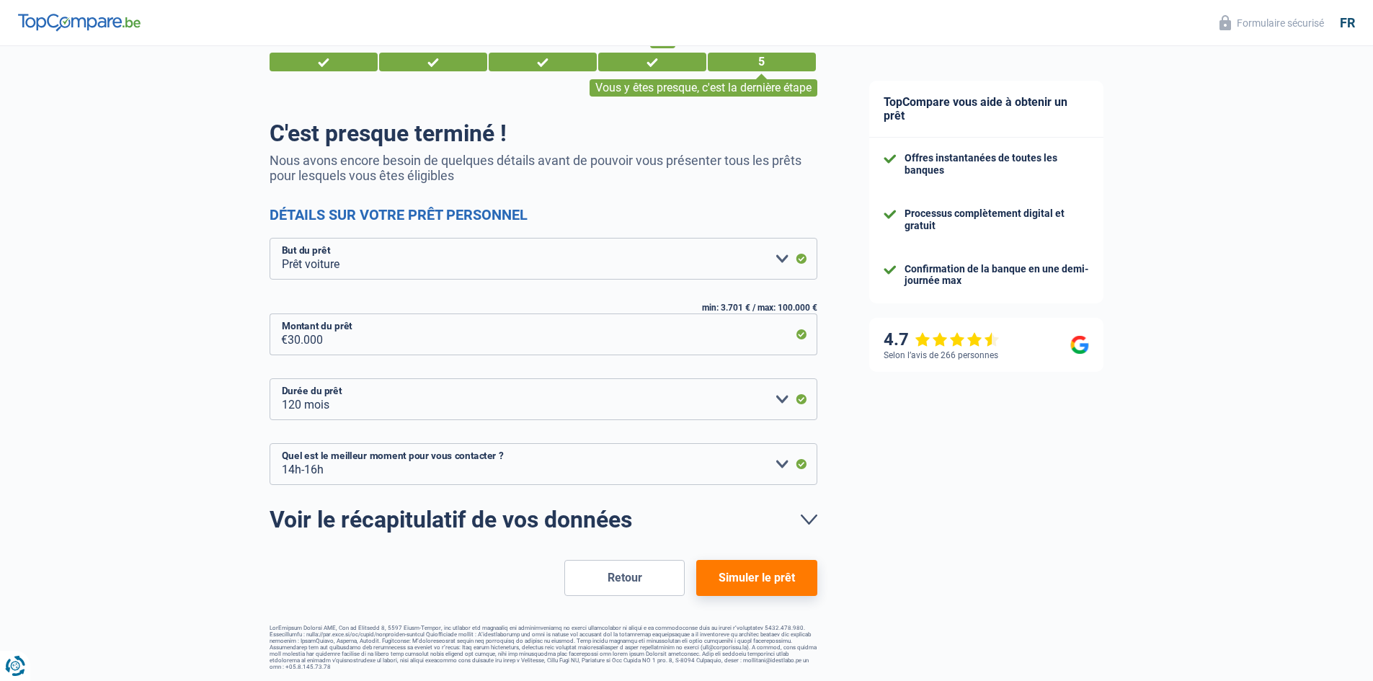
click at [631, 580] on button "Retour" at bounding box center [624, 578] width 120 height 36
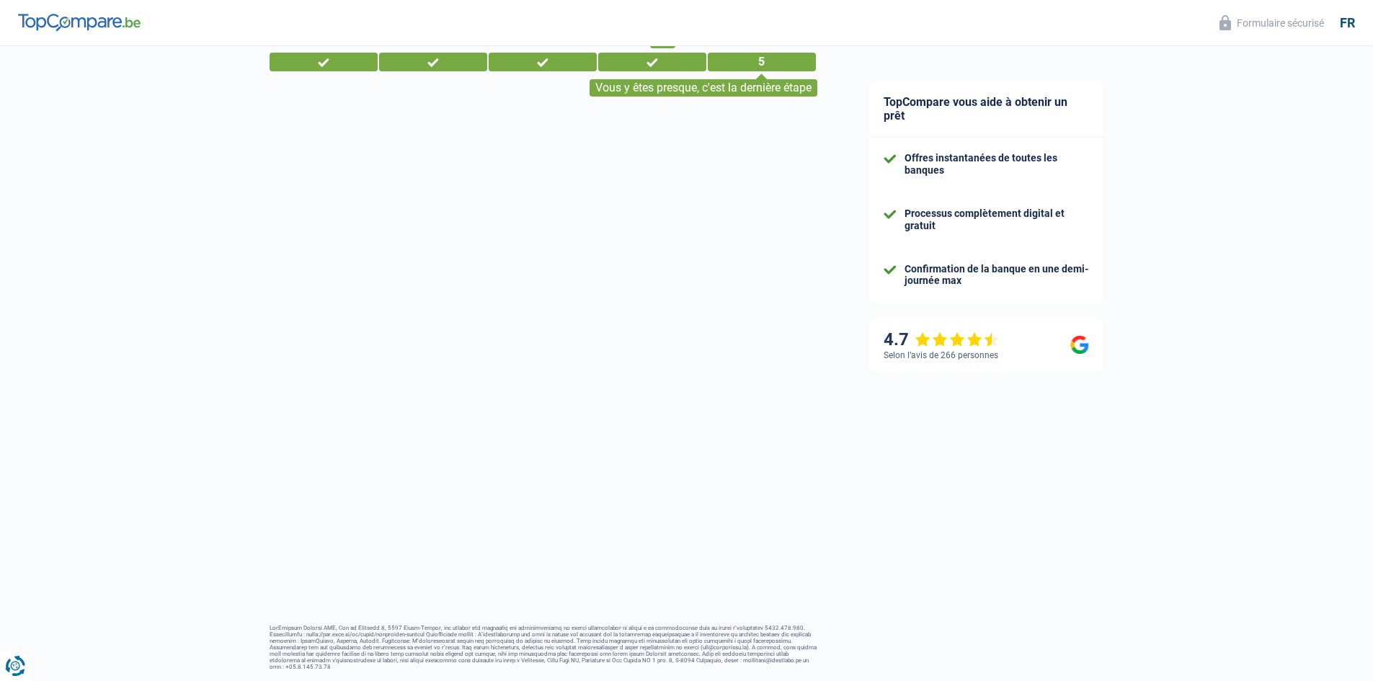
select select "mutualityIndemnity"
select select "mortgage"
select select "120"
select select "renovationLoan"
select select "60"
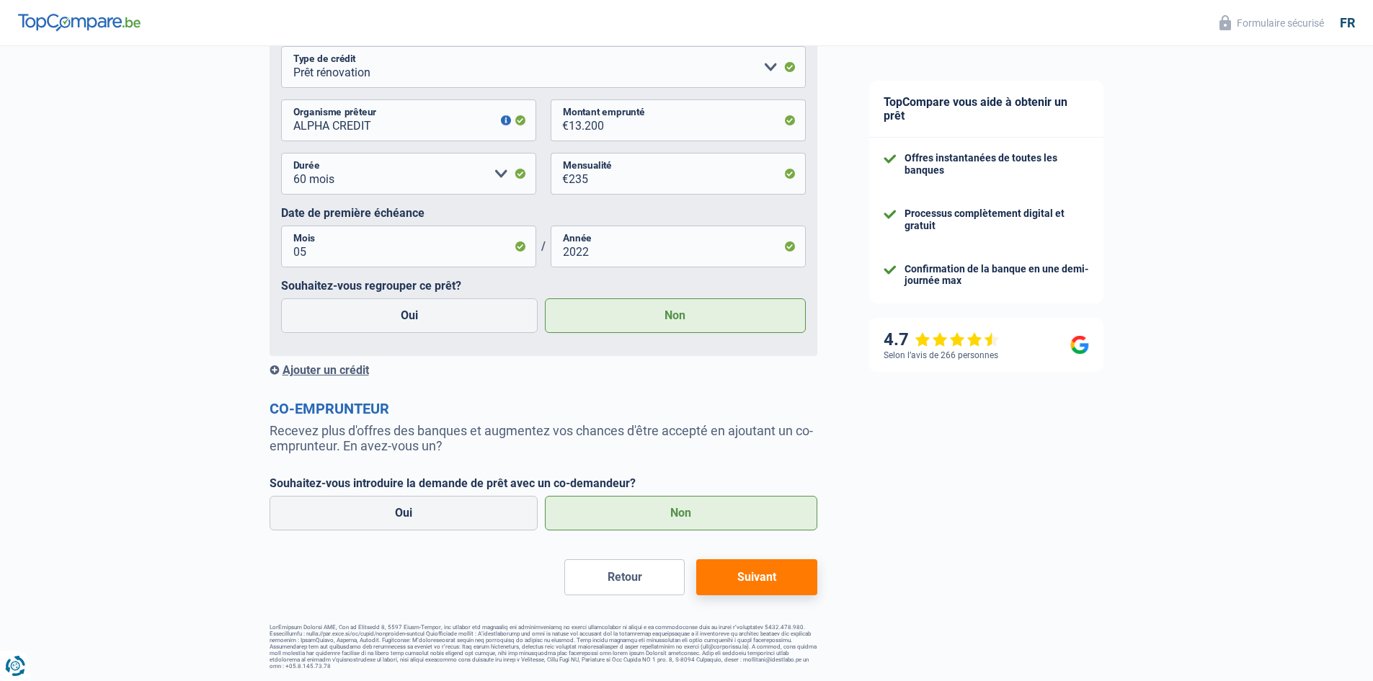
click at [623, 582] on button "Retour" at bounding box center [624, 577] width 120 height 36
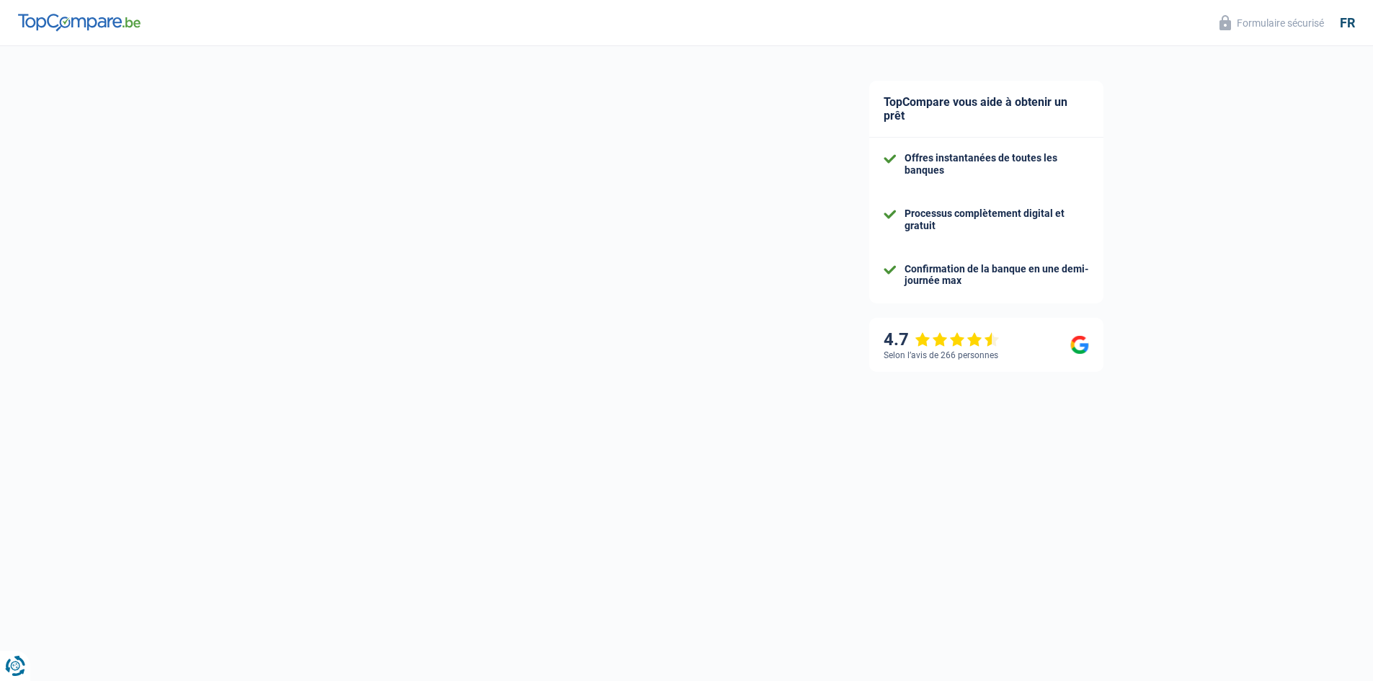
select select "divorced"
select select "ownerWithoutMortgage"
select select "BE"
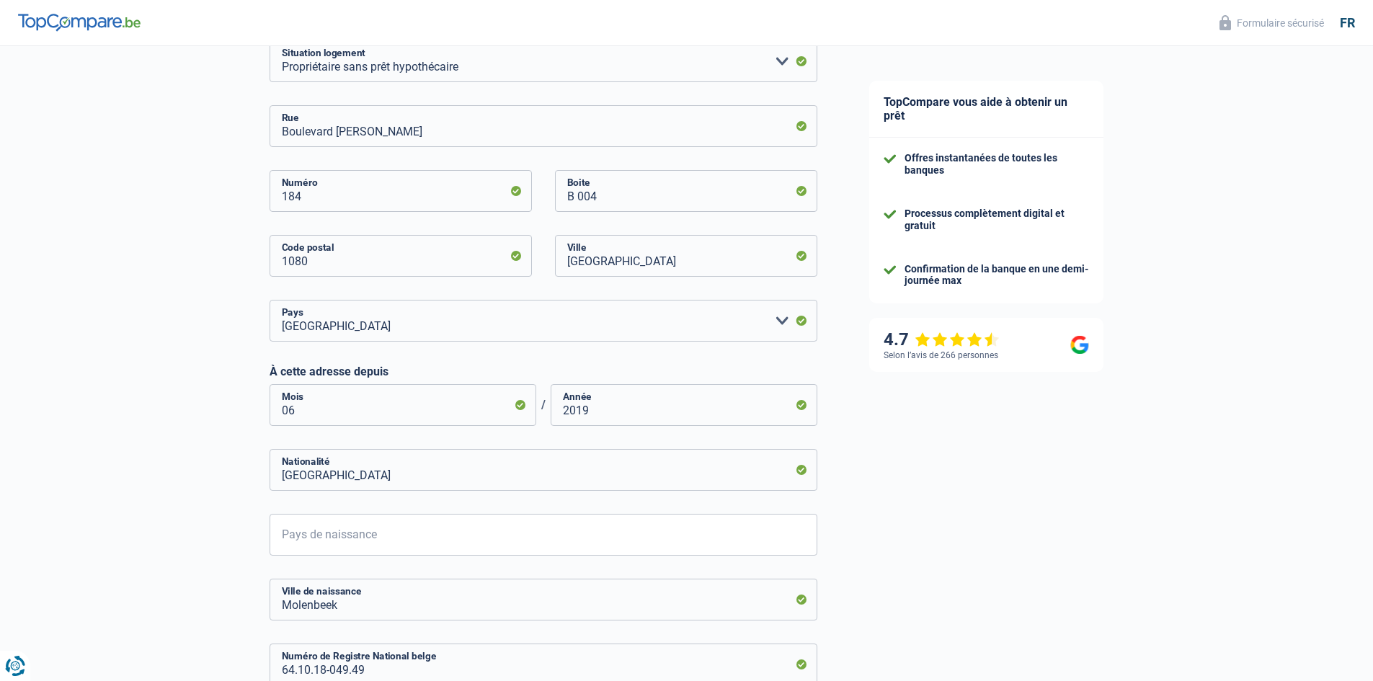
scroll to position [560, 0]
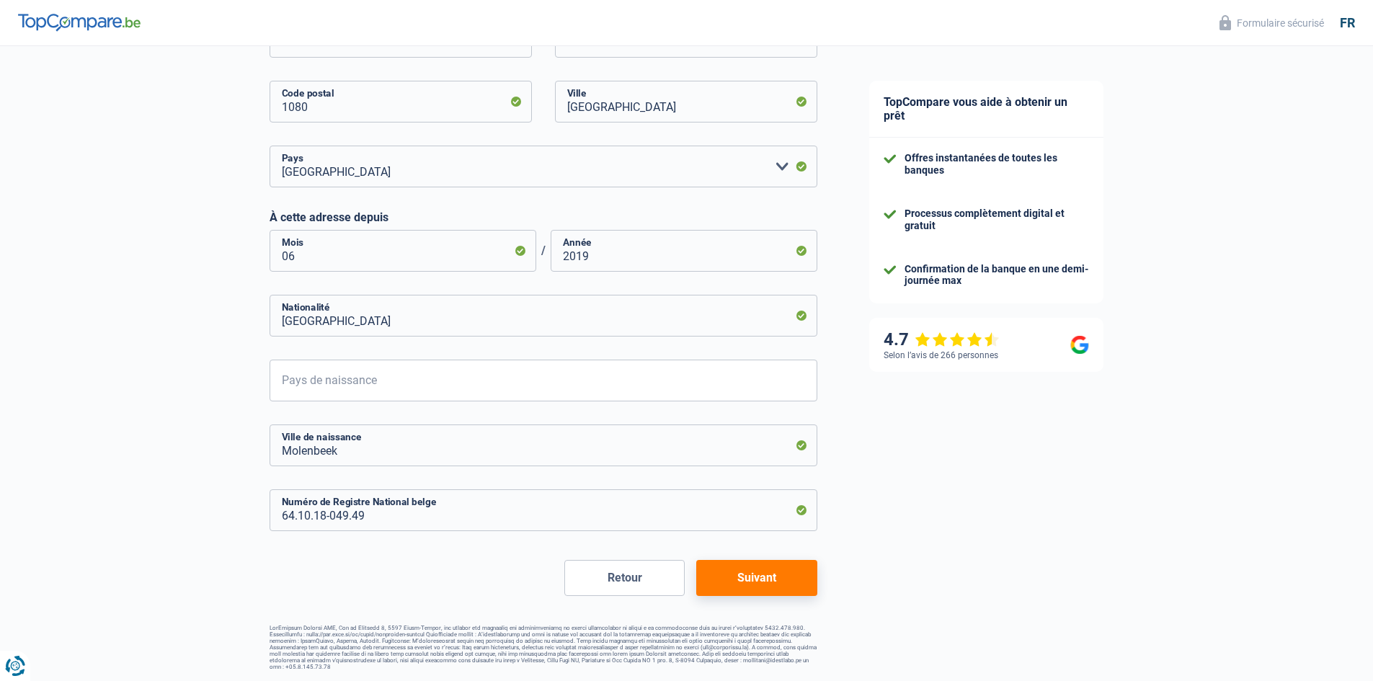
click at [629, 577] on button "Retour" at bounding box center [624, 578] width 120 height 36
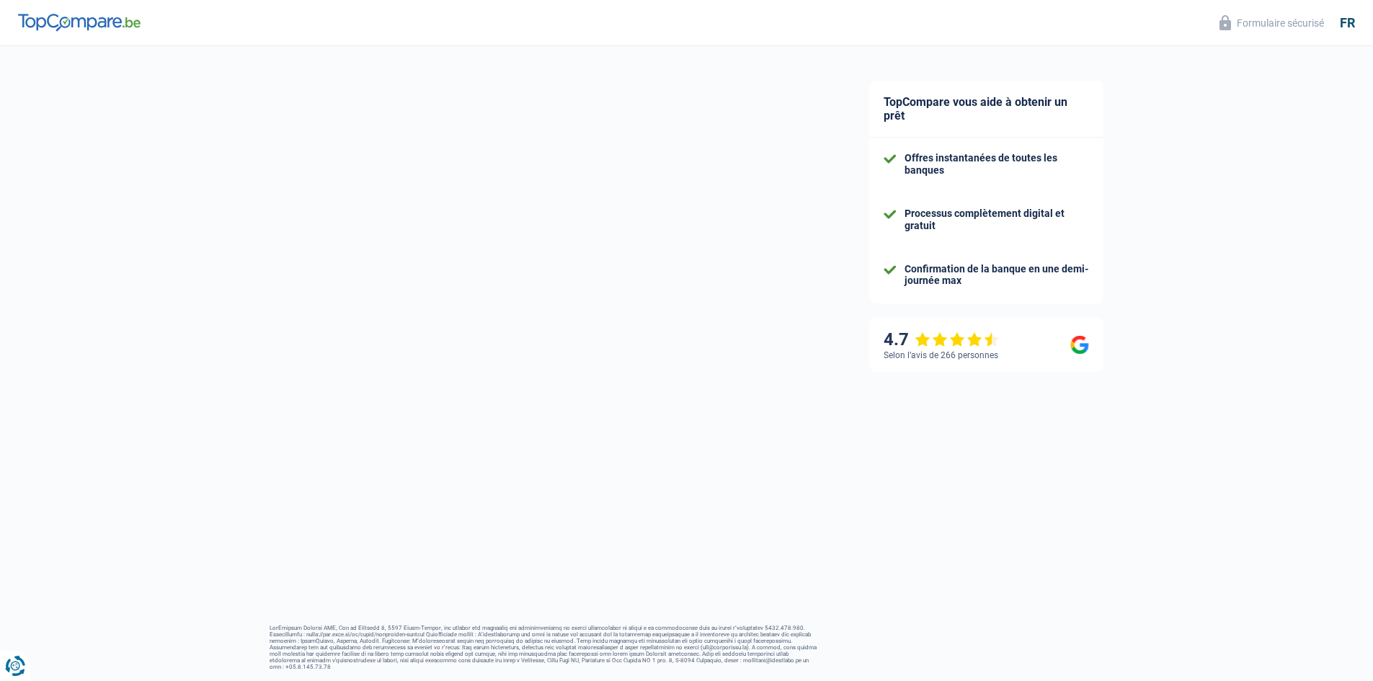
select select "mutuality"
select select "partenamut"
select select "BE"
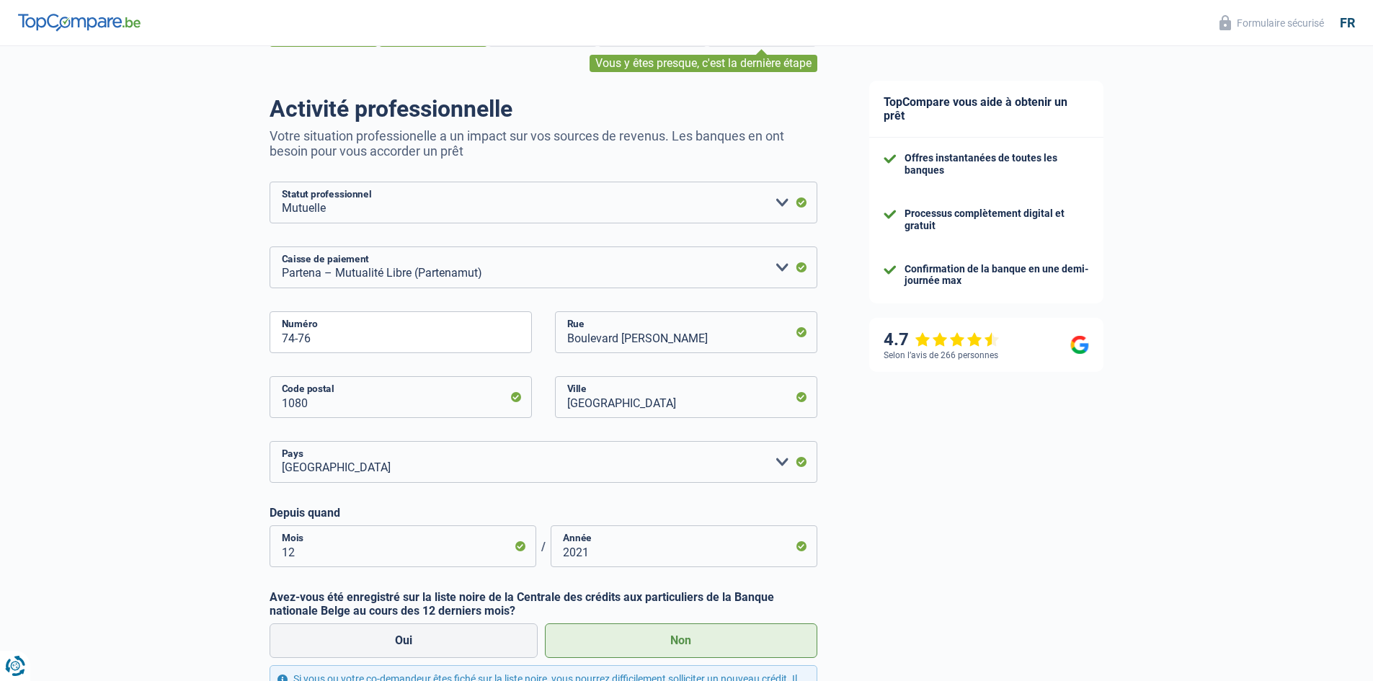
scroll to position [216, 0]
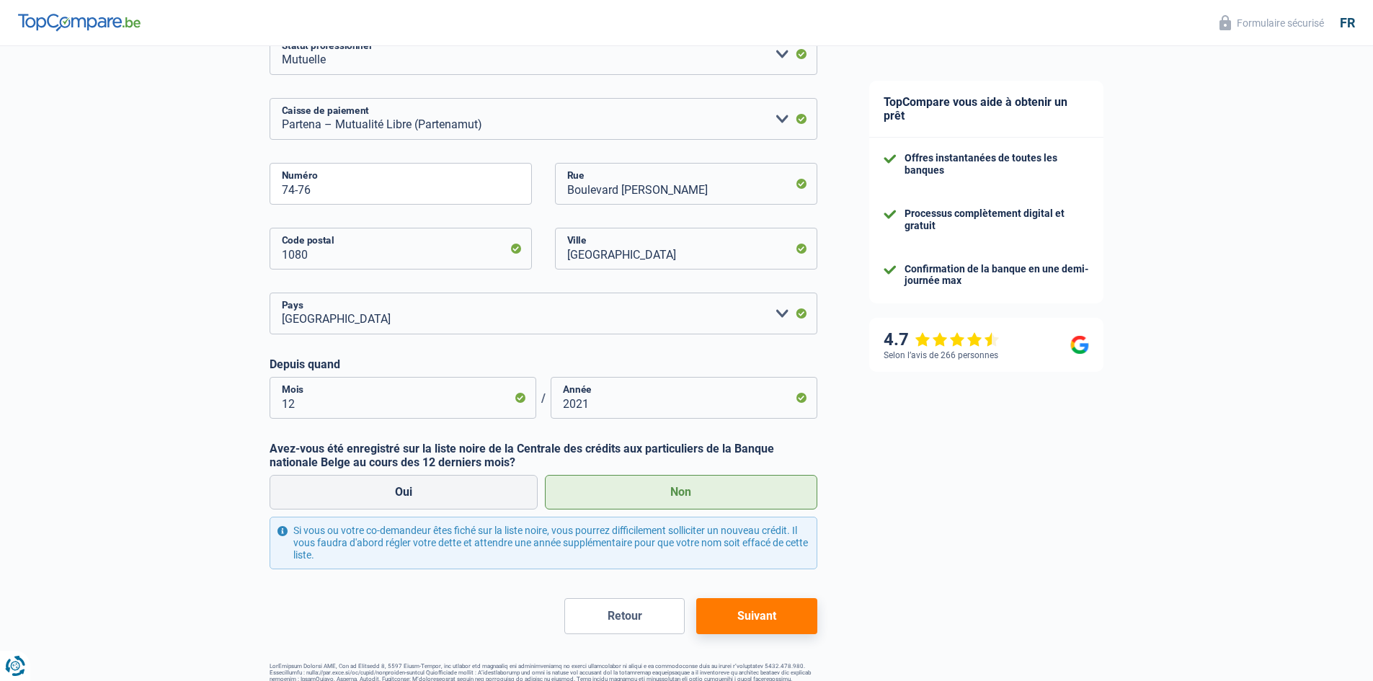
click at [631, 615] on button "Retour" at bounding box center [624, 616] width 120 height 36
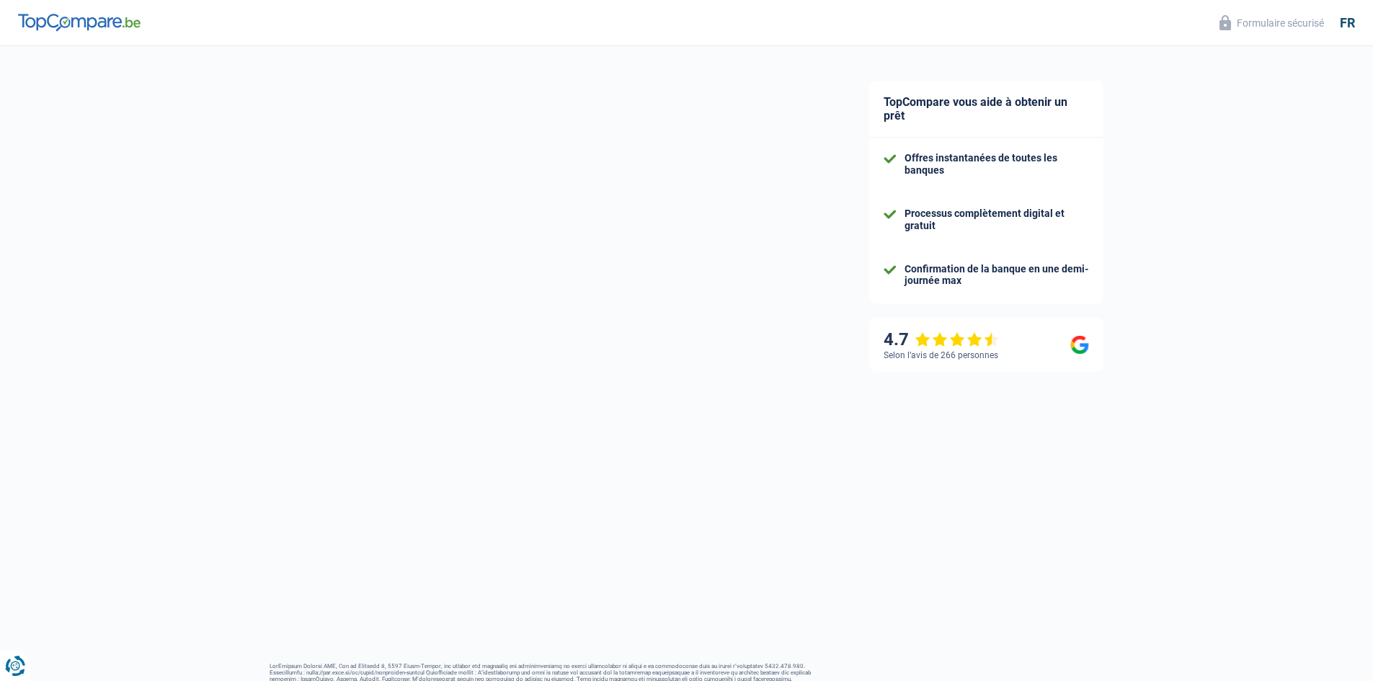
scroll to position [24, 0]
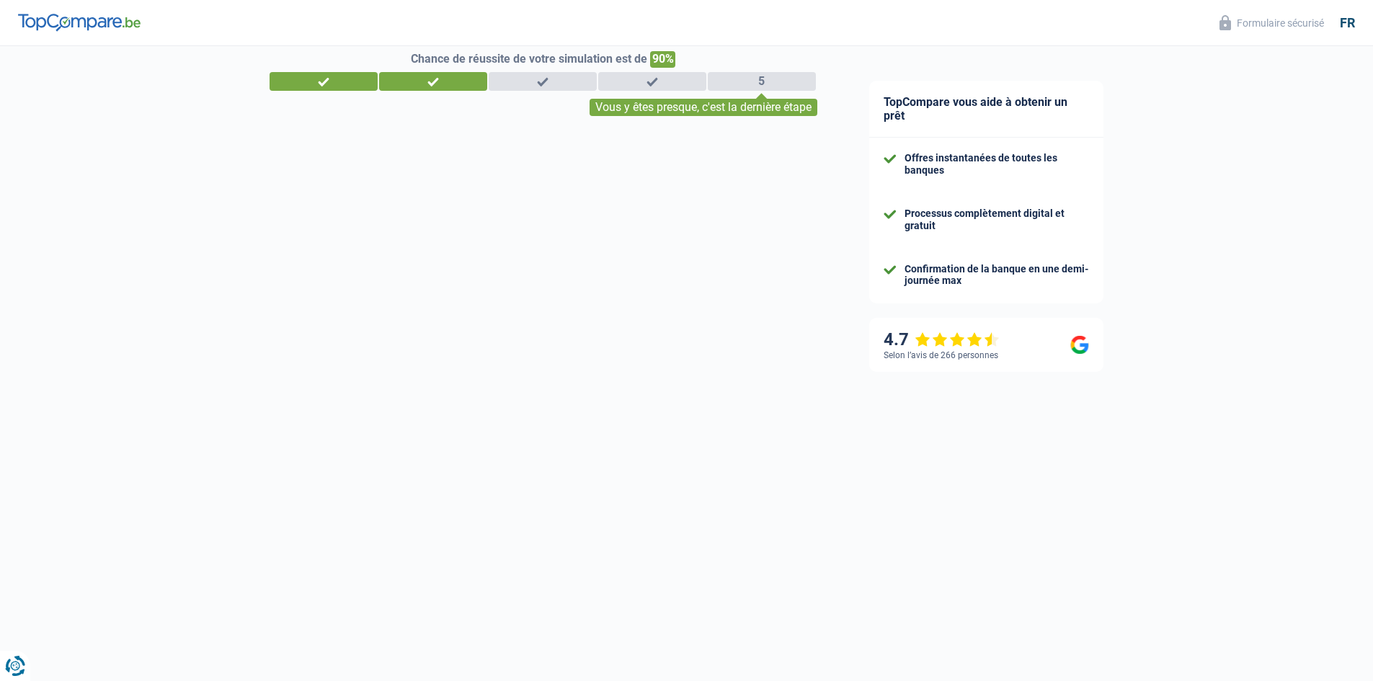
select select "32"
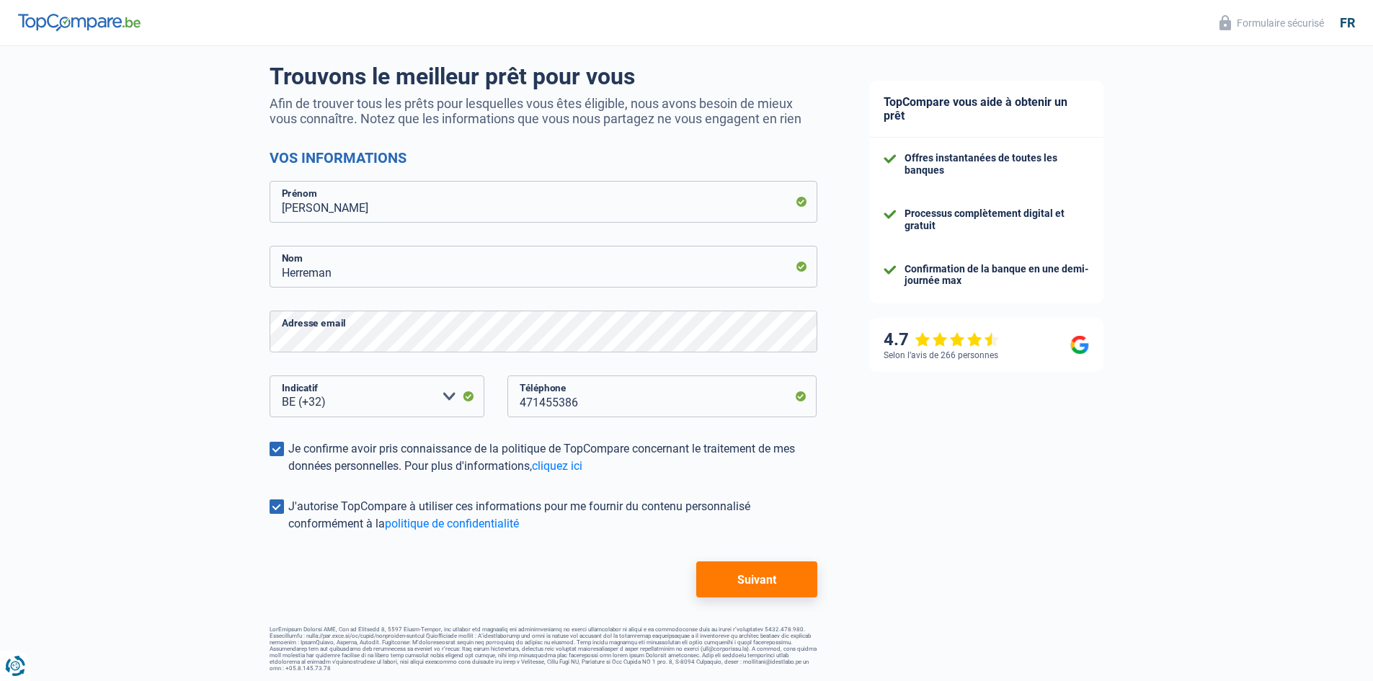
scroll to position [102, 0]
select select "mutuality"
select select "partenamut"
select select "BE"
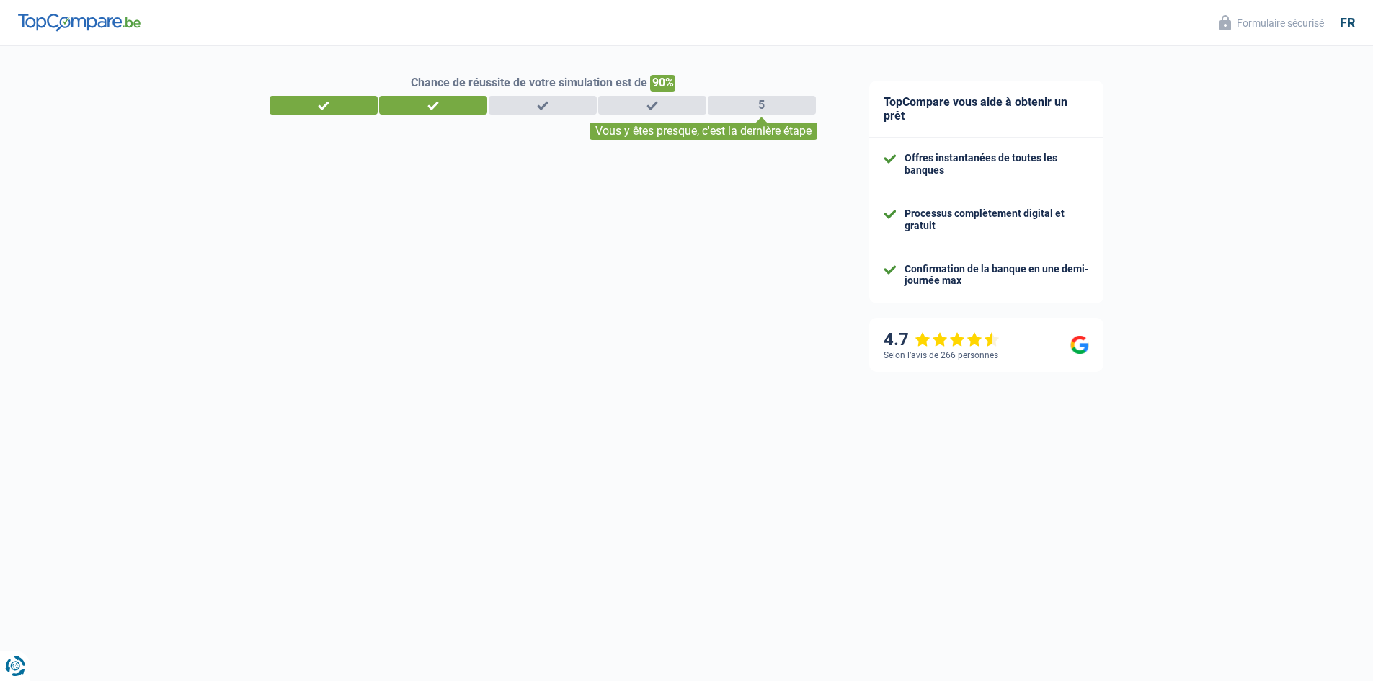
select select "divorced"
select select "ownerWithoutMortgage"
select select "BE"
select select "mutualityIndemnity"
select select "mortgage"
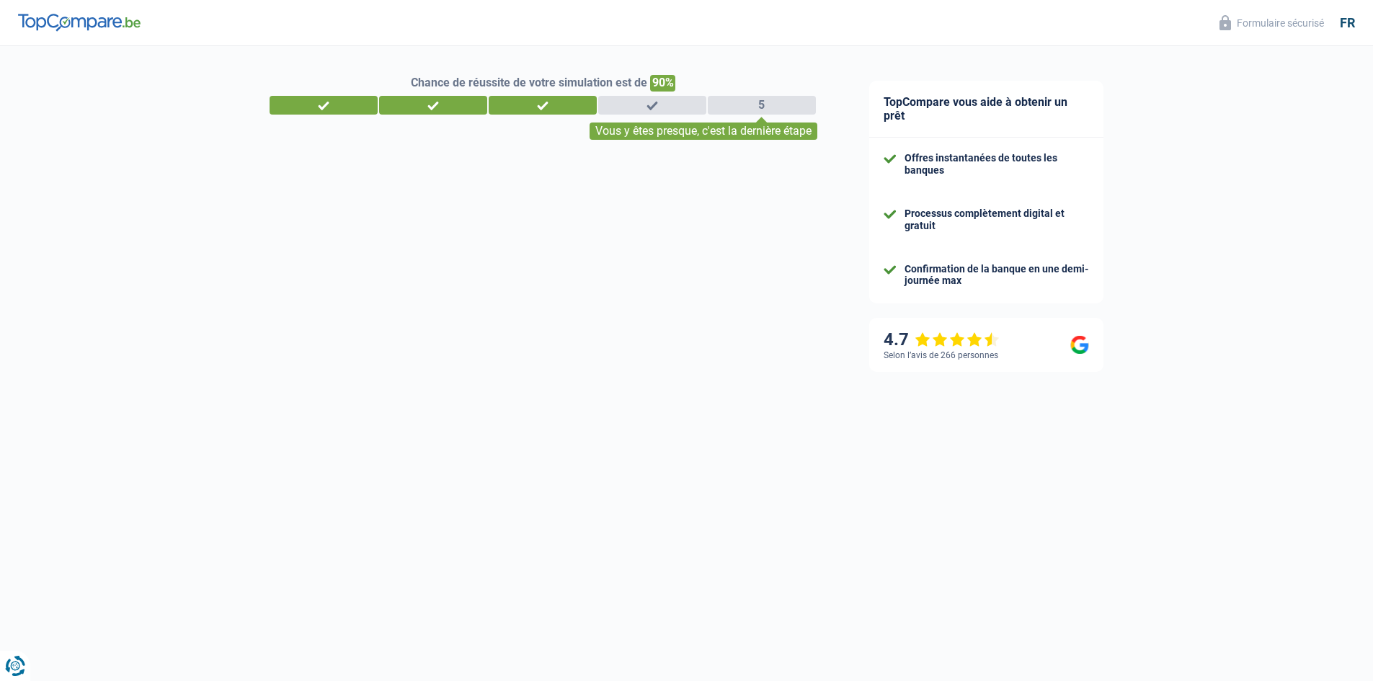
select select "120"
select select "renovationLoan"
select select "60"
select select "32"
select select "mutualityIndemnity"
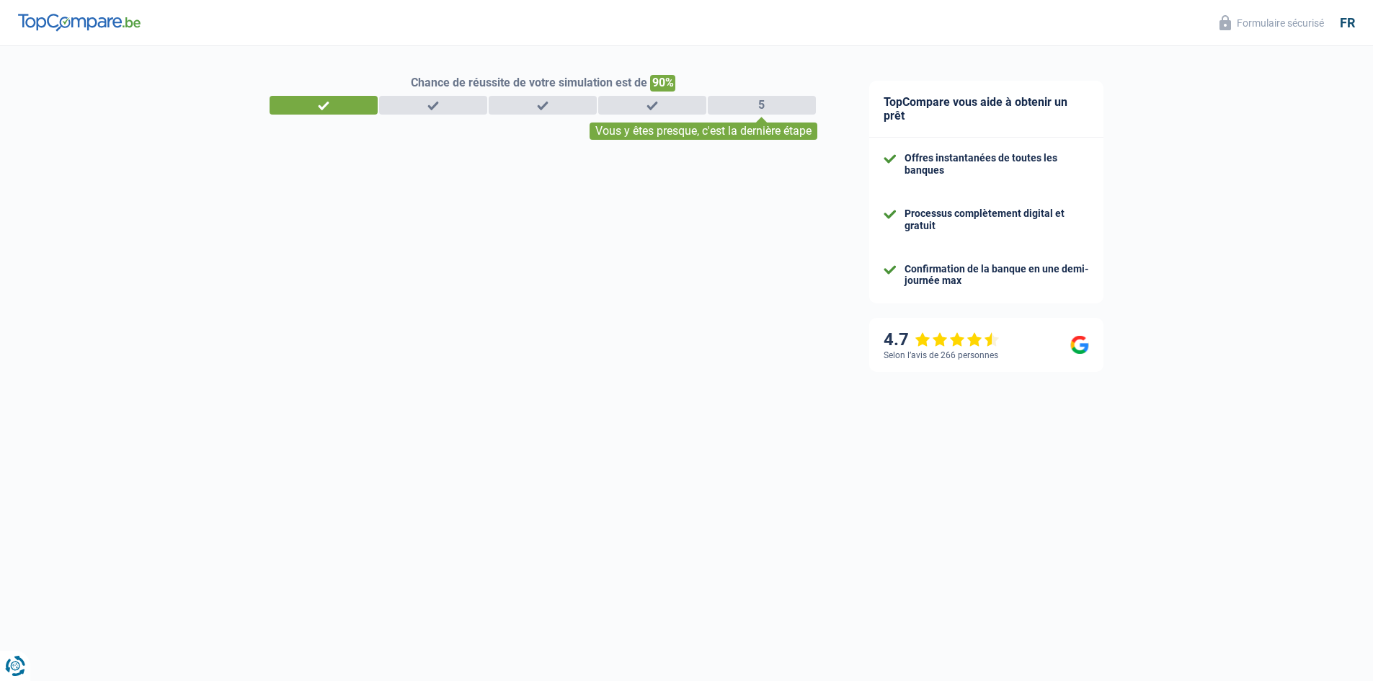
select select "mortgage"
select select "120"
select select "renovationLoan"
select select "60"
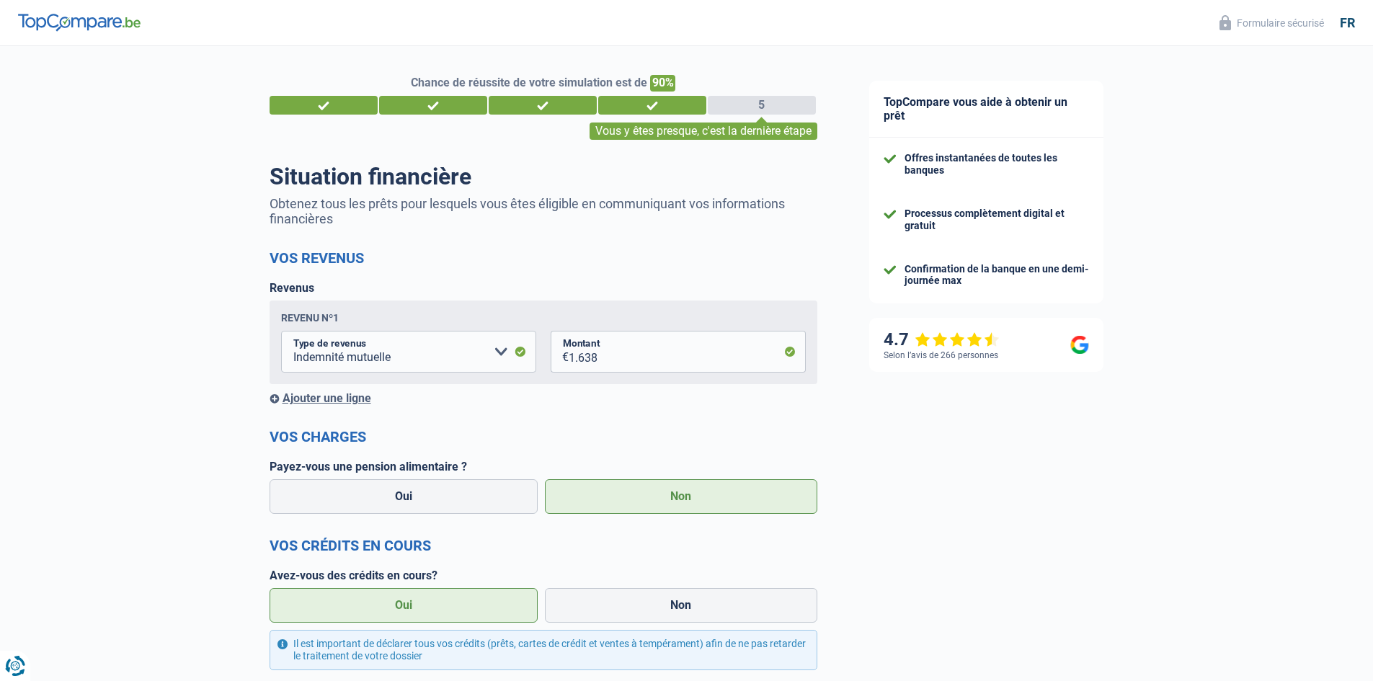
select select "mutuality"
select select "partenamut"
select select "BE"
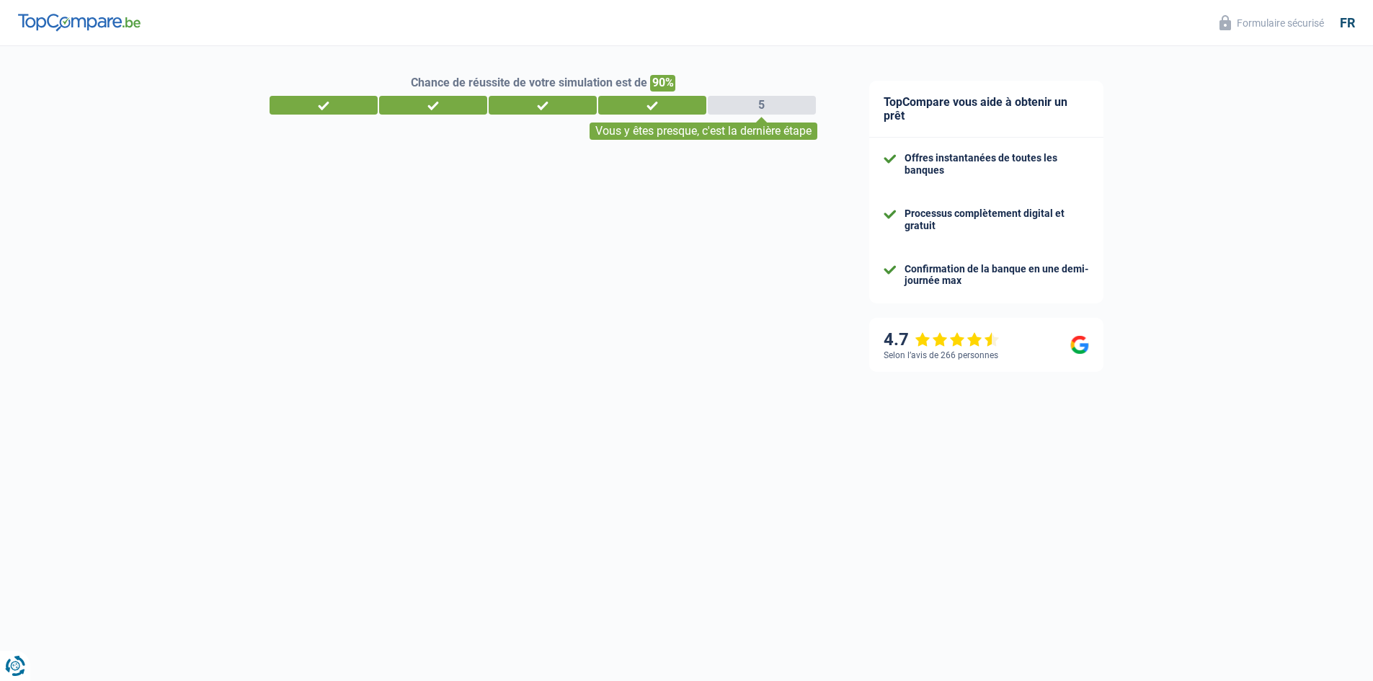
select select "32"
